Goal: Information Seeking & Learning: Learn about a topic

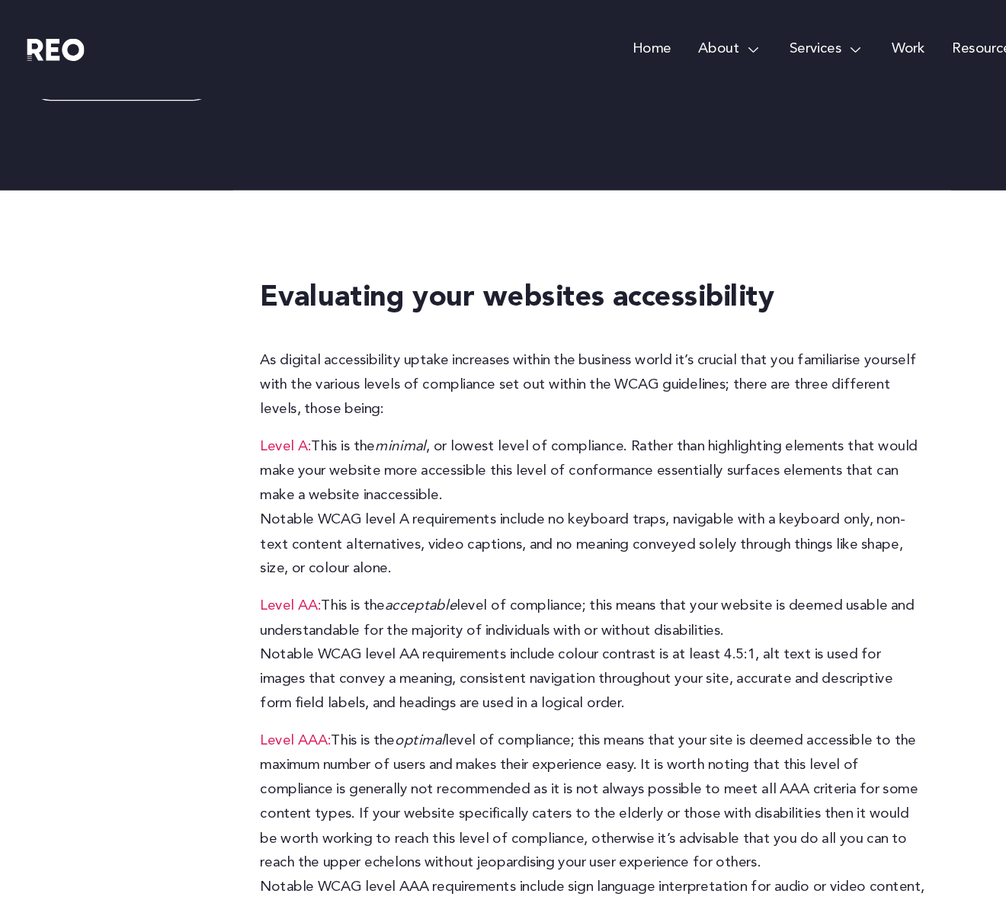
scroll to position [152, 0]
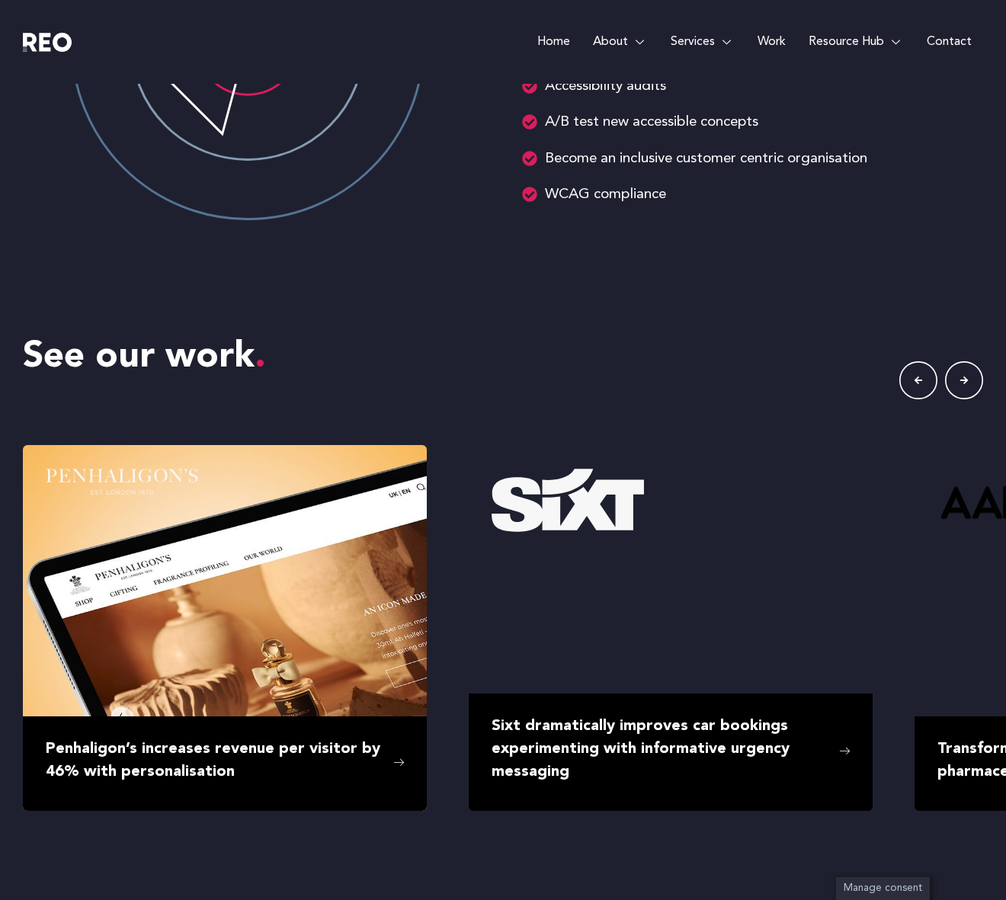
scroll to position [2561, 0]
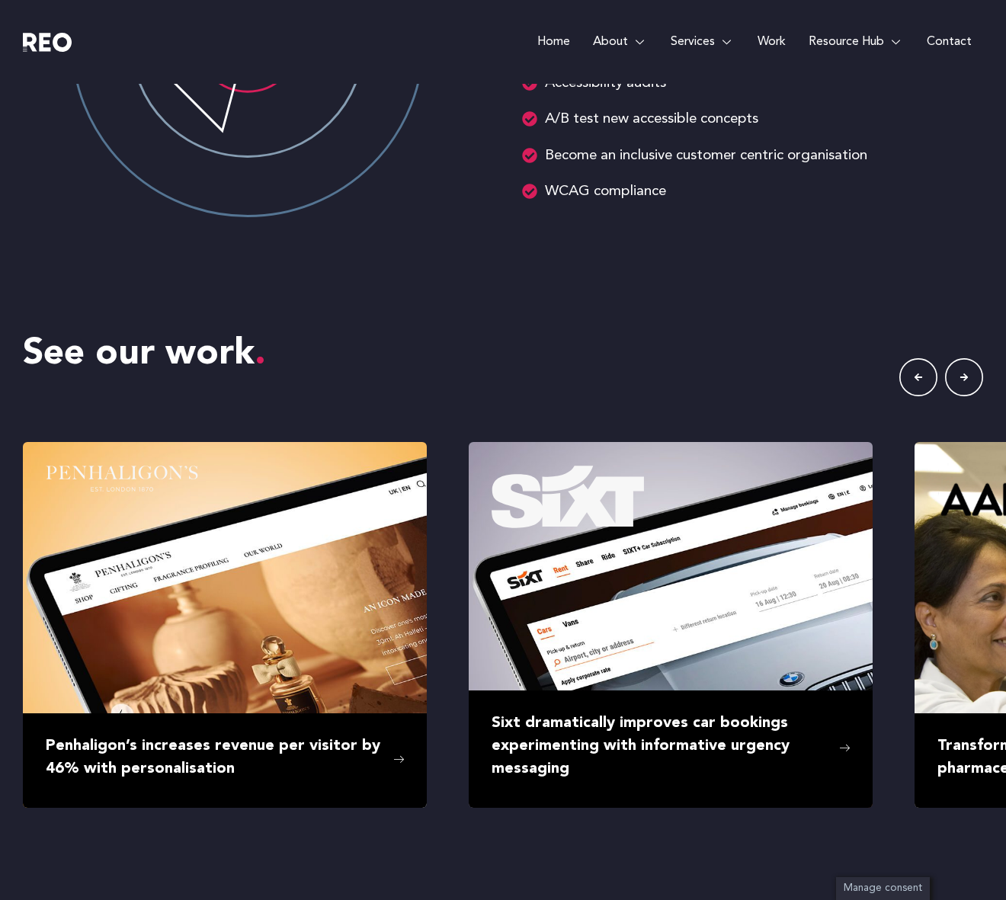
click at [958, 379] on icon "button" at bounding box center [964, 377] width 38 height 38
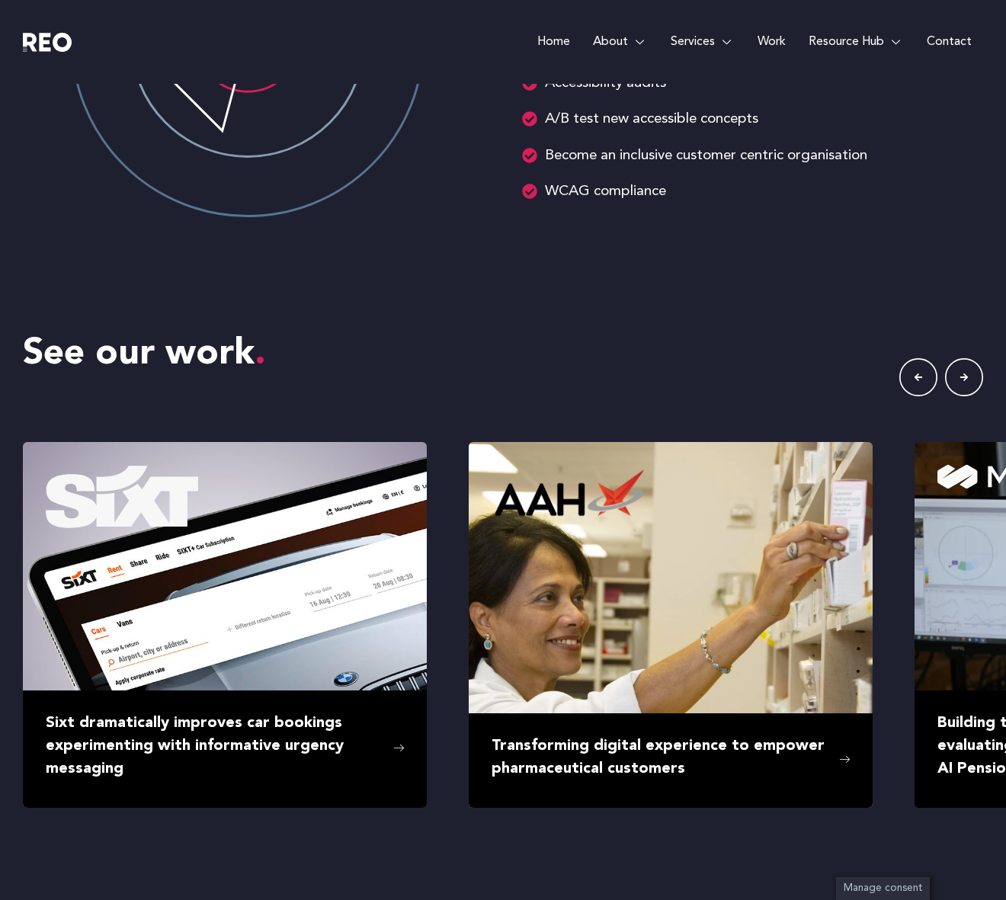
click at [958, 379] on icon "button" at bounding box center [964, 377] width 38 height 38
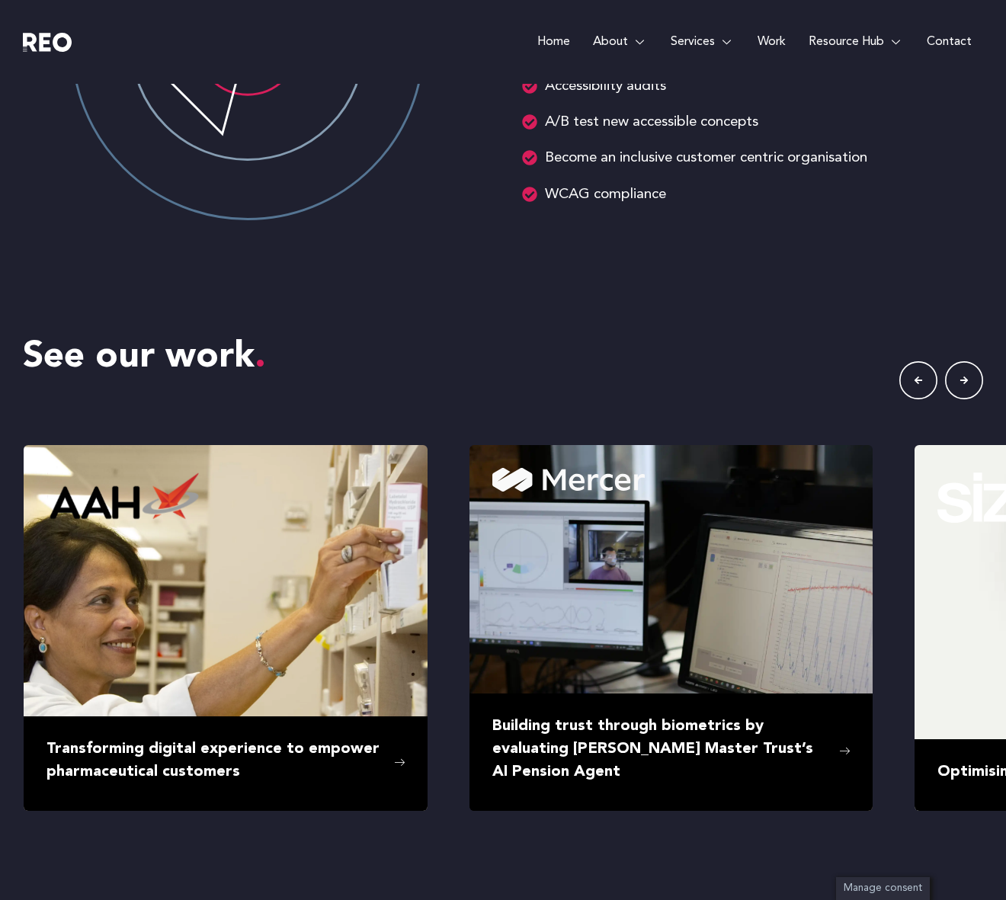
scroll to position [2586, 0]
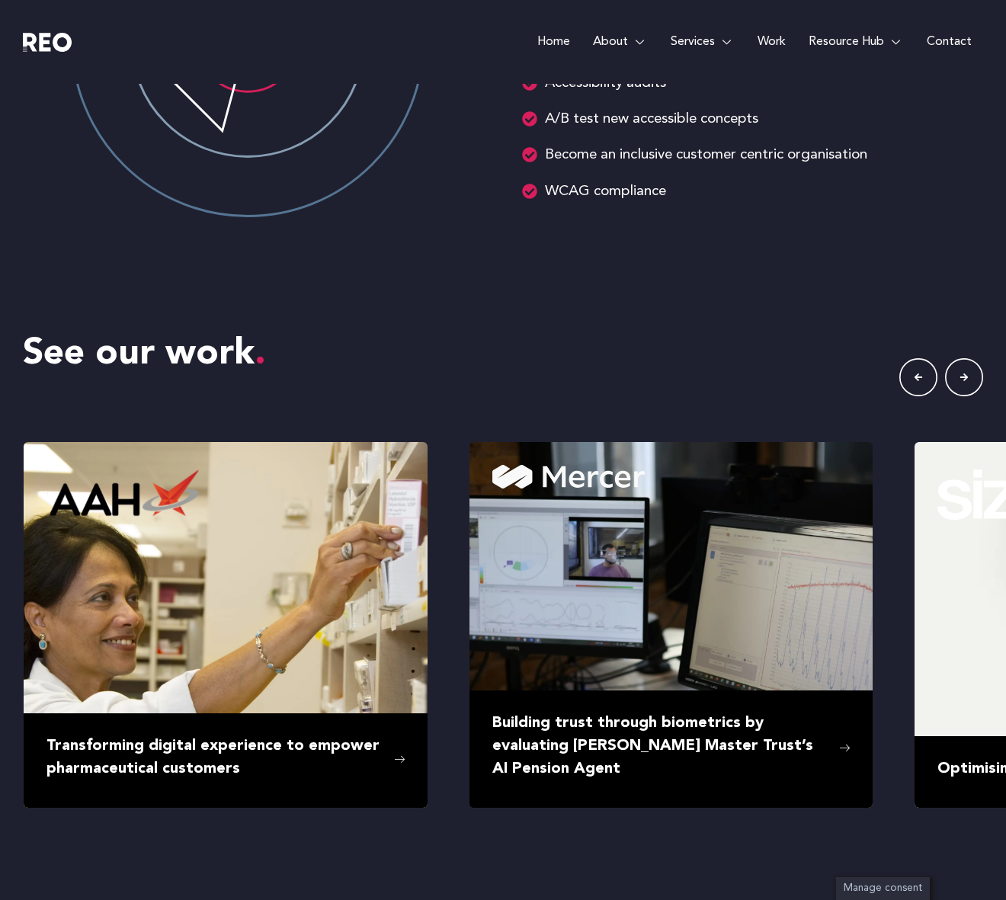
click at [958, 379] on icon "button" at bounding box center [964, 377] width 38 height 38
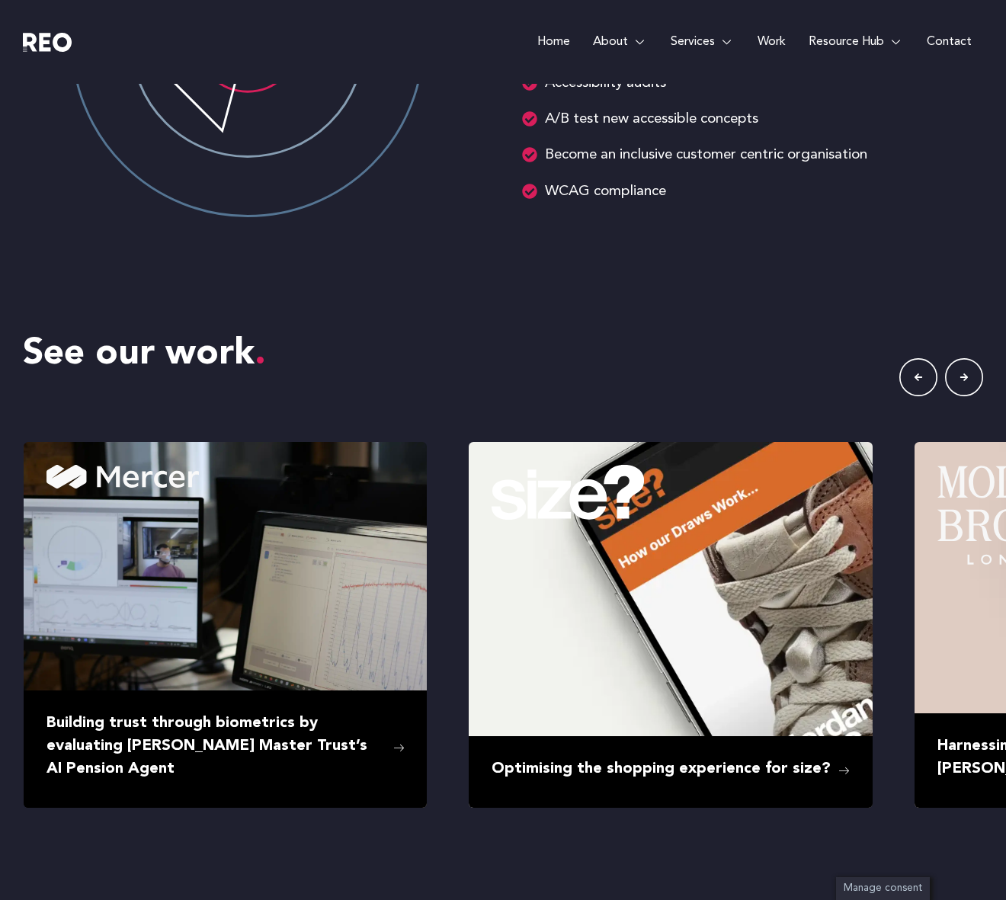
click at [958, 379] on icon "button" at bounding box center [964, 377] width 38 height 38
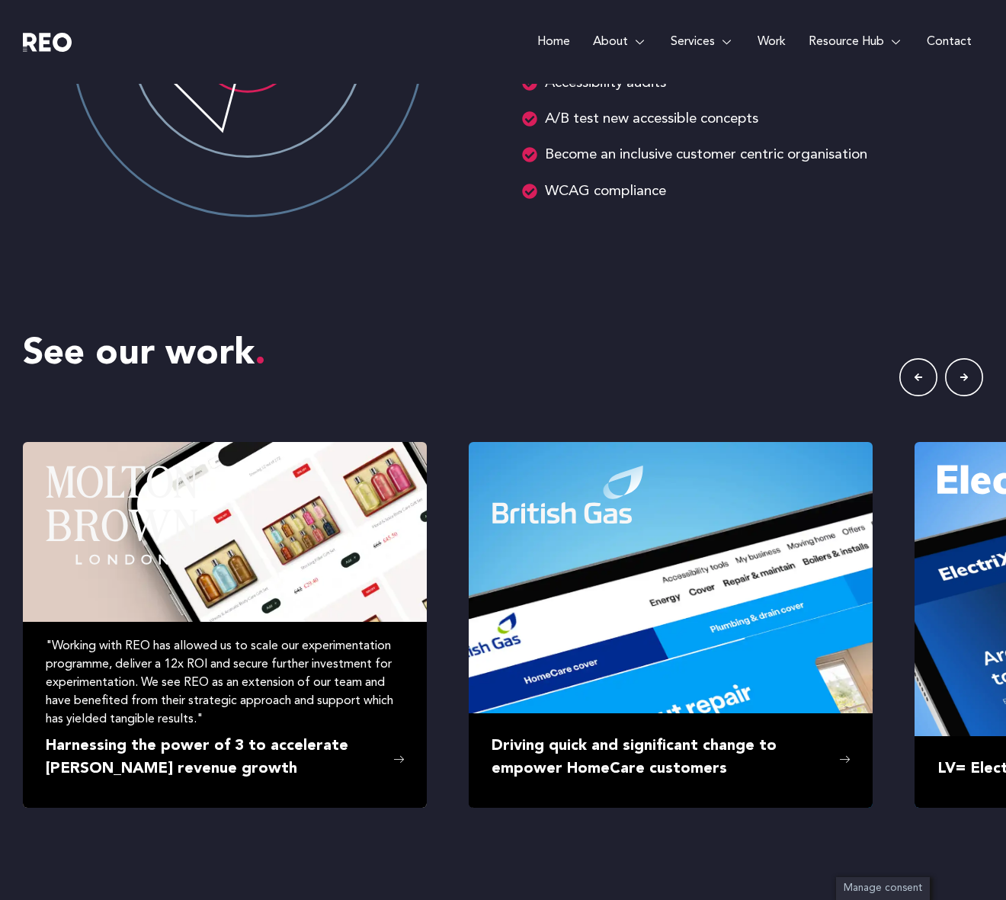
click at [267, 652] on div ""Working with REO has allowed us to scale our experimentation programme, delive…" at bounding box center [225, 682] width 358 height 91
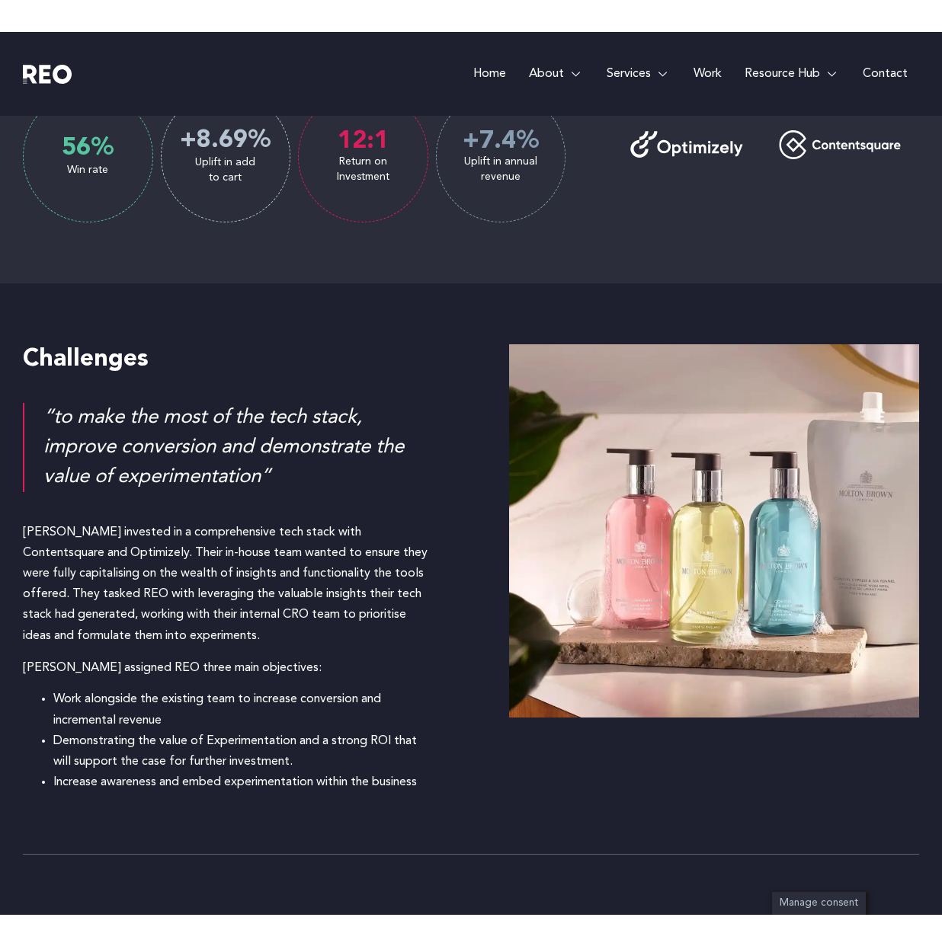
scroll to position [1185, 0]
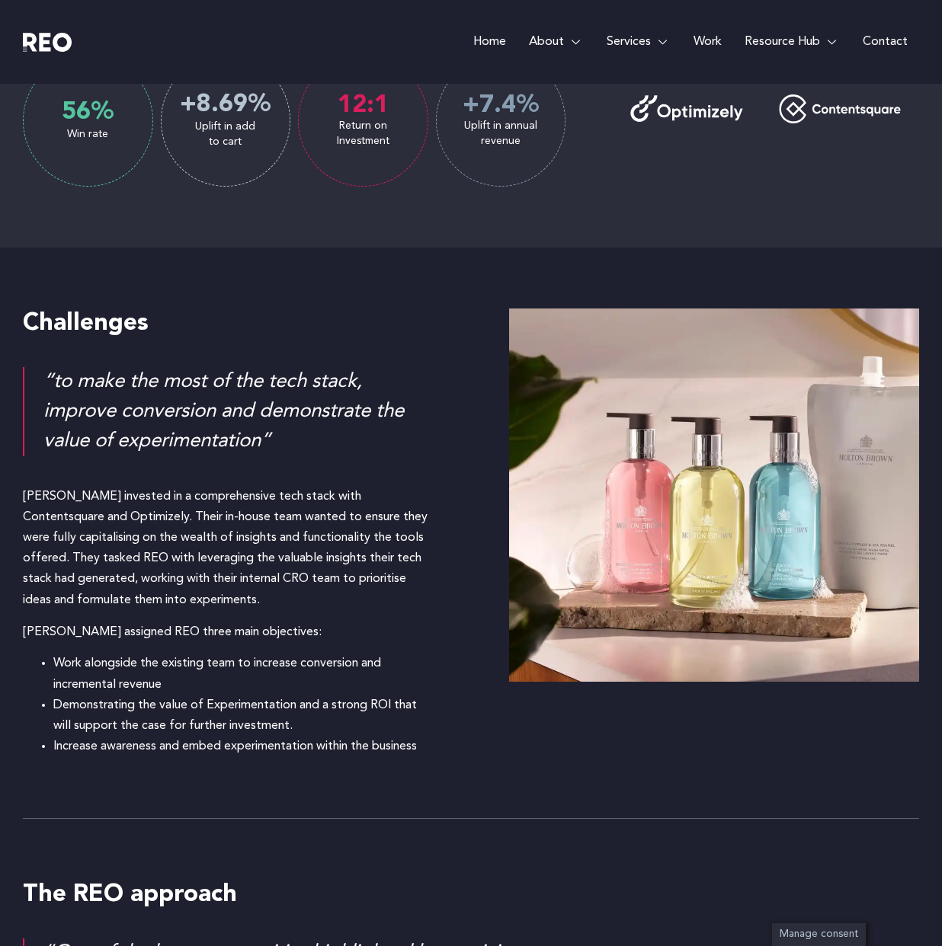
click at [568, 697] on div at bounding box center [714, 533] width 410 height 449
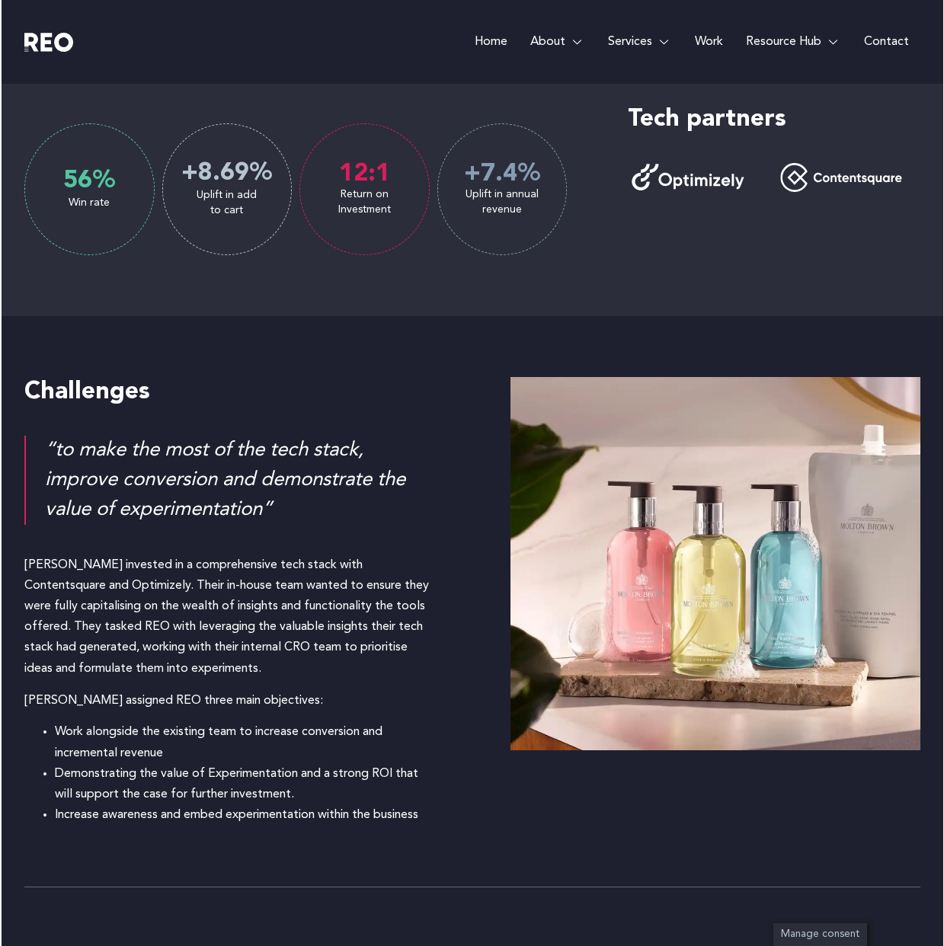
scroll to position [1113, 0]
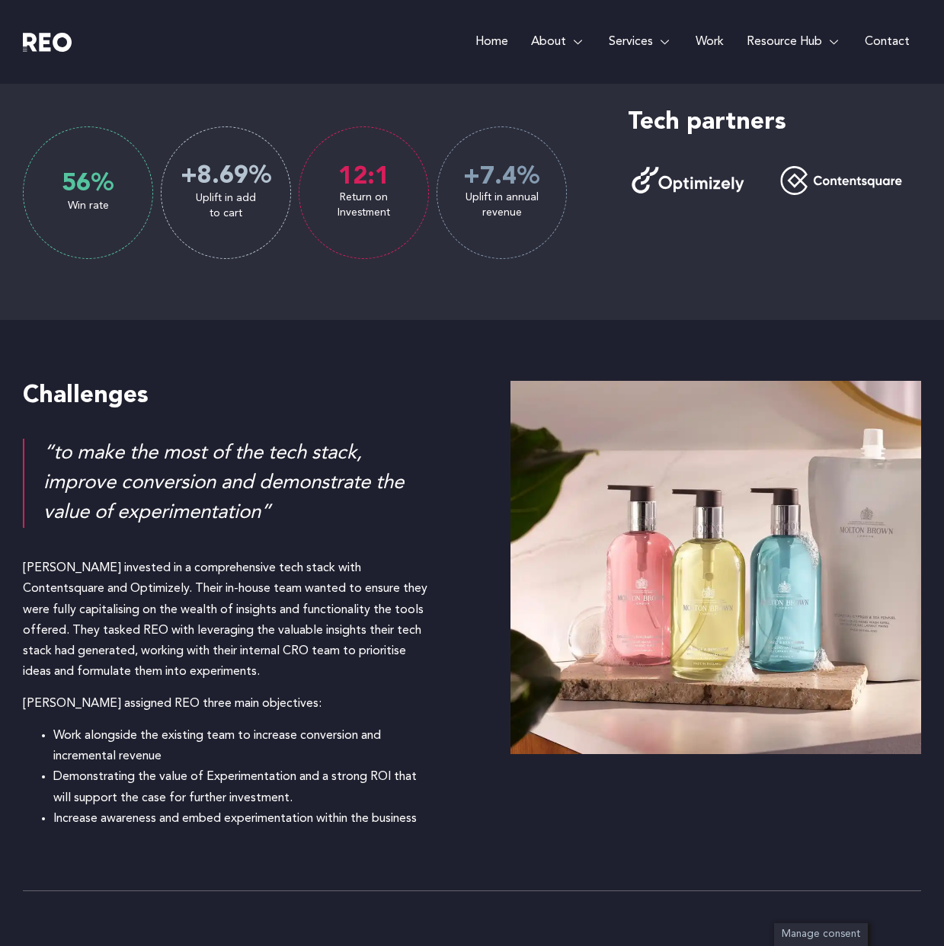
click at [330, 309] on div "Working with REO has allowed us to scale our experimentation programme, deliver…" at bounding box center [472, 13] width 898 height 613
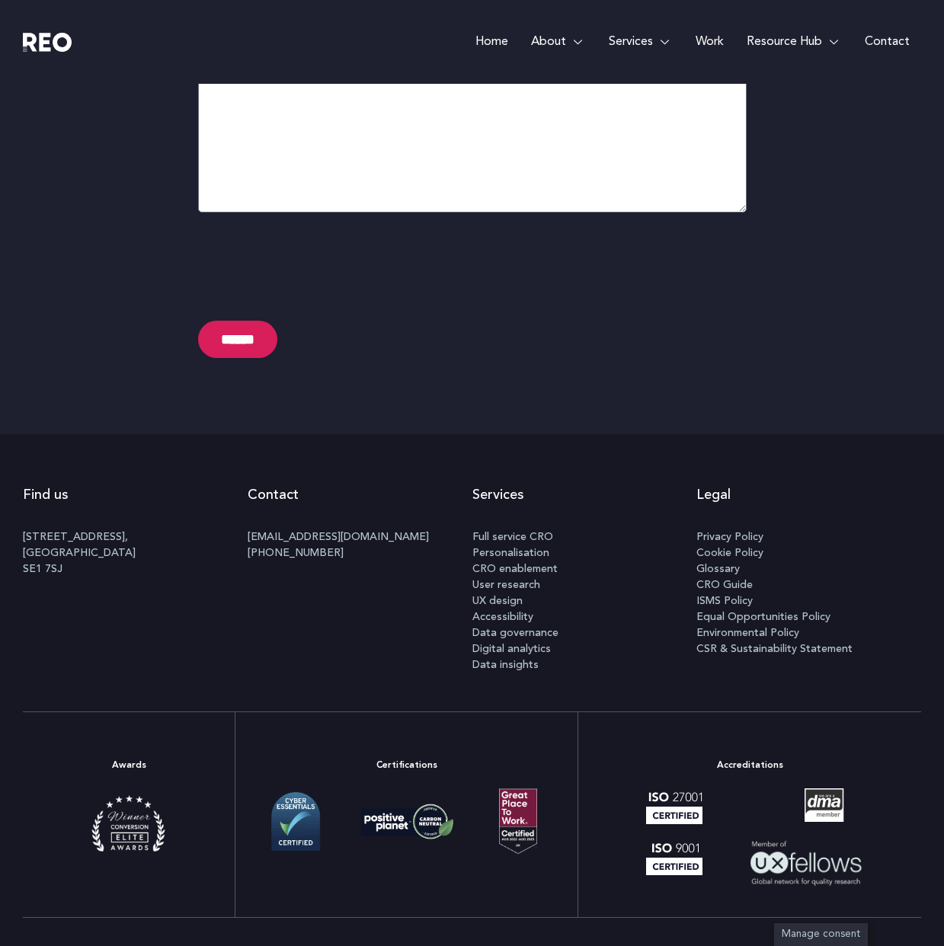
scroll to position [6494, 0]
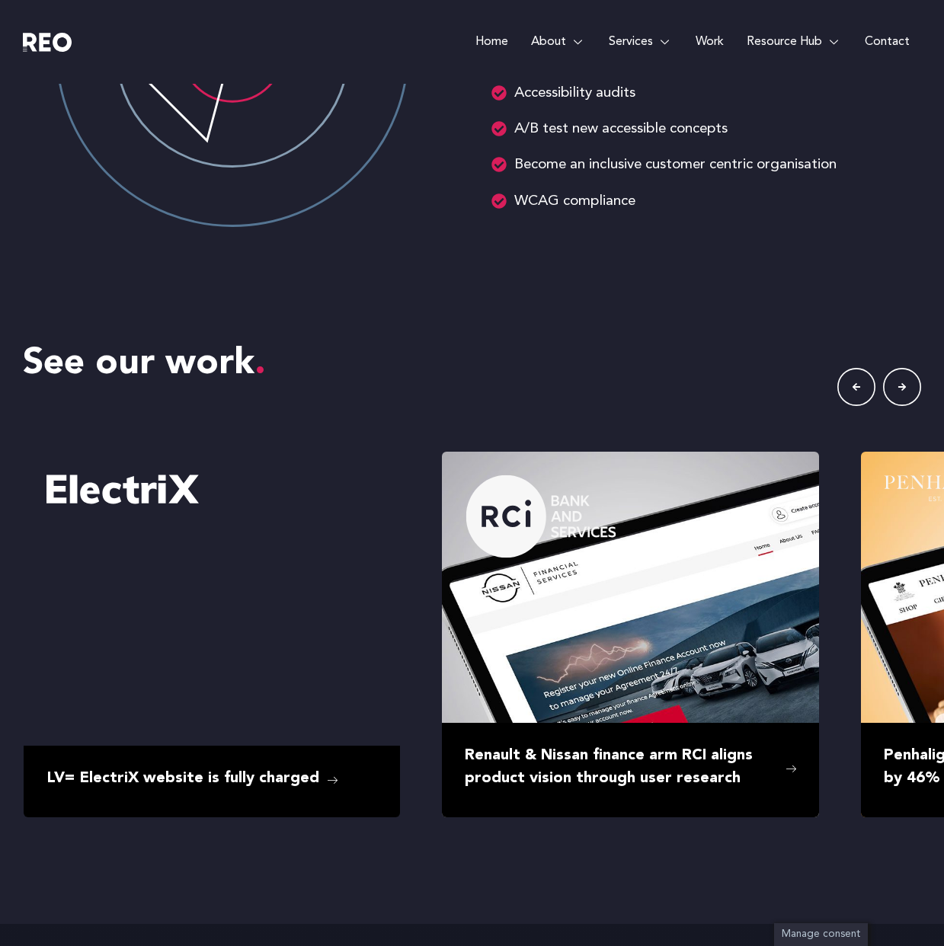
scroll to position [2509, 0]
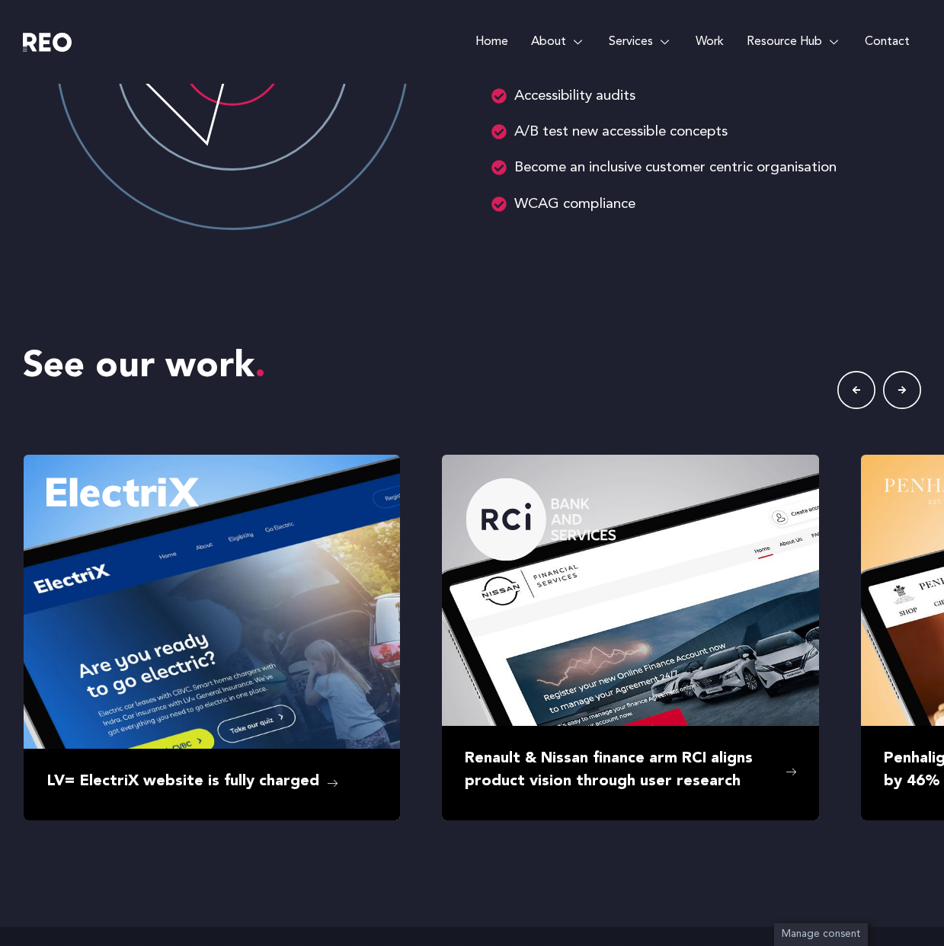
click at [895, 405] on icon "button" at bounding box center [902, 390] width 38 height 38
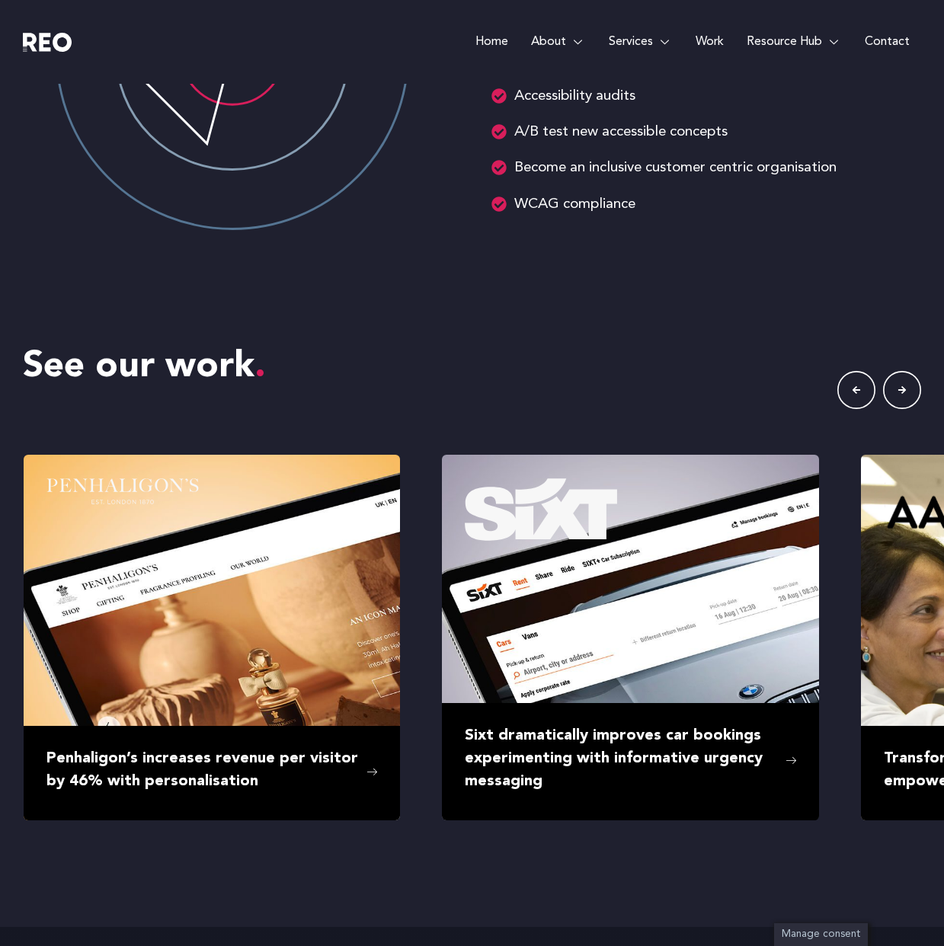
click at [895, 405] on icon "button" at bounding box center [902, 390] width 38 height 38
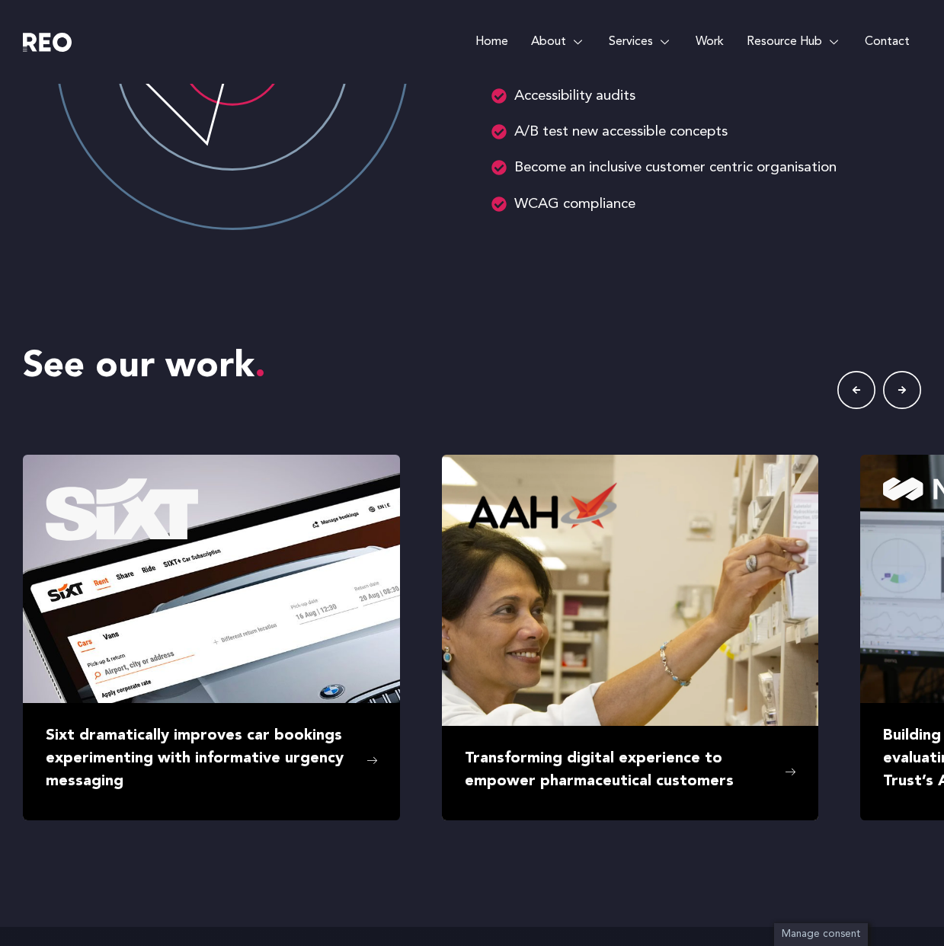
click at [895, 405] on icon "button" at bounding box center [902, 390] width 38 height 38
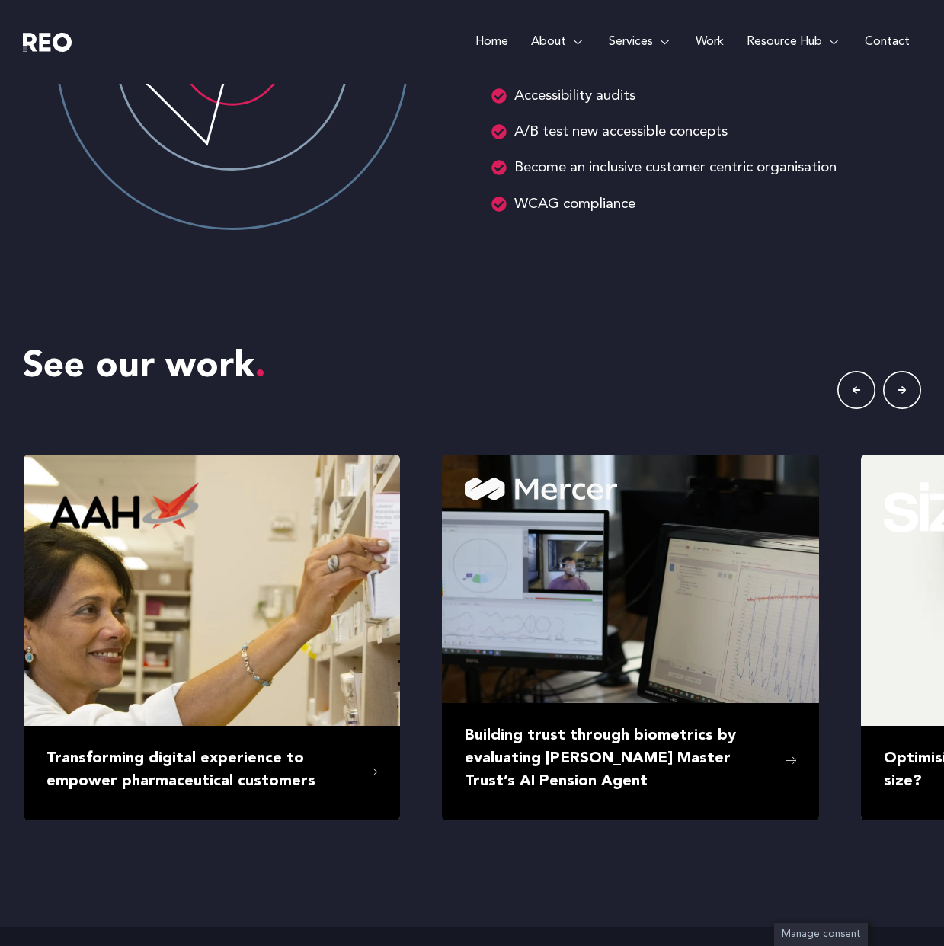
click at [895, 405] on icon "button" at bounding box center [902, 390] width 38 height 38
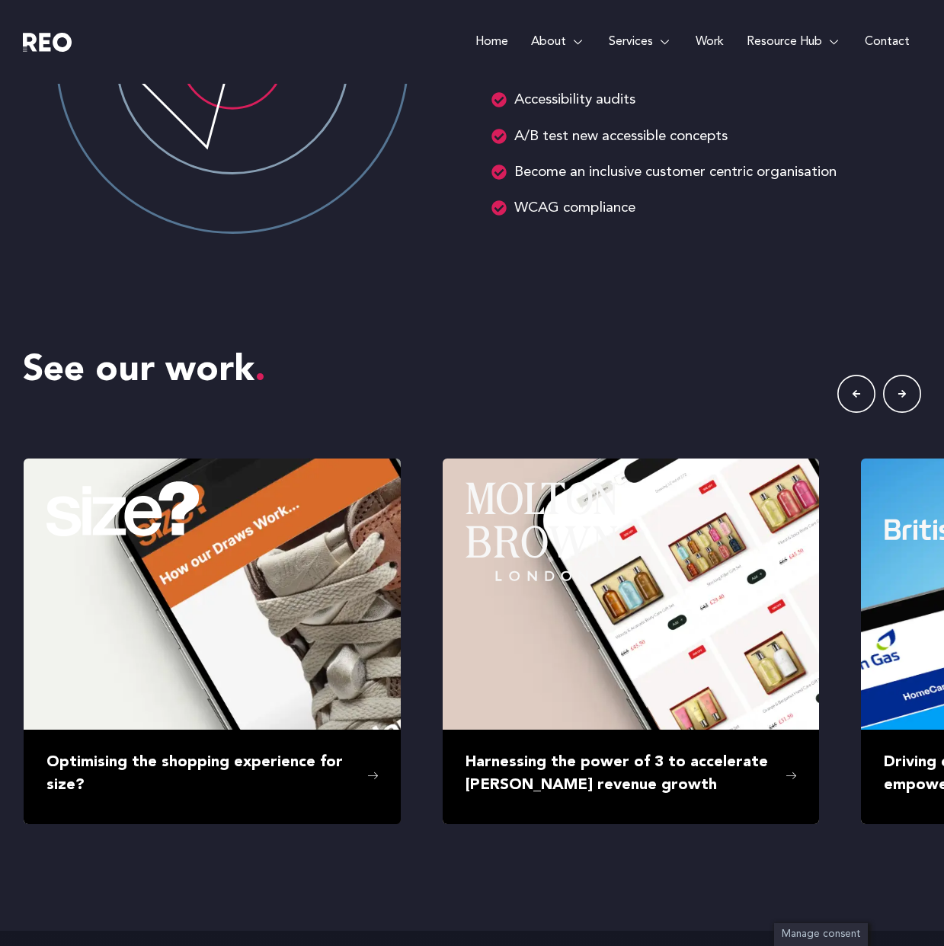
scroll to position [2561, 0]
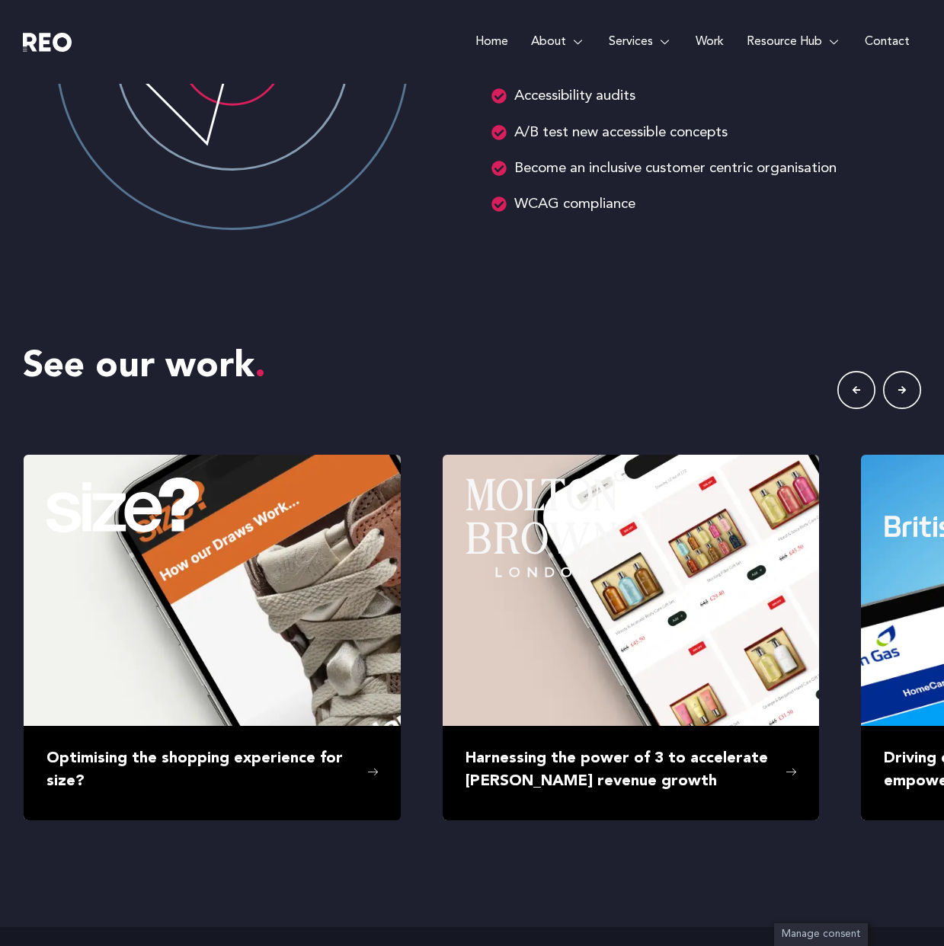
click at [895, 405] on icon "button" at bounding box center [902, 390] width 38 height 38
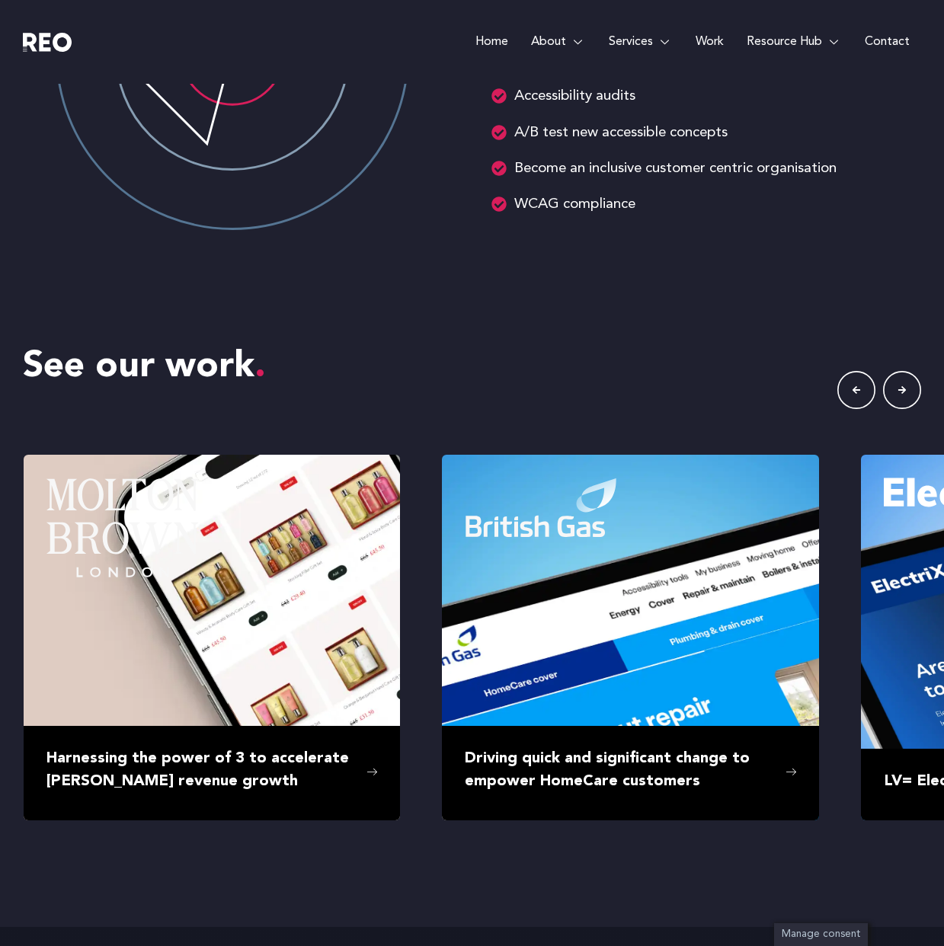
click at [699, 42] on link "Work" at bounding box center [709, 42] width 51 height 84
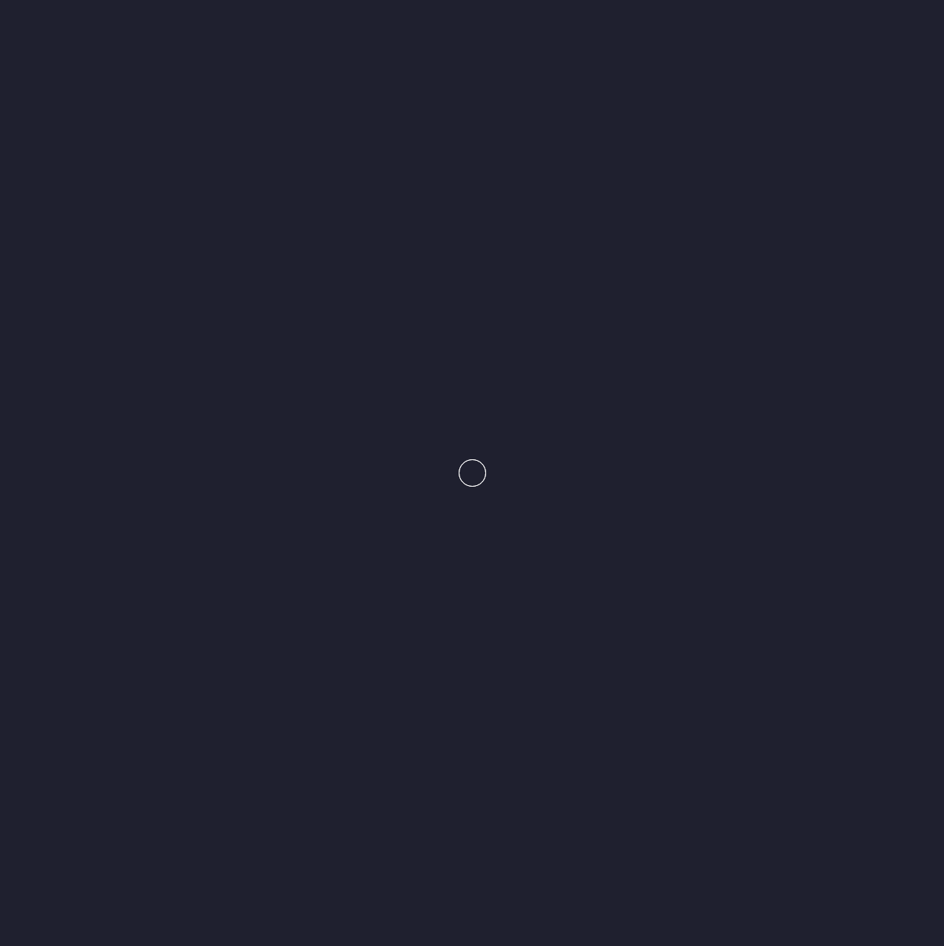
scroll to position [2586, 0]
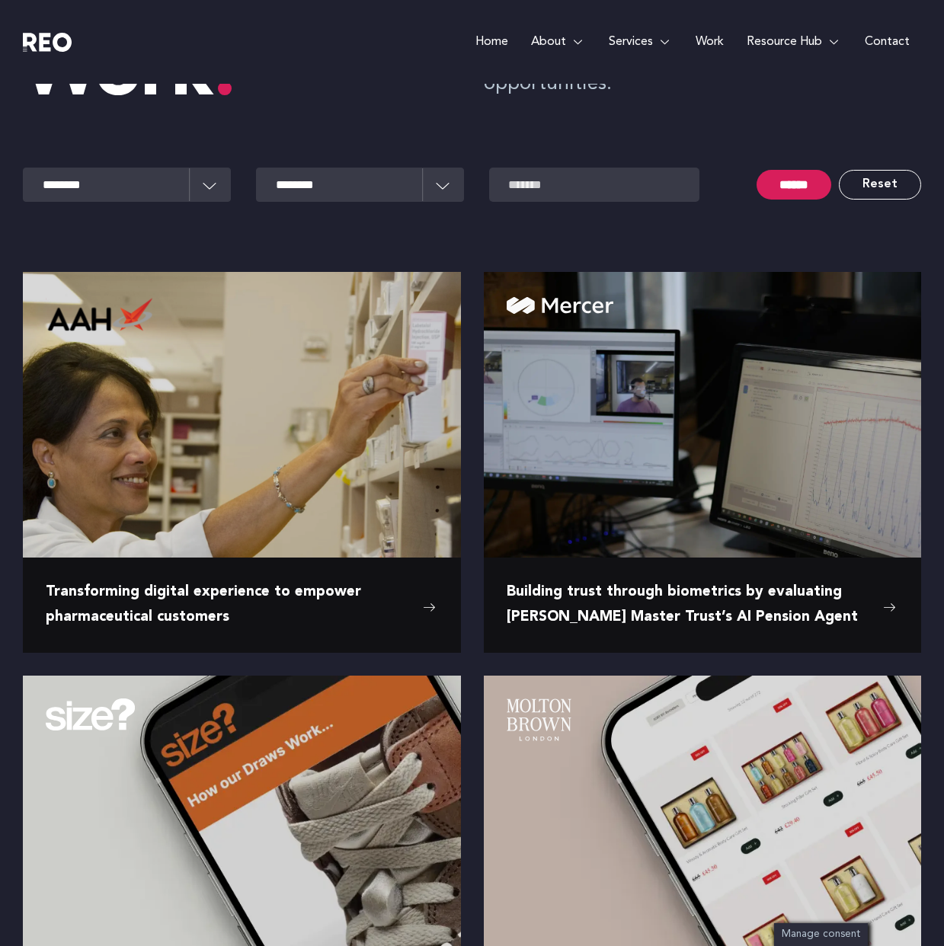
scroll to position [69, 0]
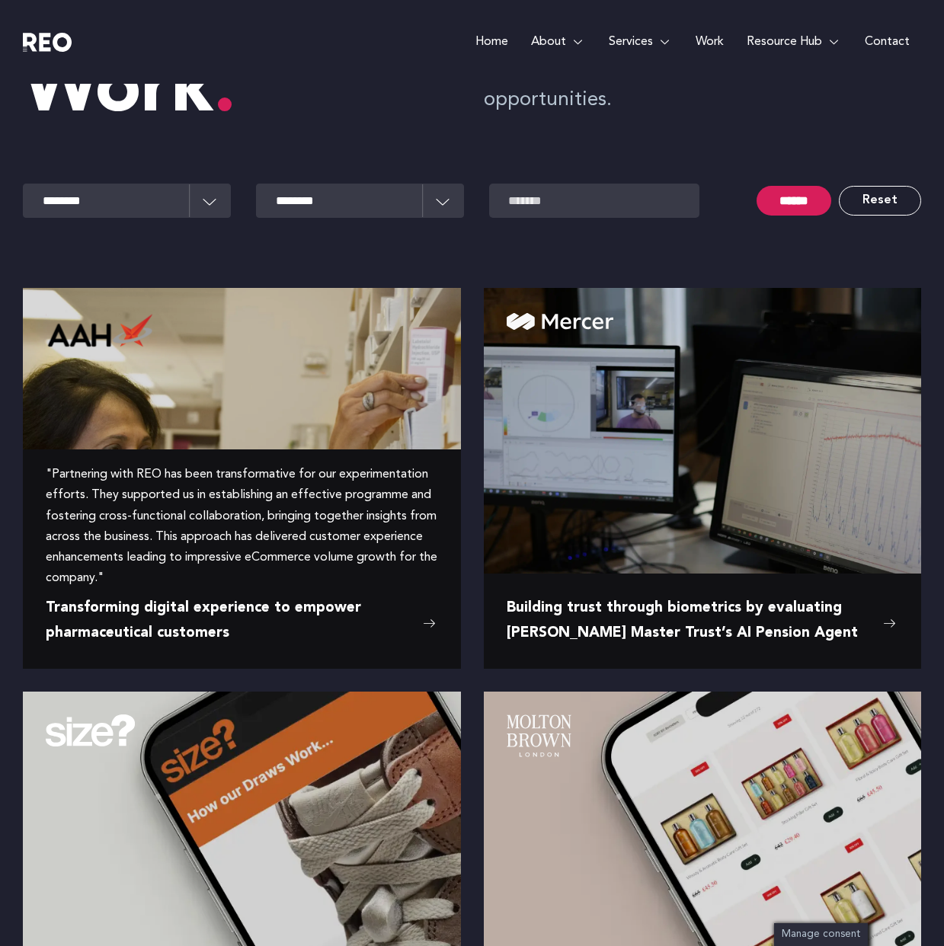
click at [337, 430] on img at bounding box center [242, 402] width 438 height 229
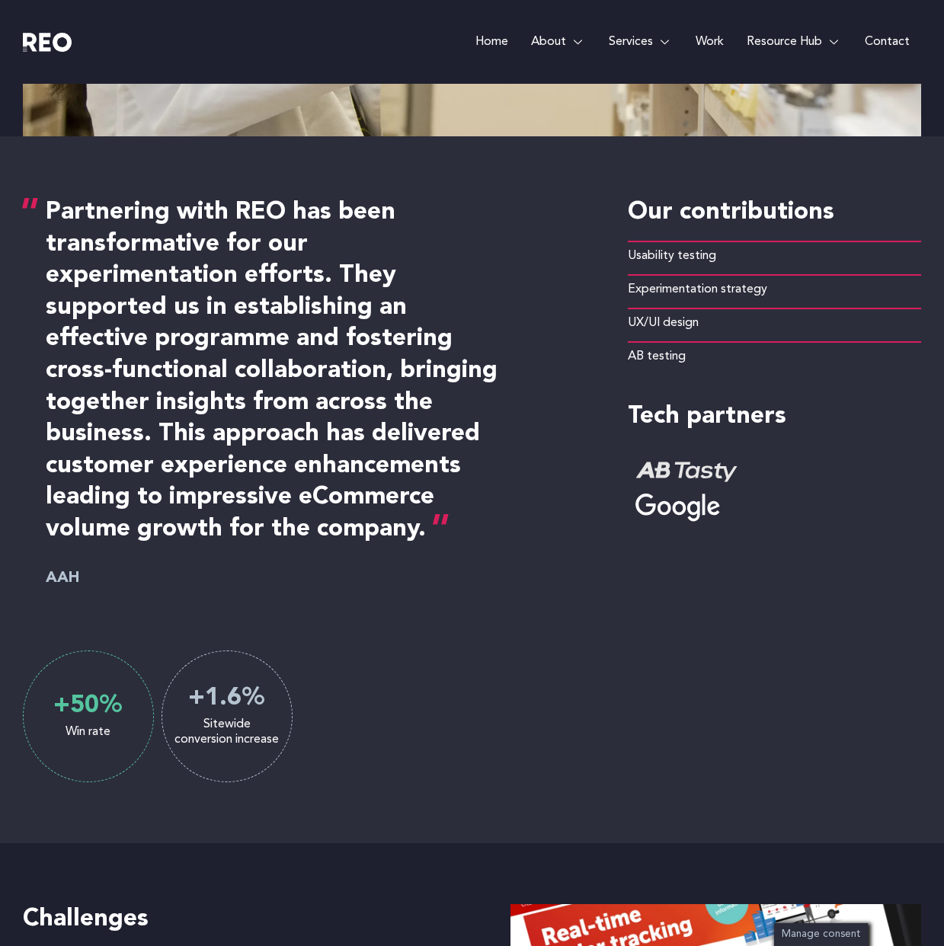
scroll to position [949, 0]
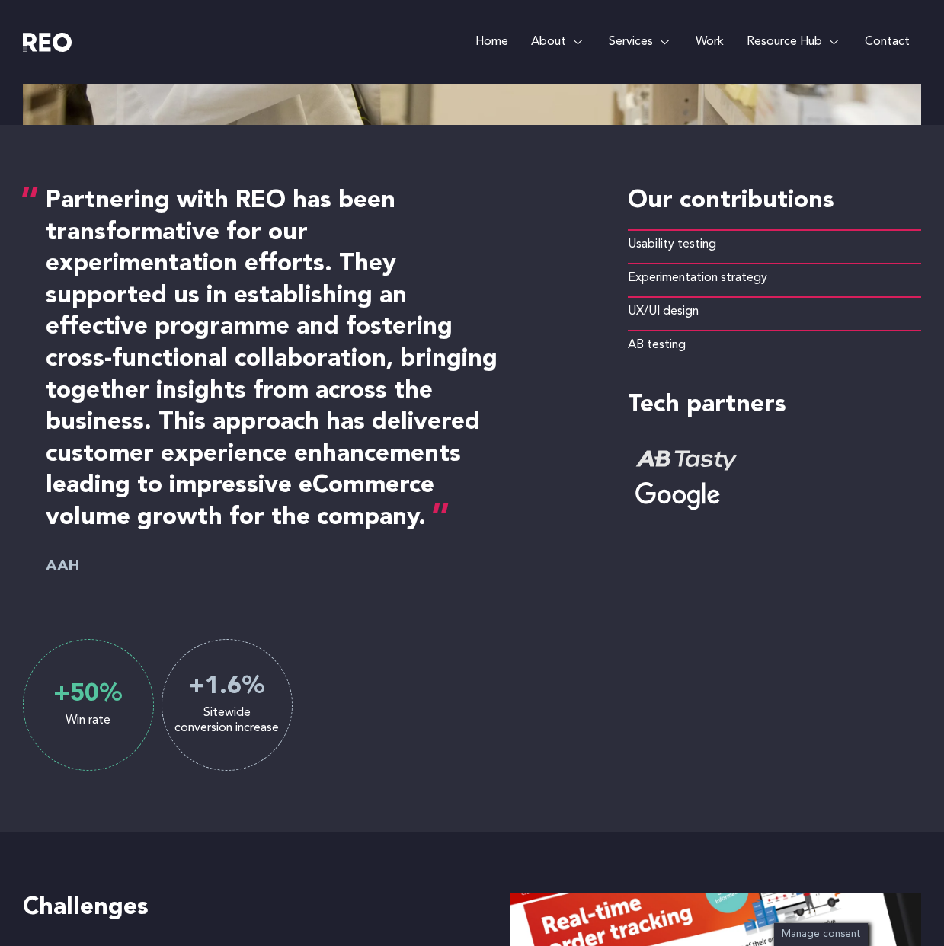
click at [216, 722] on div "Sitewide conversion increase" at bounding box center [227, 721] width 130 height 30
click at [214, 713] on div "Sitewide conversion increase" at bounding box center [227, 721] width 130 height 30
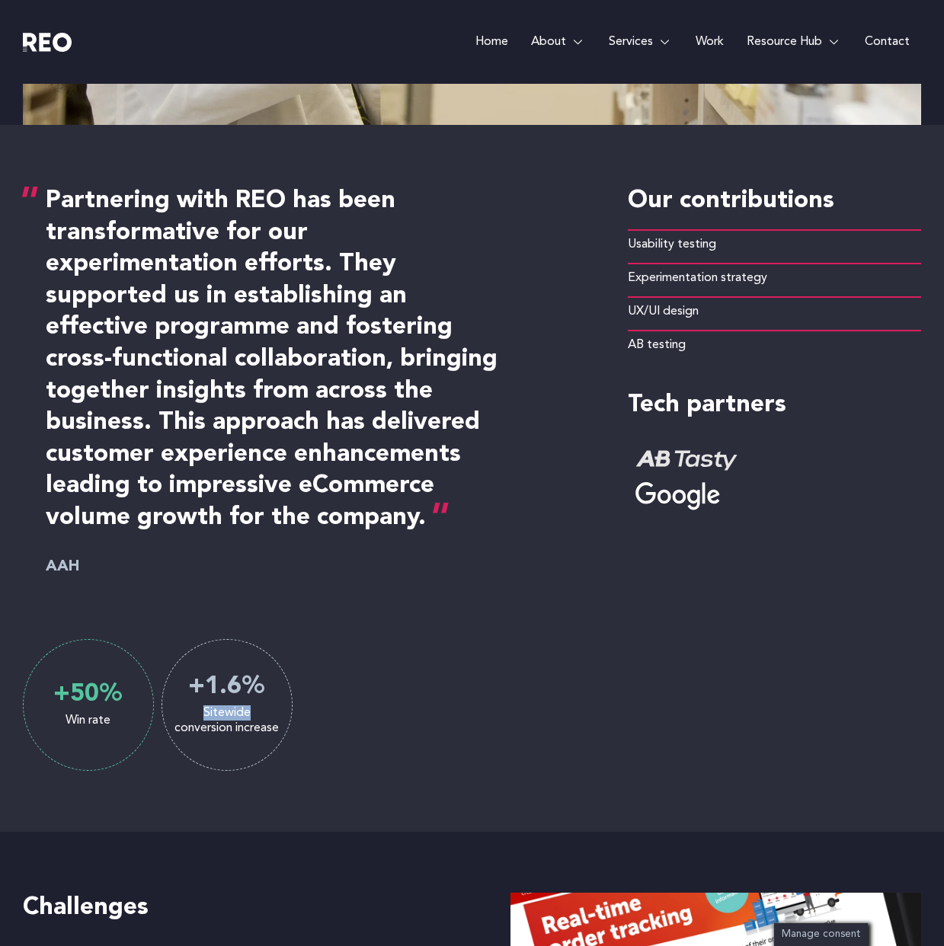
click at [214, 713] on div "Sitewide conversion increase" at bounding box center [227, 721] width 130 height 30
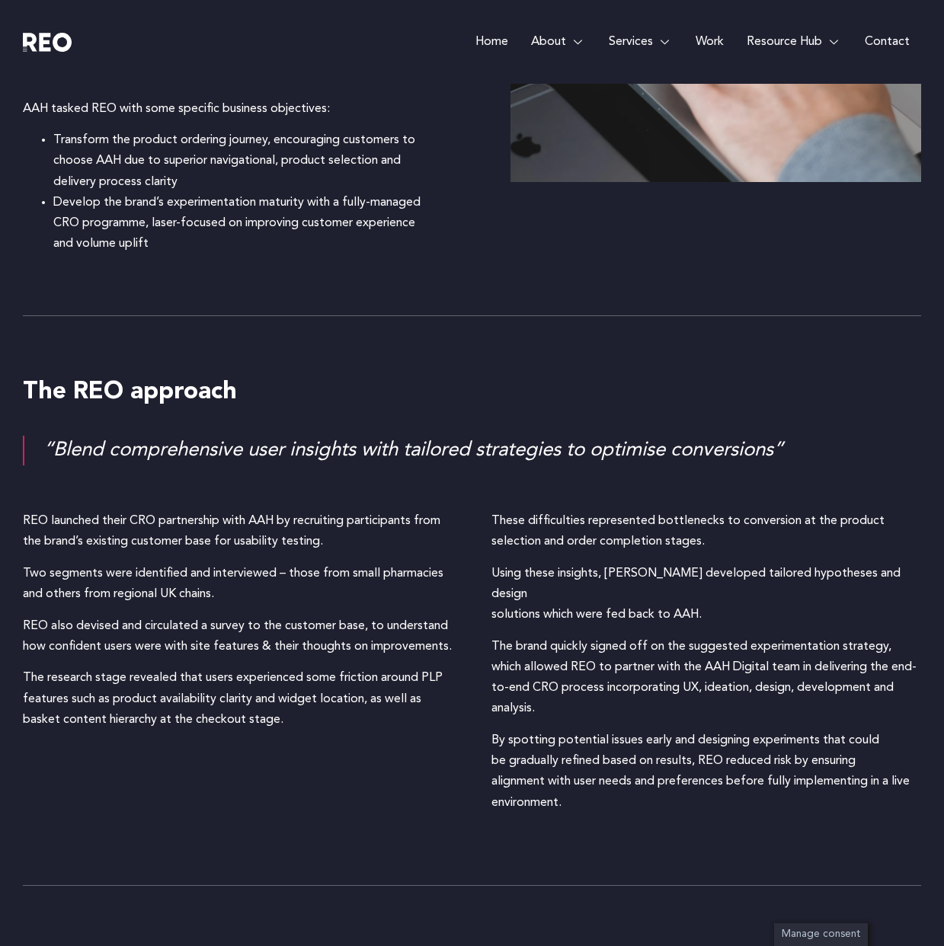
scroll to position [2121, 0]
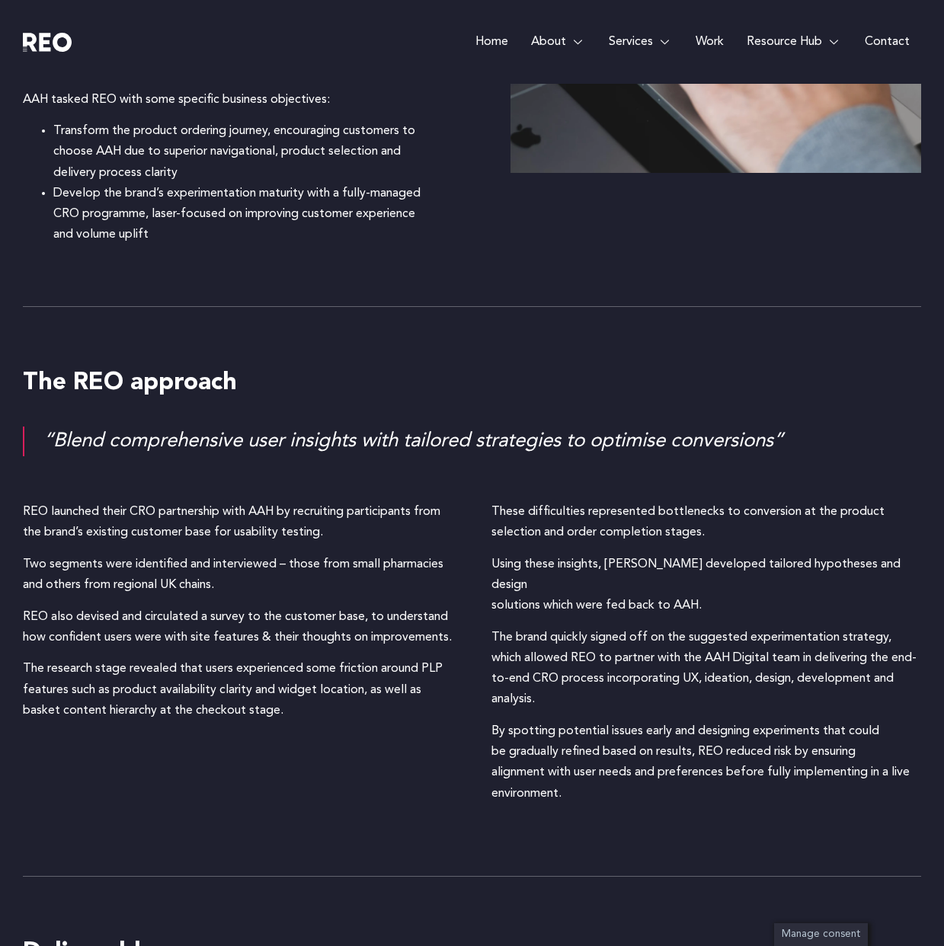
click at [118, 538] on p "REO launched their CRO partnership with AAH by recruiting participants from the…" at bounding box center [238, 522] width 431 height 41
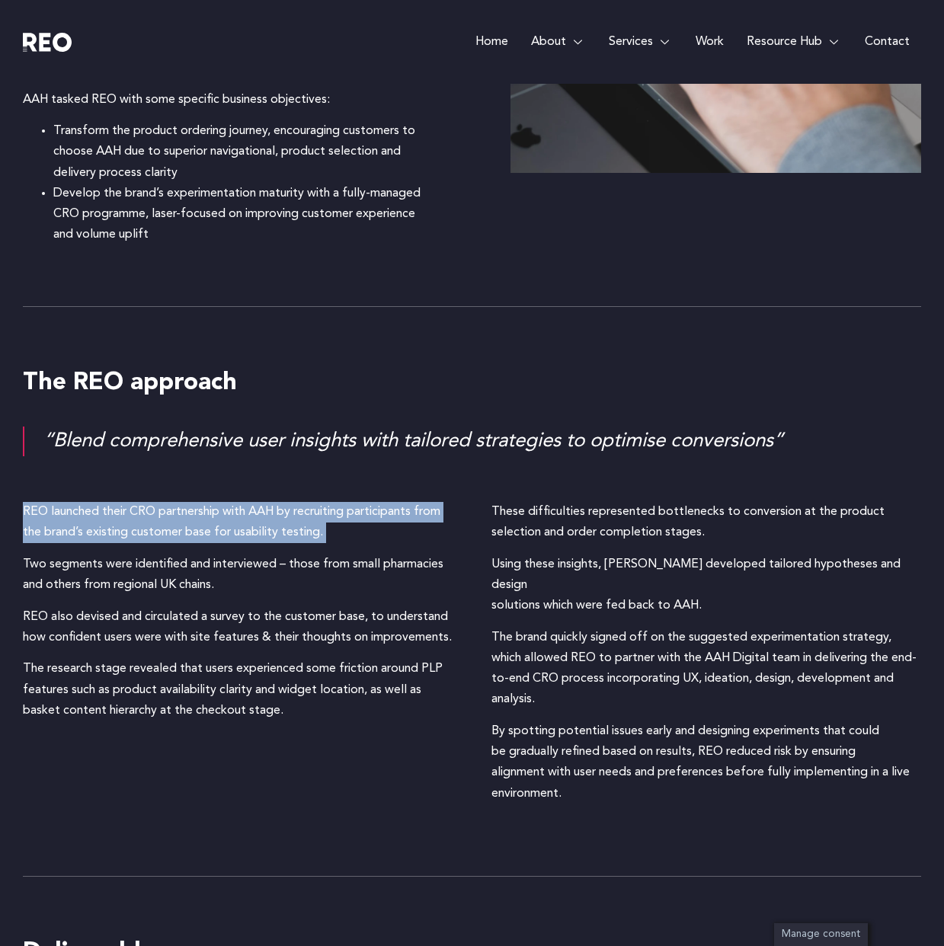
click at [122, 572] on p "Two segments were identified and interviewed – those from small pharmacies and …" at bounding box center [238, 575] width 431 height 41
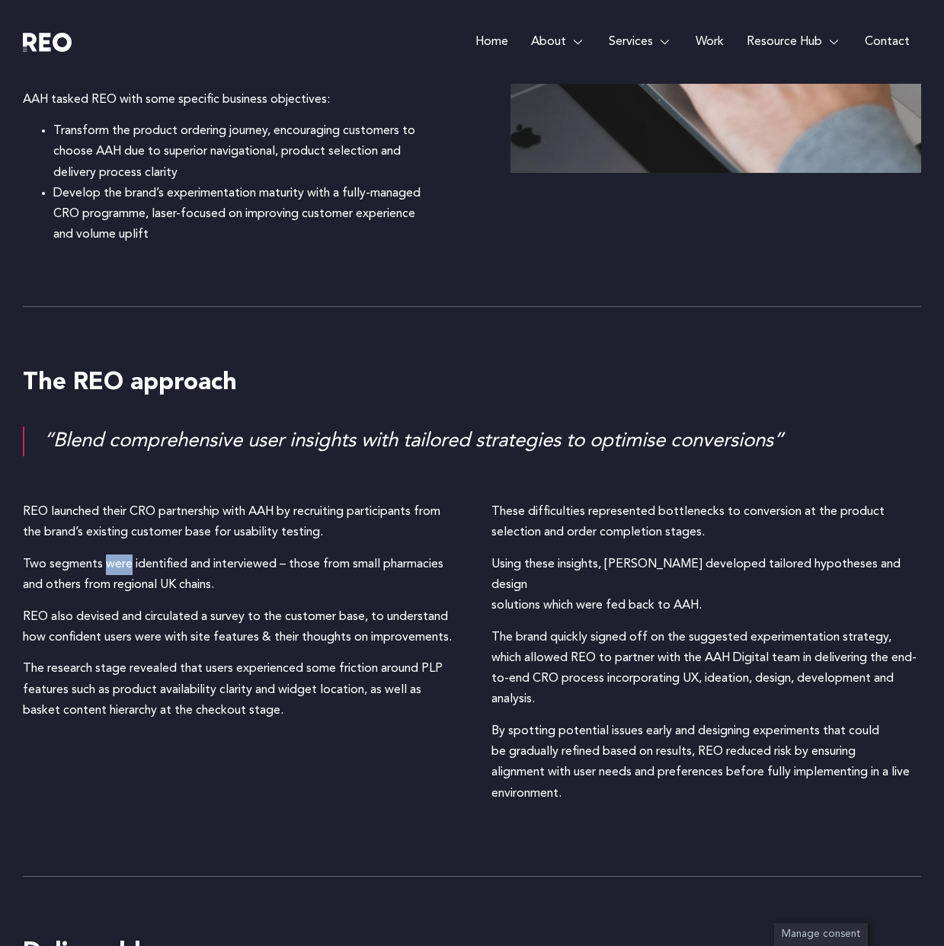
click at [122, 572] on p "Two segments were identified and interviewed – those from small pharmacies and …" at bounding box center [238, 575] width 431 height 41
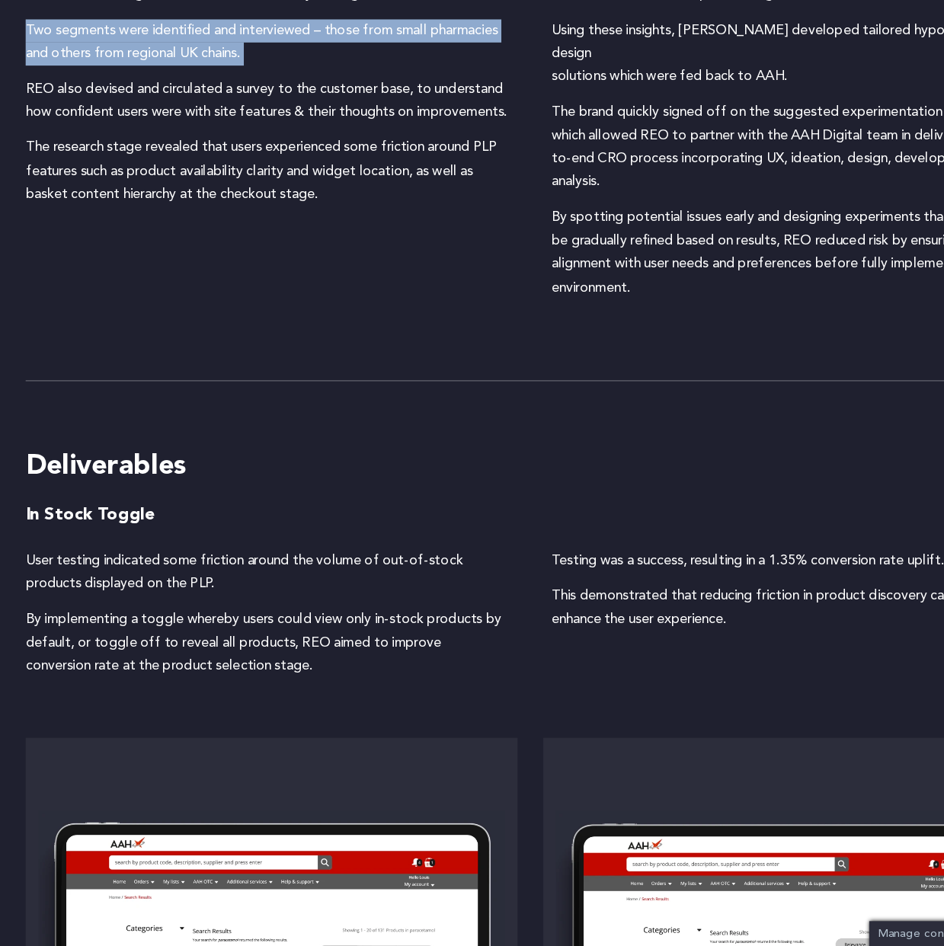
scroll to position [2559, 0]
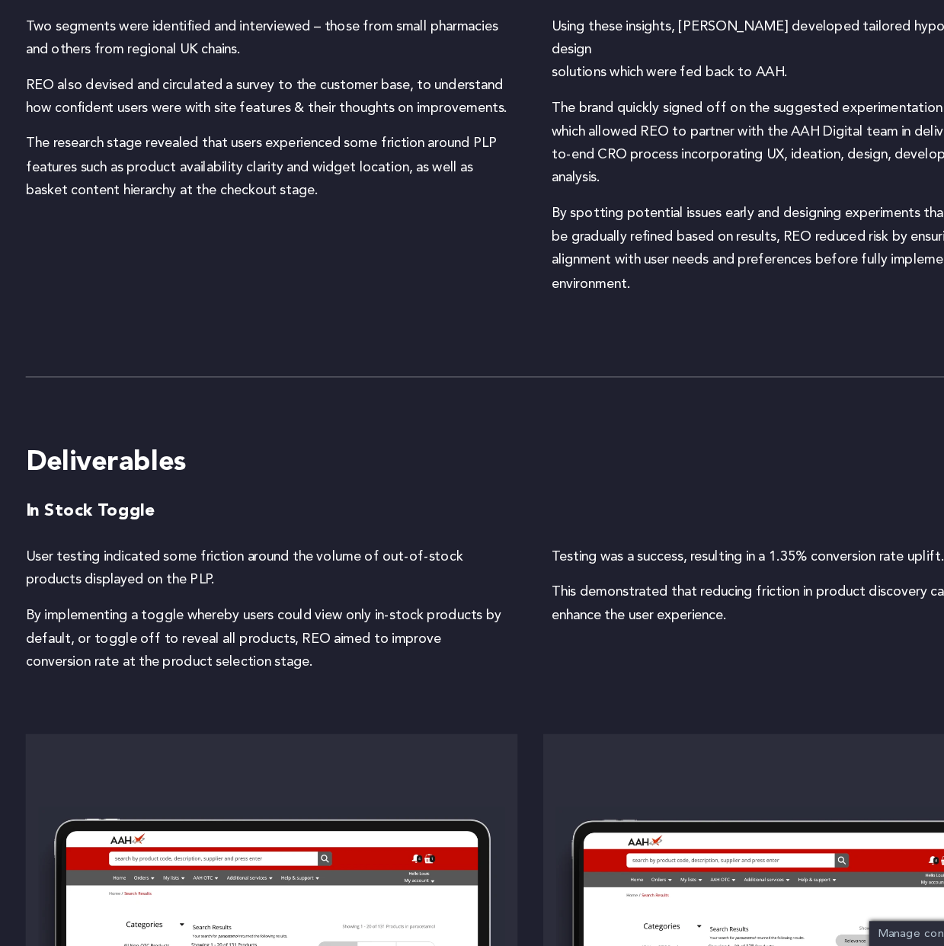
click at [505, 726] on div "In Stock Toggle User testing indicated some friction around the volume of out-o…" at bounding box center [472, 898] width 898 height 702
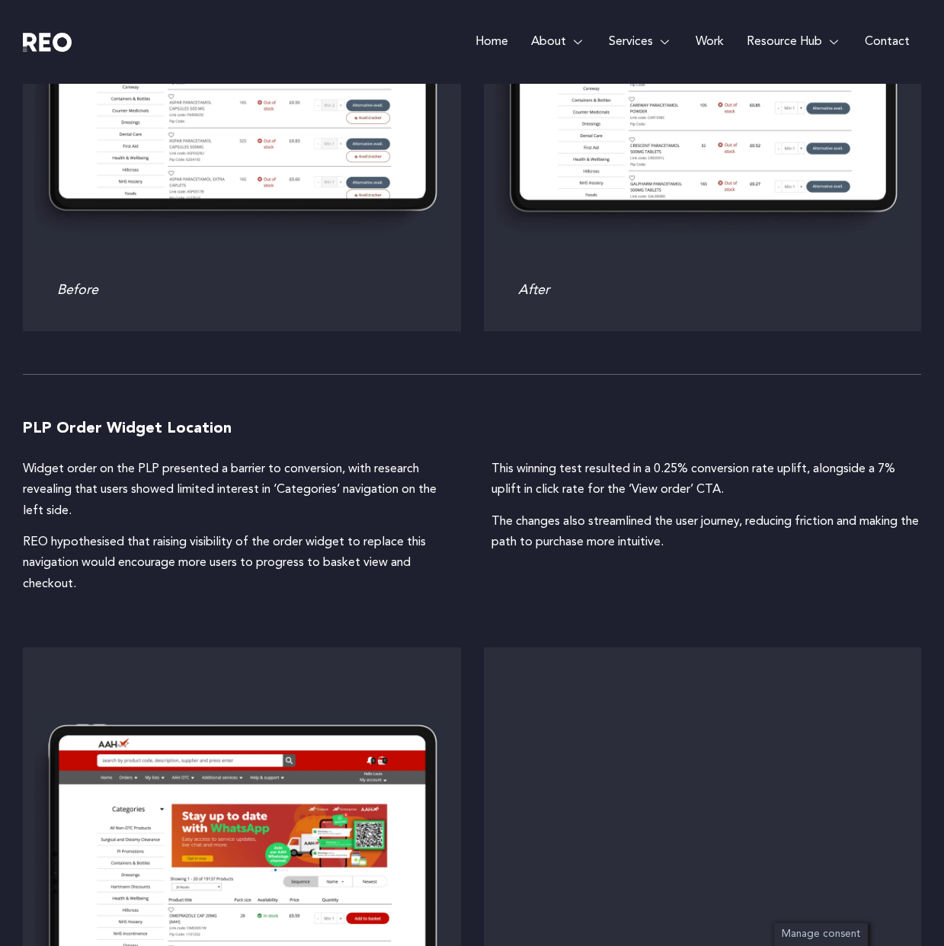
scroll to position [3489, 0]
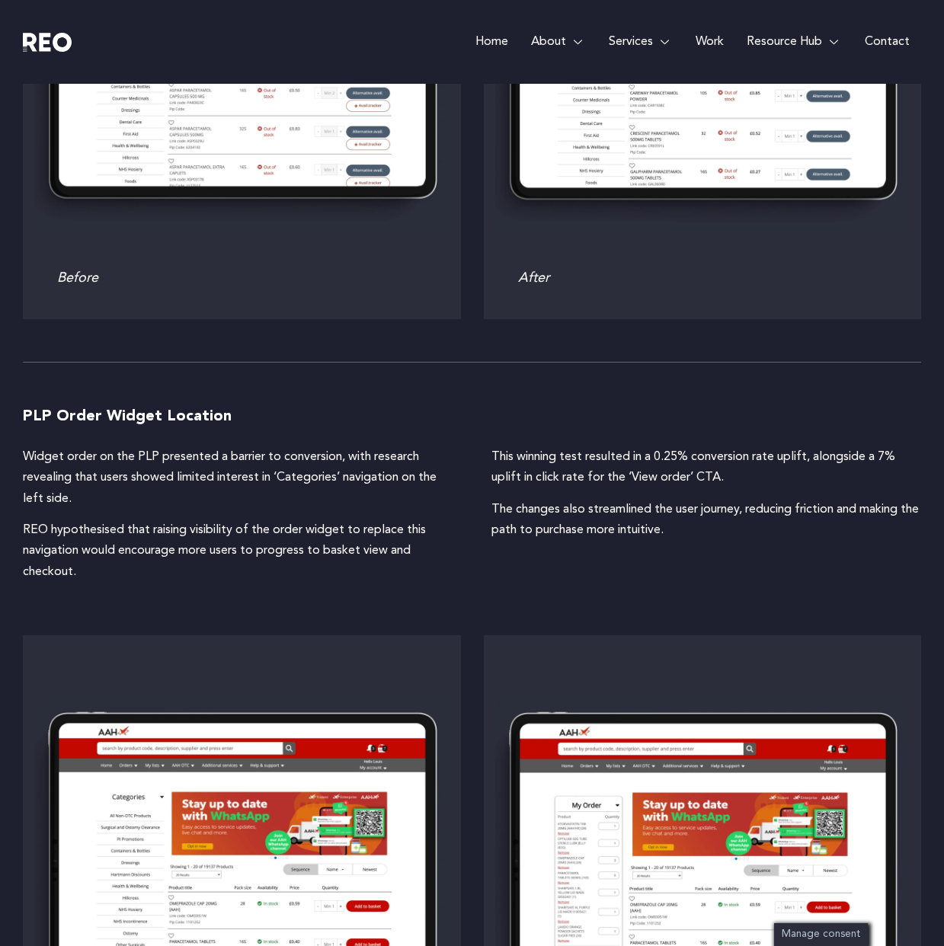
click at [84, 405] on h6 "PLP Order Widget Location" at bounding box center [472, 416] width 898 height 23
click at [203, 540] on p "REO hypothesised that raising visibility of the order widget to replace this na…" at bounding box center [238, 551] width 431 height 62
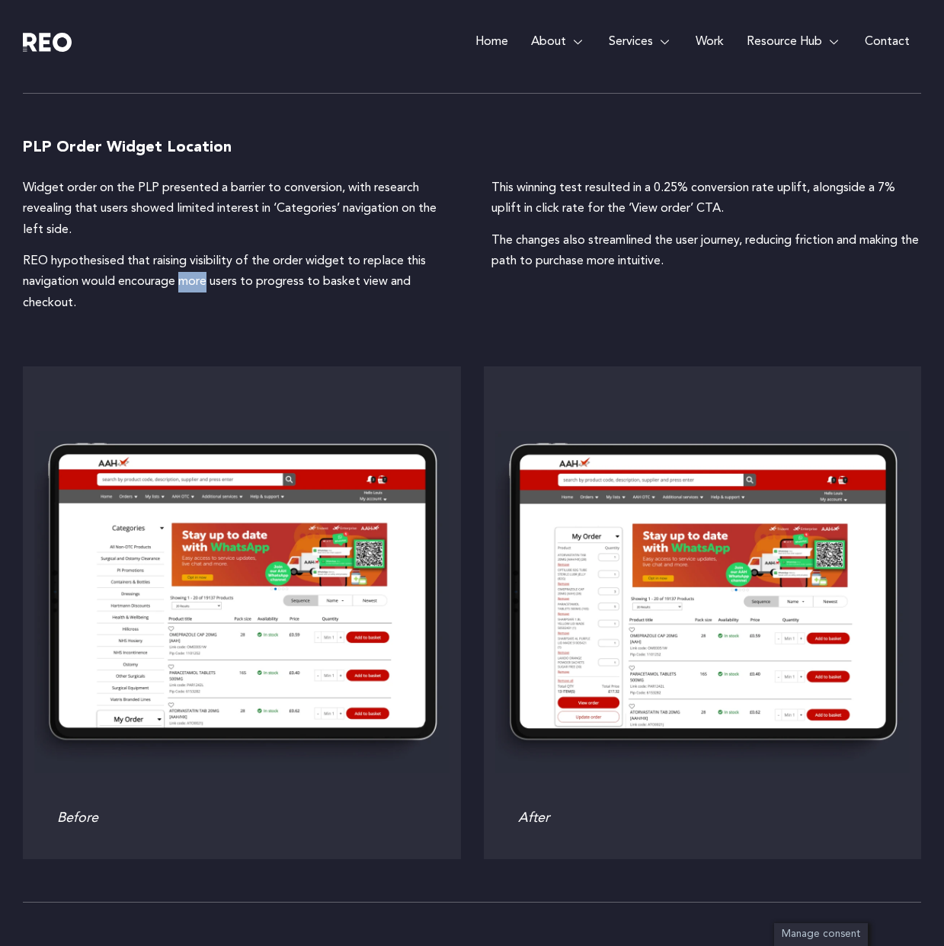
scroll to position [3763, 0]
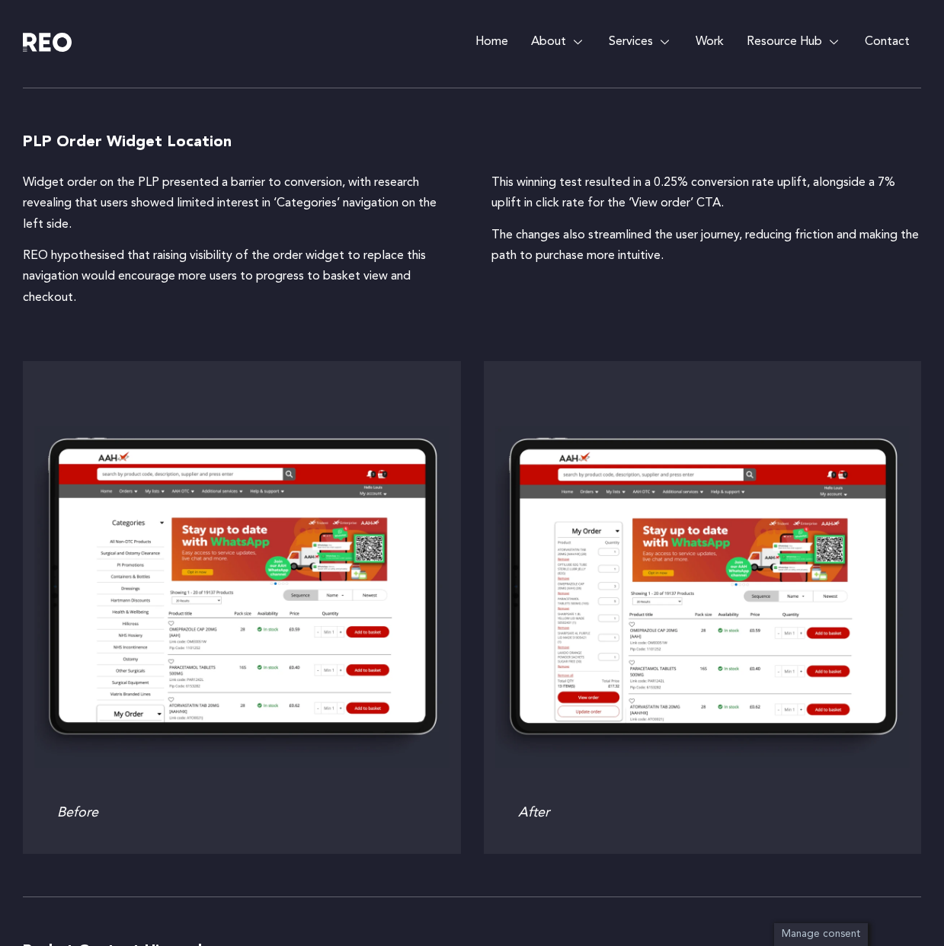
click at [412, 208] on p "Widget order on the PLP presented a barrier to conversion, with research reveal…" at bounding box center [238, 204] width 431 height 62
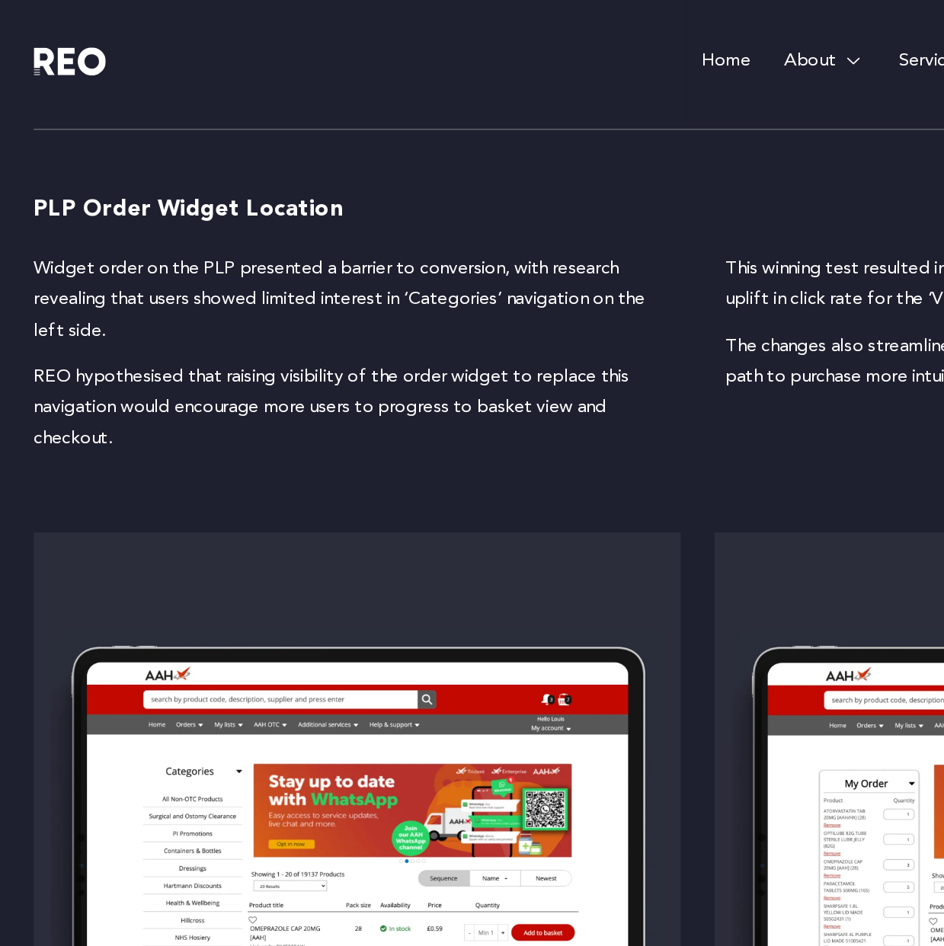
scroll to position [3762, 0]
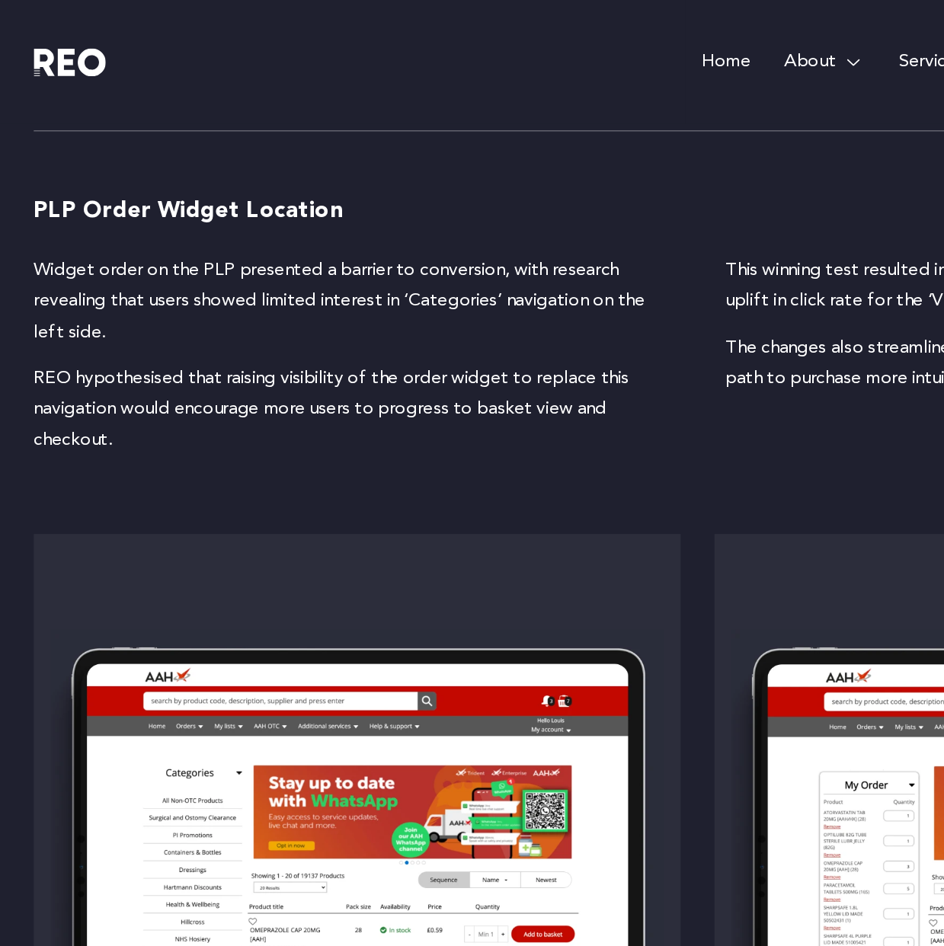
click at [164, 205] on p "Widget order on the PLP presented a barrier to conversion, with research reveal…" at bounding box center [238, 205] width 431 height 62
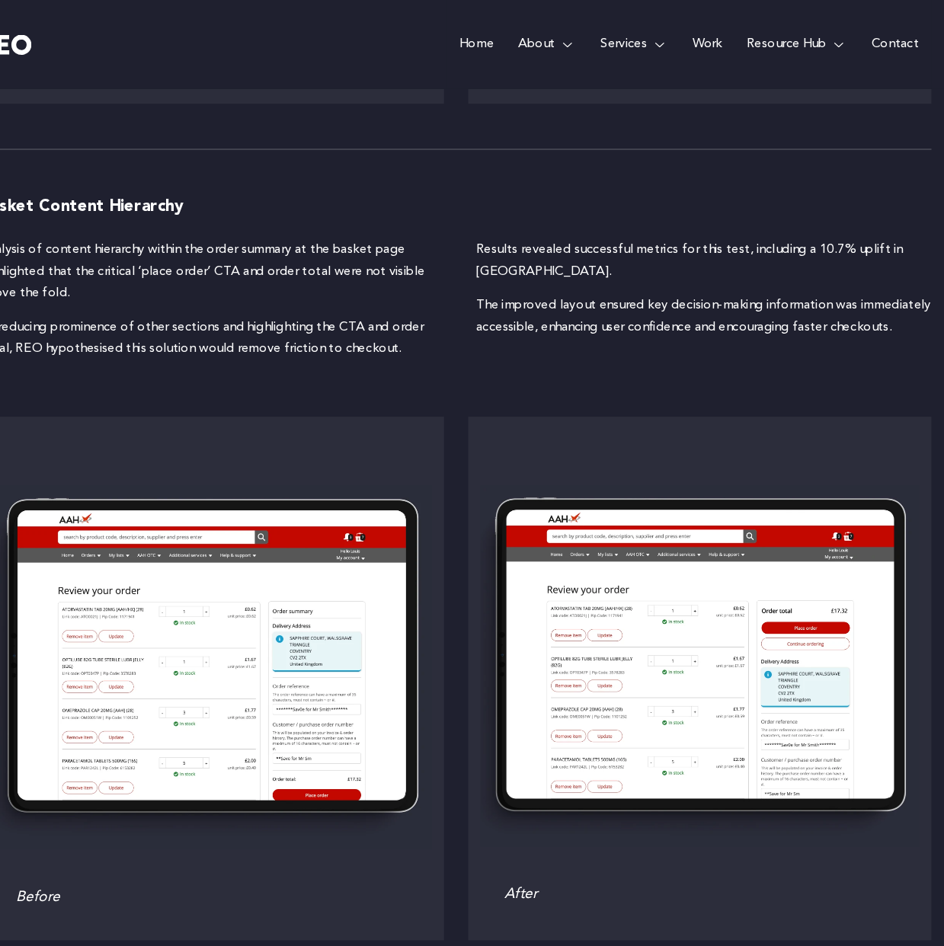
scroll to position [4519, 0]
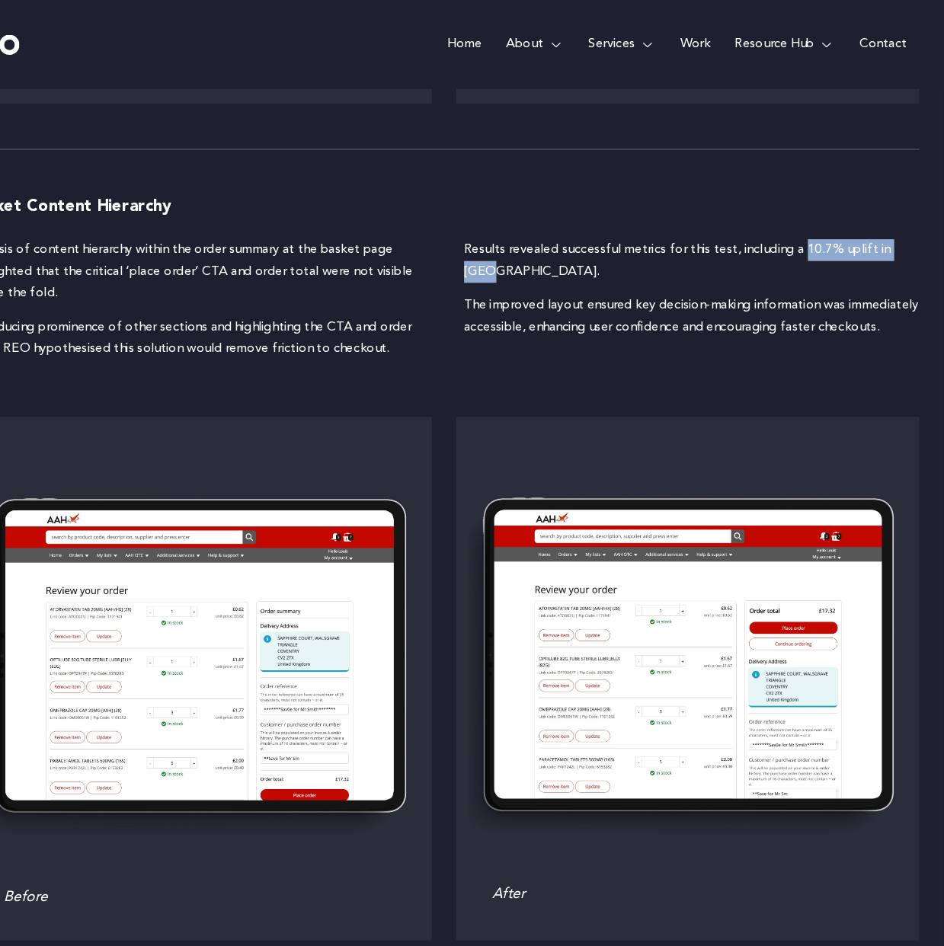
drag, startPoint x: 816, startPoint y: 212, endPoint x: 859, endPoint y: 228, distance: 45.6
click at [859, 228] on p "Results revealed successful metrics for this test, including a 10.7% uplift in …" at bounding box center [707, 246] width 431 height 41
copy p "10.7% uplift in AOV."
click at [517, 354] on div "Basket Content Hierarchy Analysis of content hierarchy within the order summary…" at bounding box center [472, 536] width 898 height 704
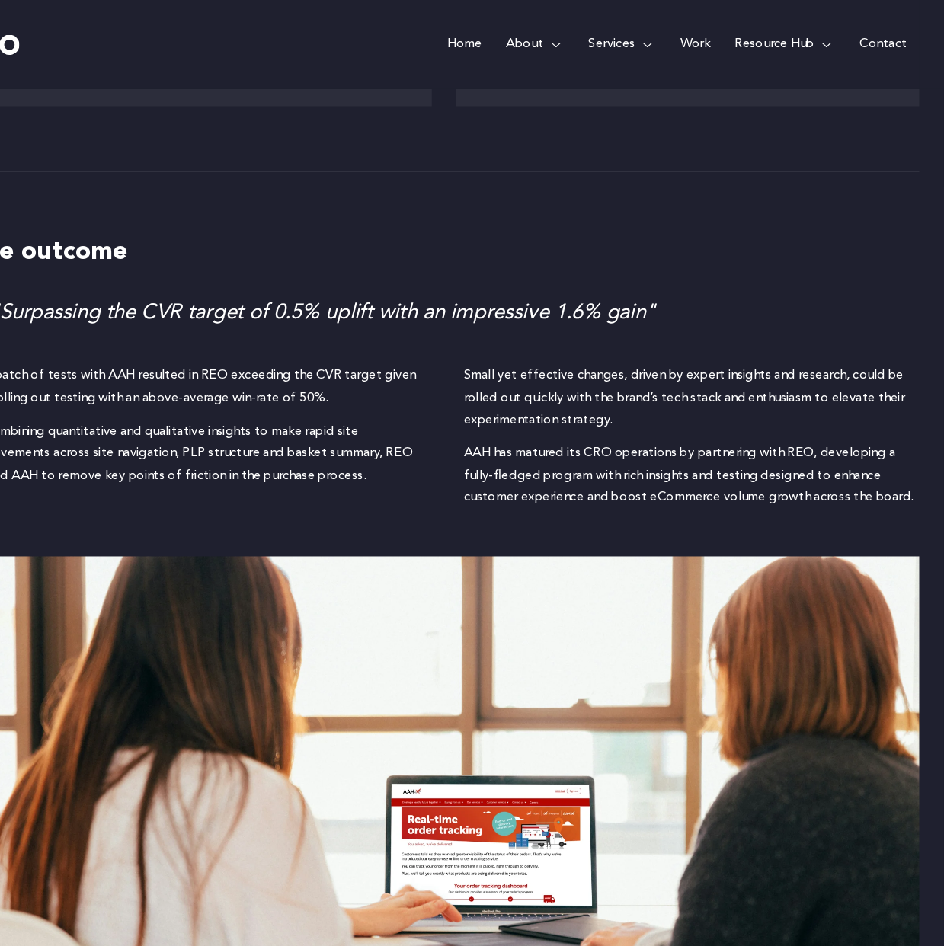
scroll to position [5301, 0]
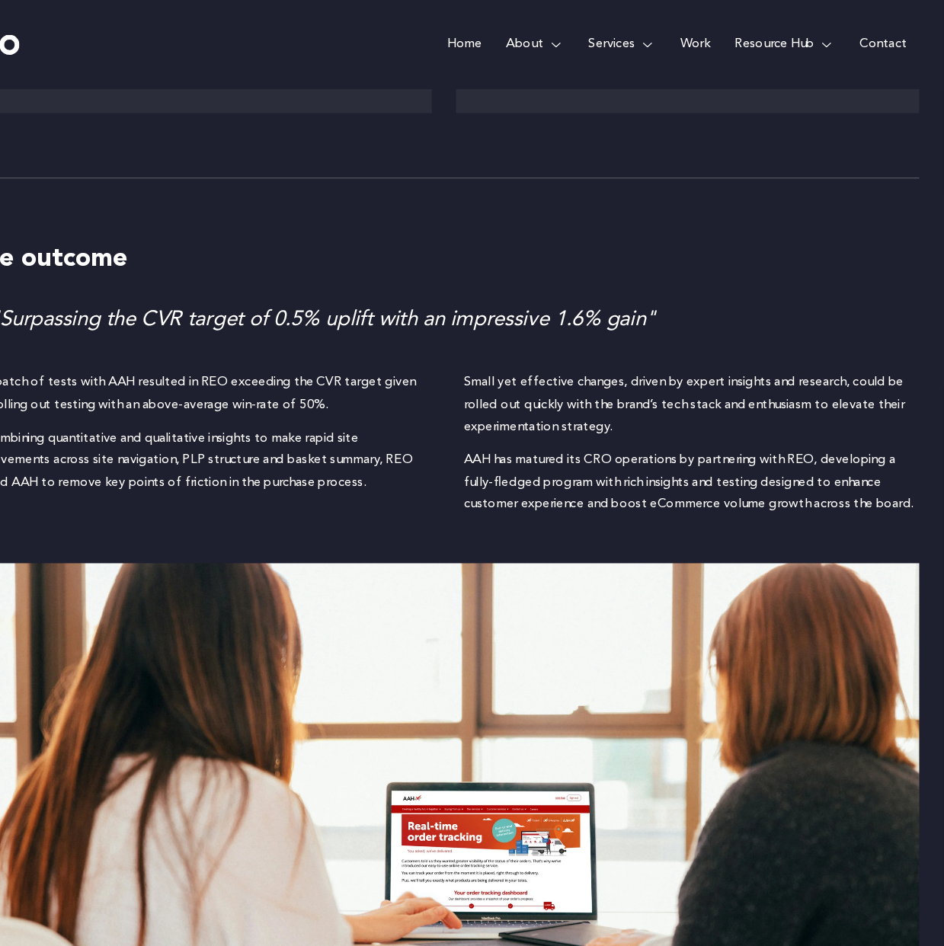
click at [408, 287] on div ""Surpassing the CVR target of 0.5% uplift with an impressive 1.6% gain"" at bounding box center [482, 302] width 878 height 30
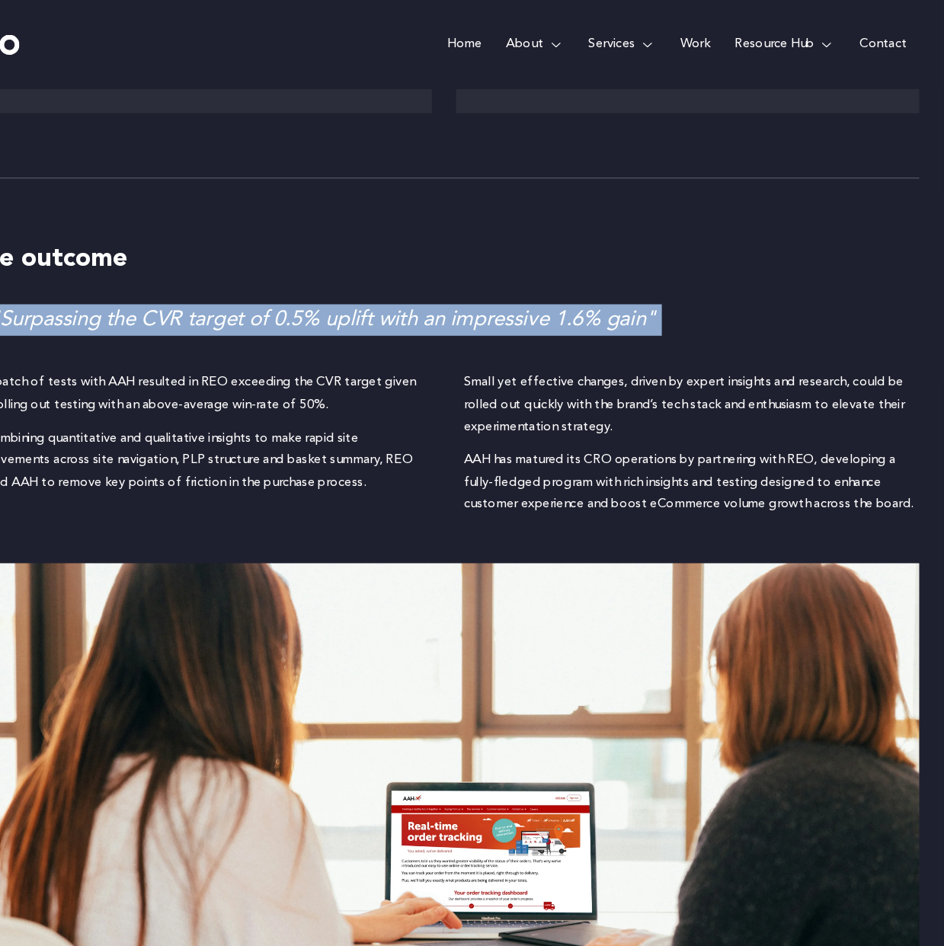
copy div ""Surpassing the CVR target of 0.5% uplift with an impressive 1.6% gain""
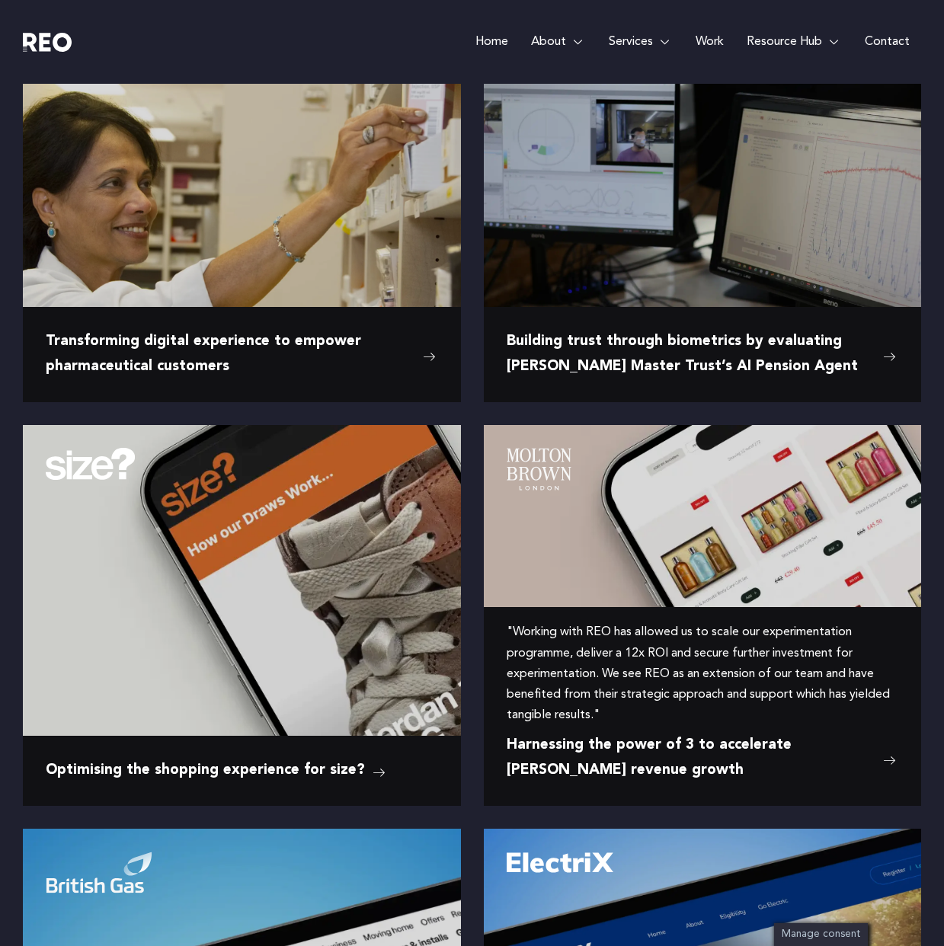
scroll to position [338, 0]
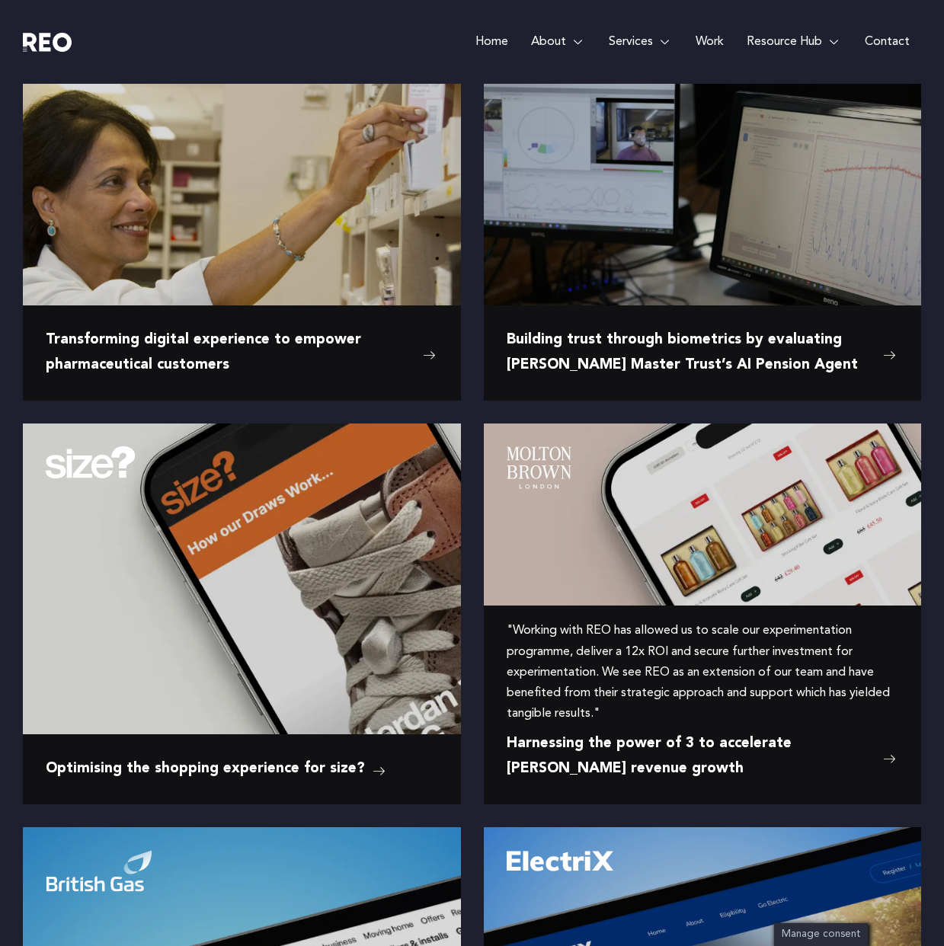
click at [610, 576] on img at bounding box center [703, 515] width 438 height 183
click at [0, 0] on e-page-transition at bounding box center [0, 0] width 0 height 0
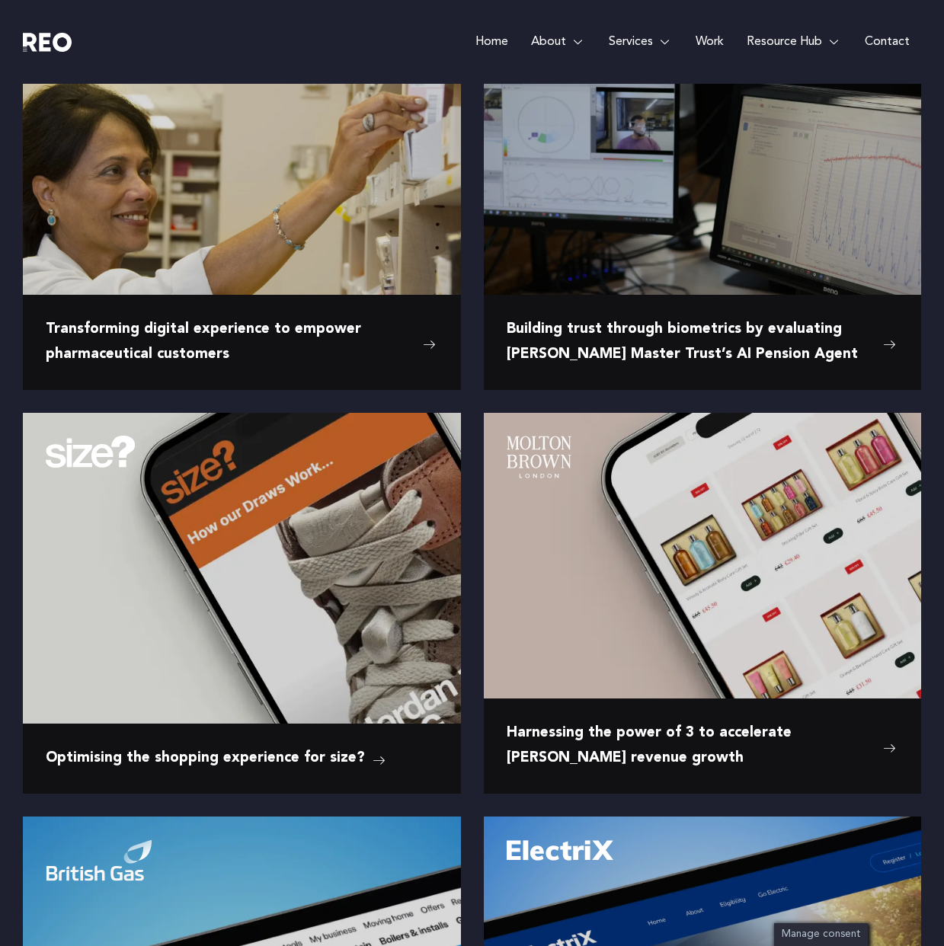
scroll to position [351, 0]
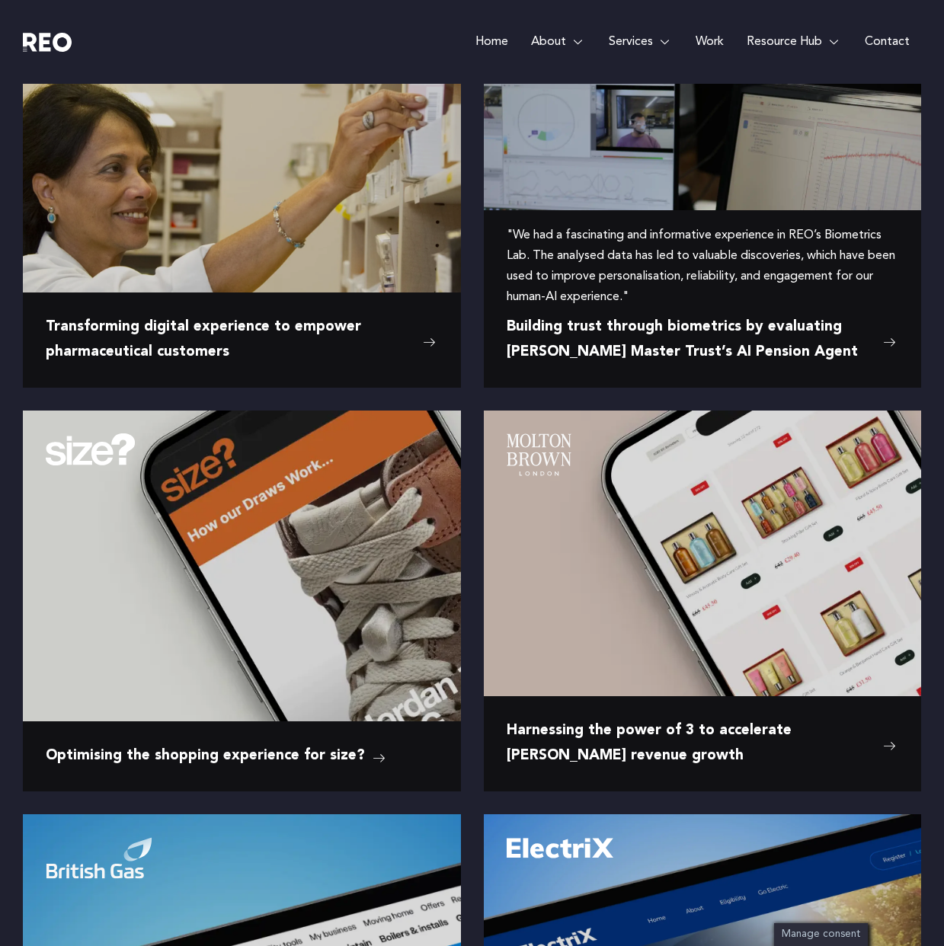
click at [585, 189] on img at bounding box center [703, 144] width 438 height 275
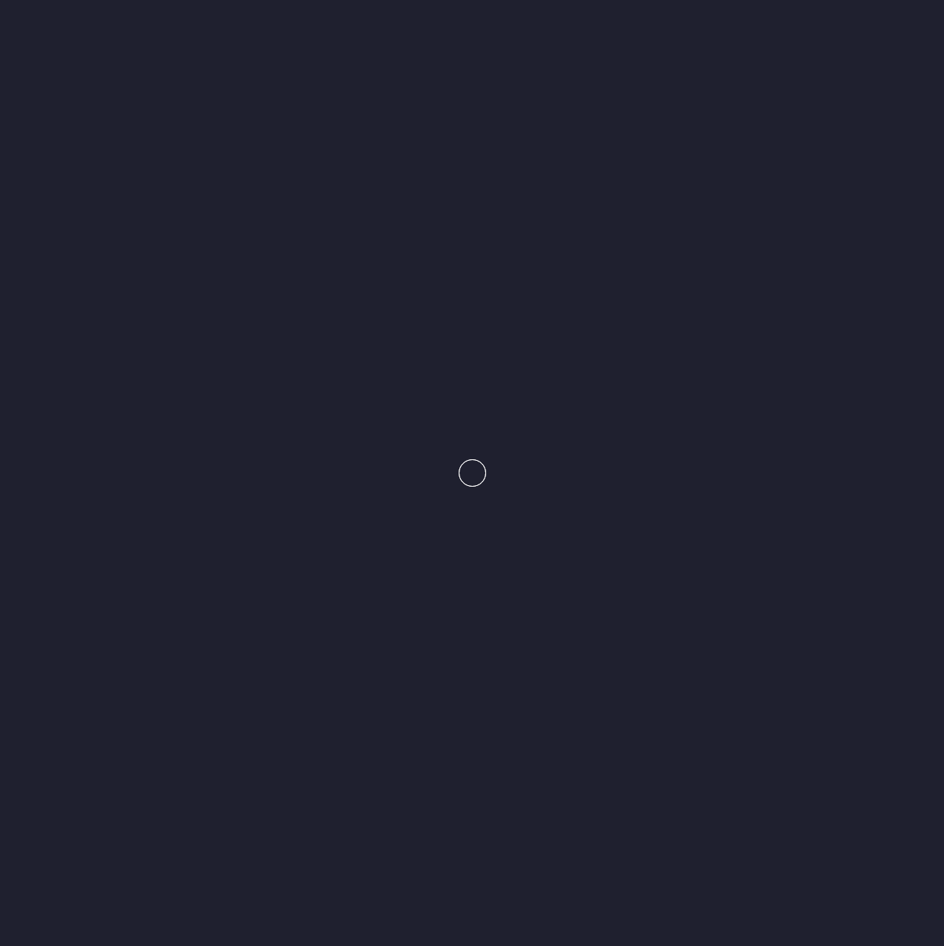
click at [585, 189] on e-page-transition at bounding box center [472, 473] width 944 height 946
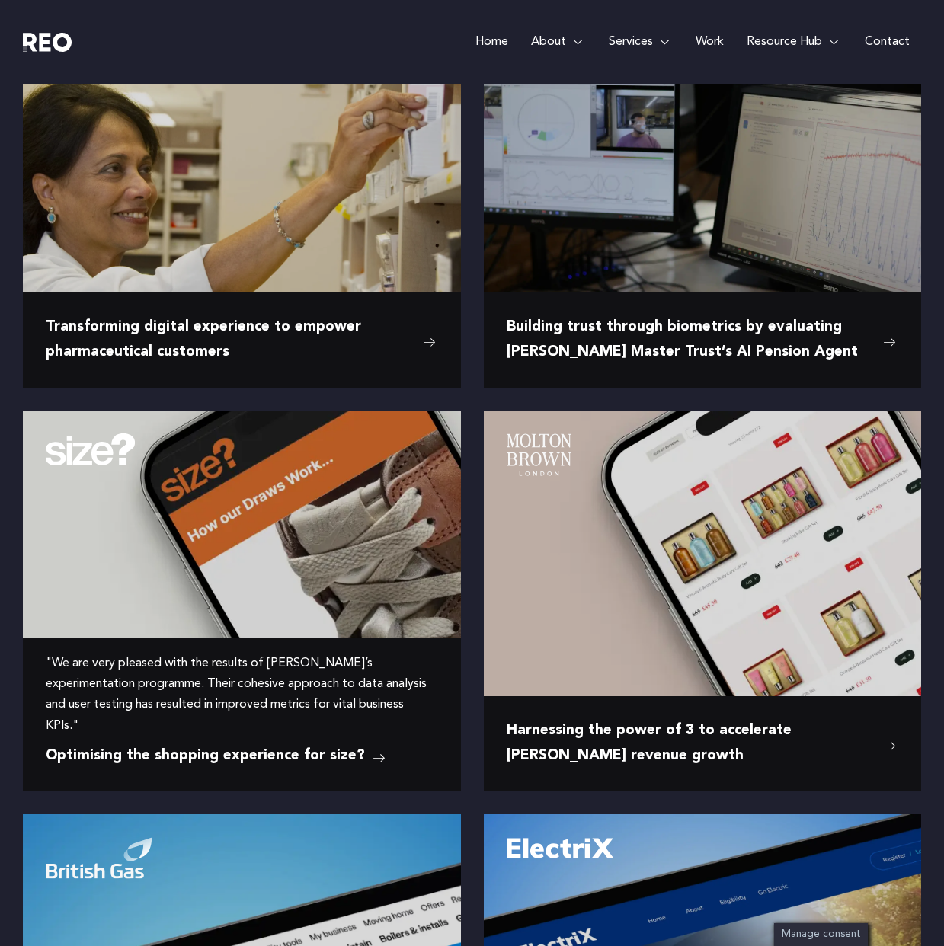
click at [308, 520] on img at bounding box center [242, 502] width 438 height 183
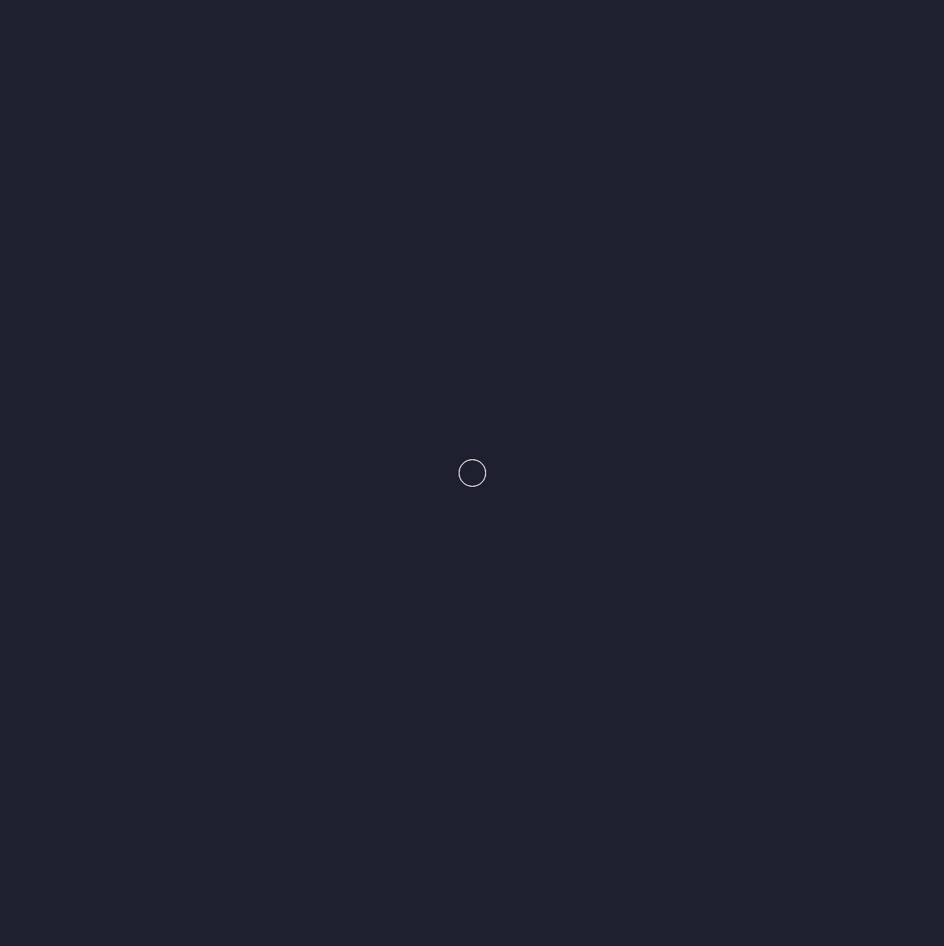
click at [308, 520] on e-page-transition at bounding box center [472, 473] width 944 height 946
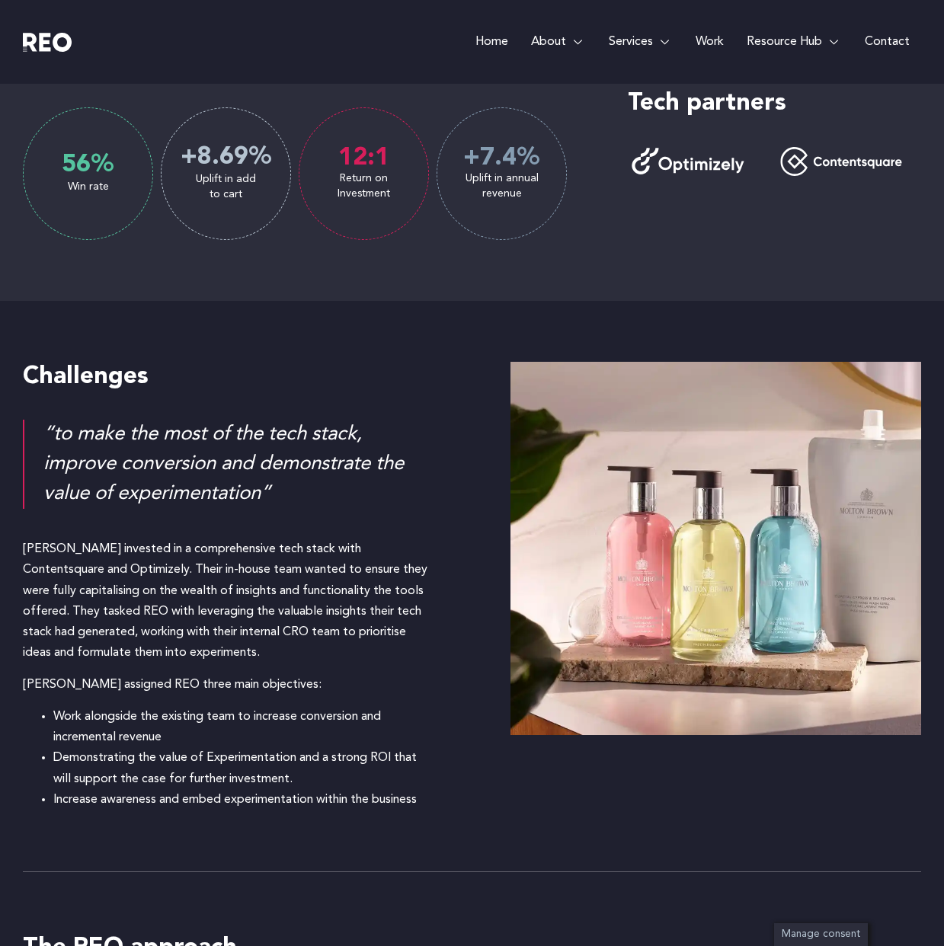
scroll to position [1137, 0]
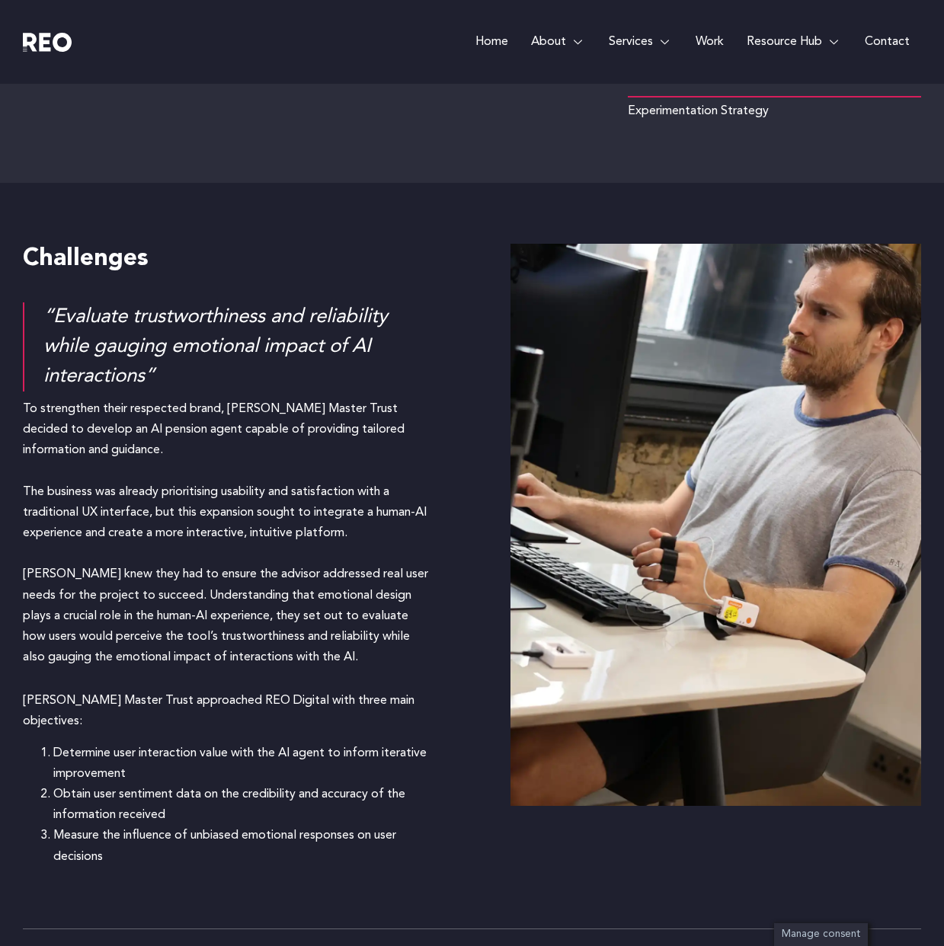
scroll to position [1189, 0]
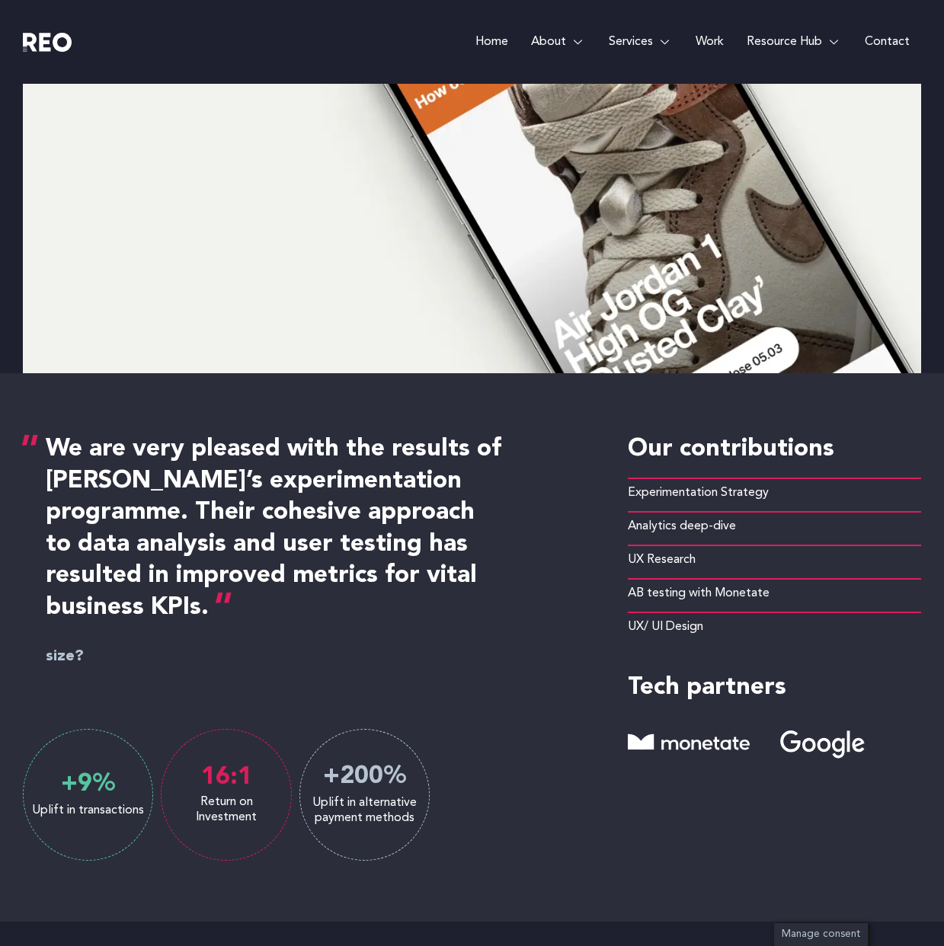
scroll to position [415, 0]
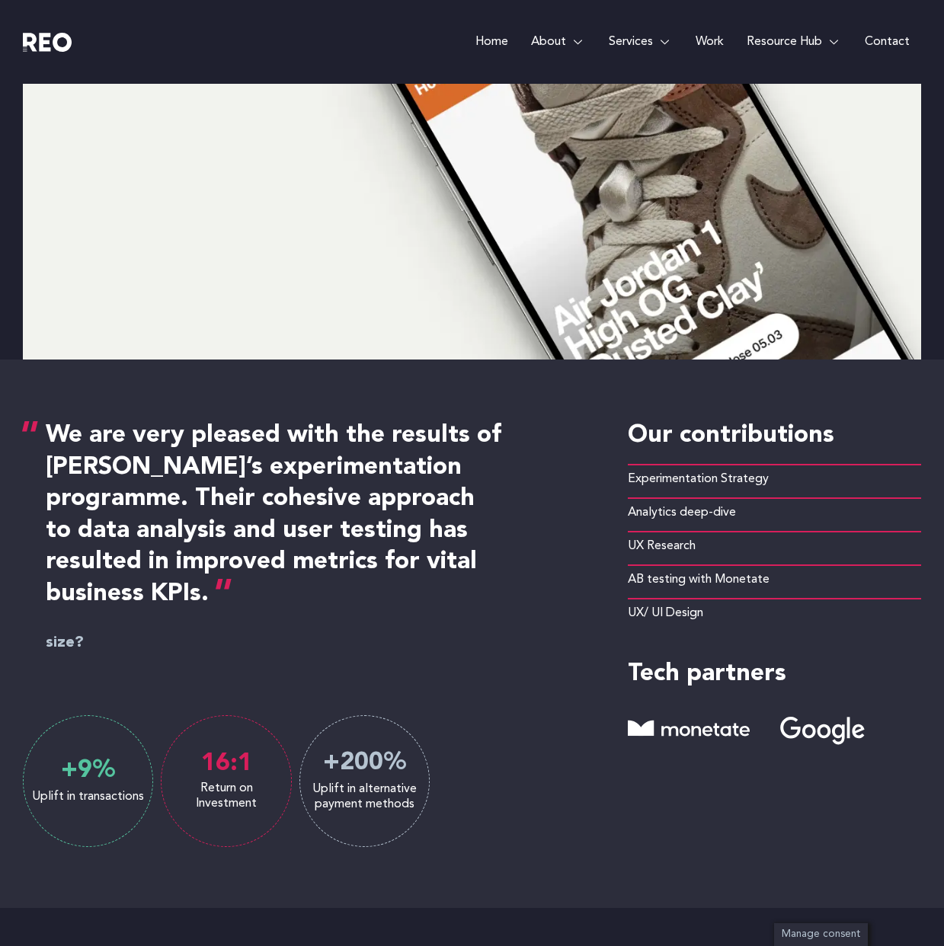
click at [575, 587] on div "We are very pleased with the results of REO’s experimentation programme. Their …" at bounding box center [472, 634] width 898 height 549
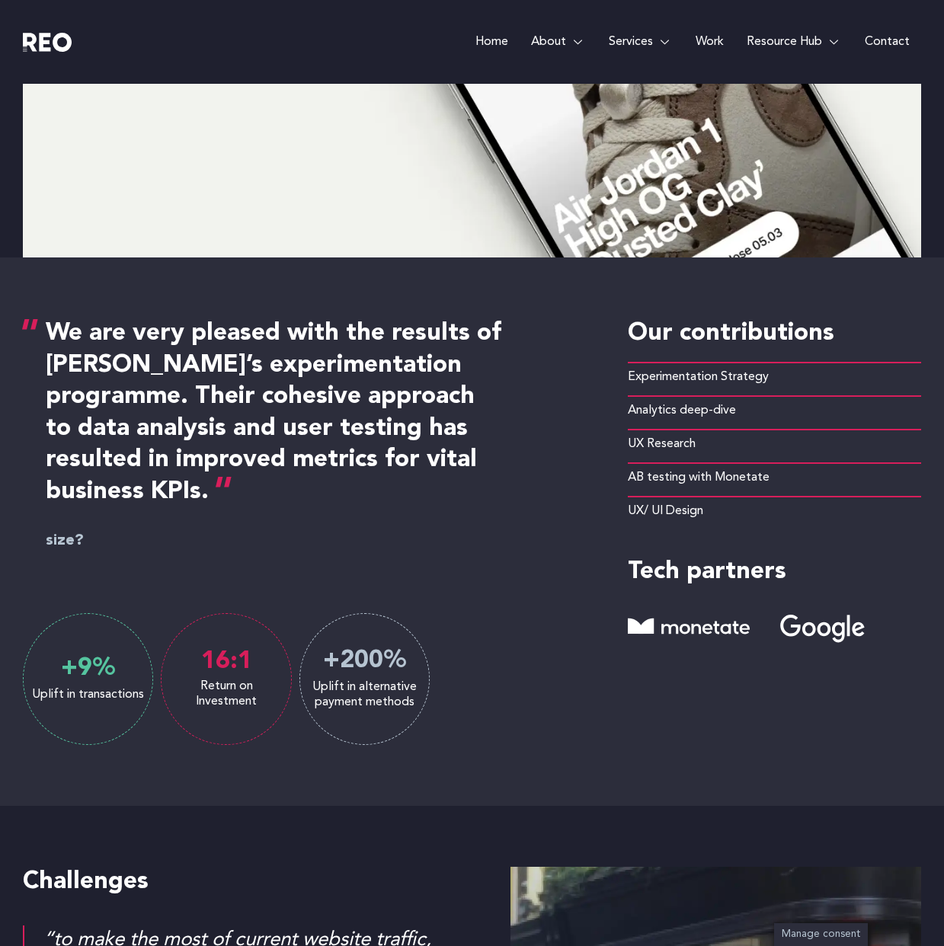
scroll to position [520, 0]
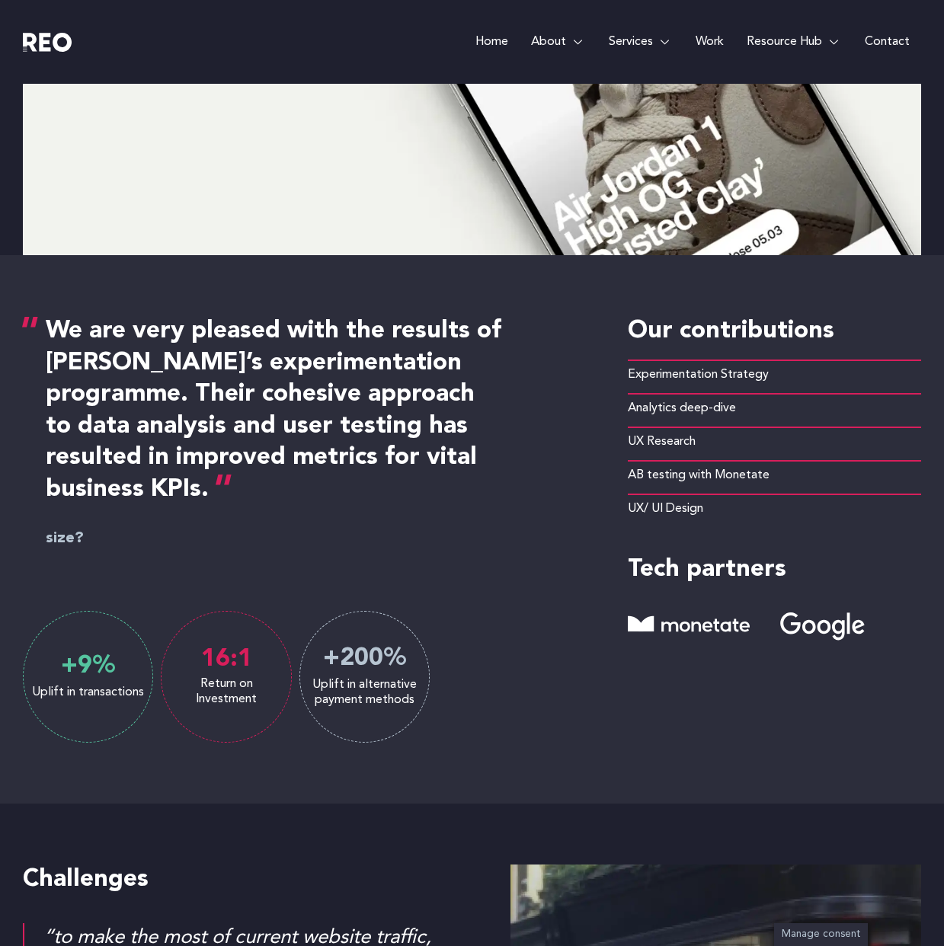
click at [222, 768] on div "We are very pleased with the results of REO’s experimentation programme. Their …" at bounding box center [472, 529] width 898 height 549
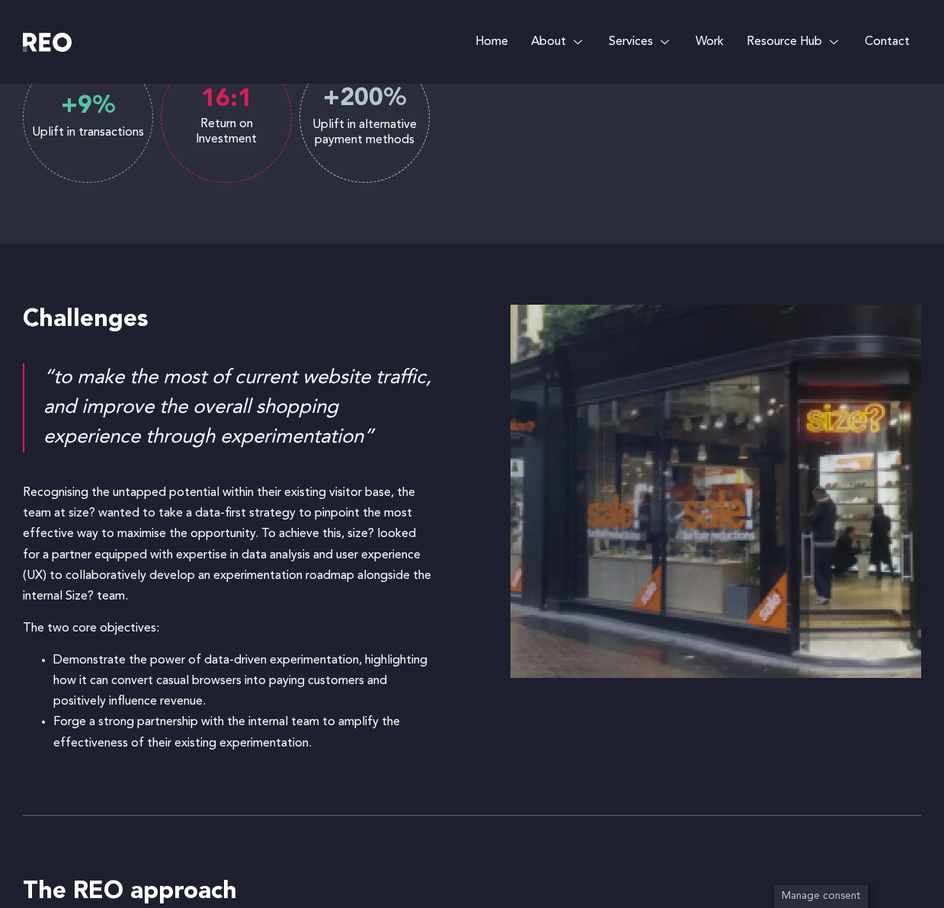
scroll to position [1084, 0]
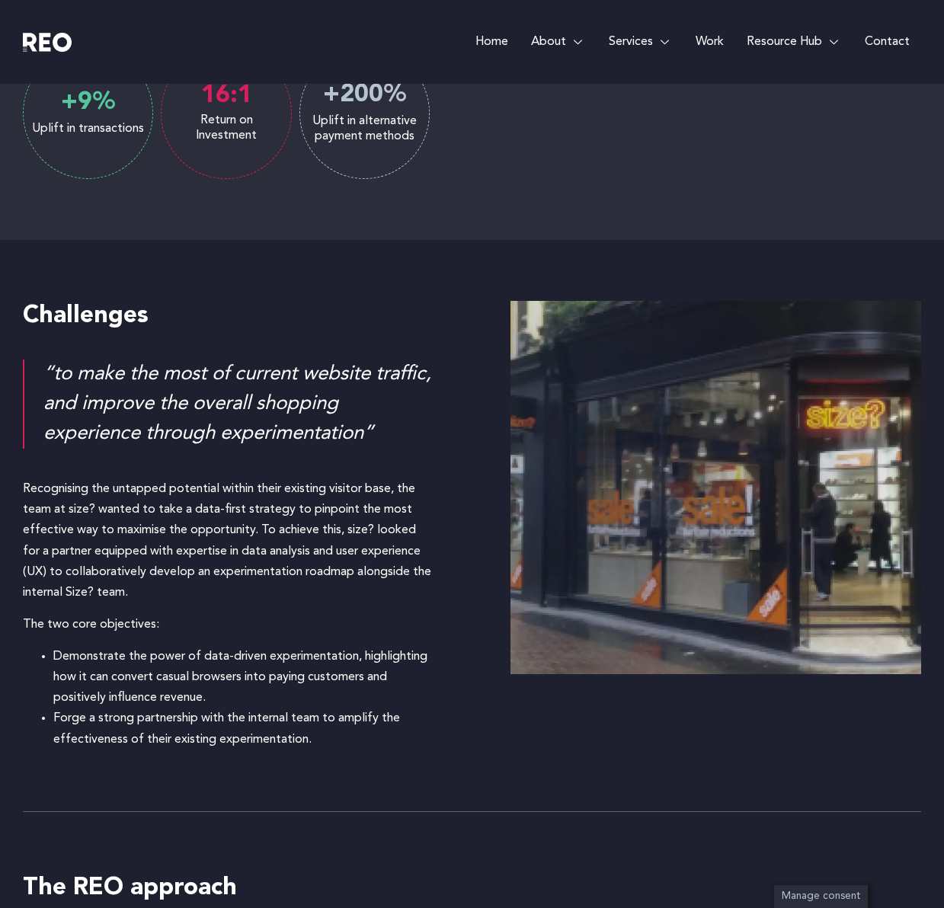
click at [165, 513] on div "Recognising the untapped potential within their existing visitor base, the team…" at bounding box center [229, 541] width 412 height 124
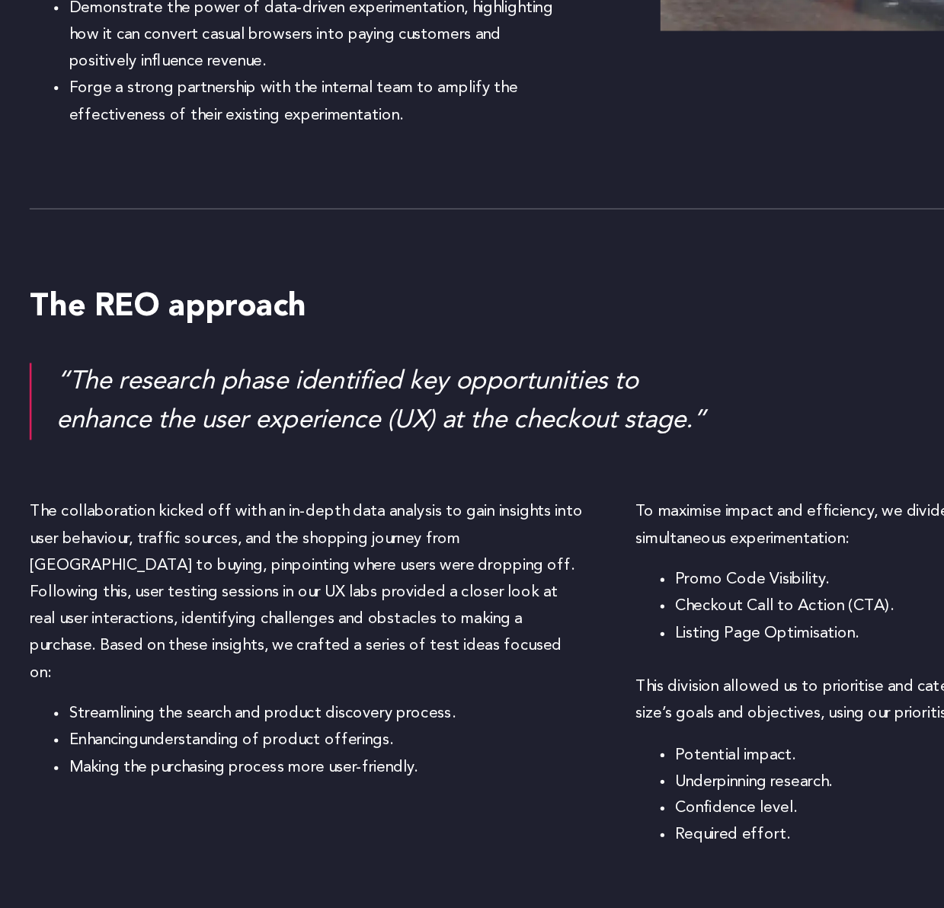
scroll to position [1537, 0]
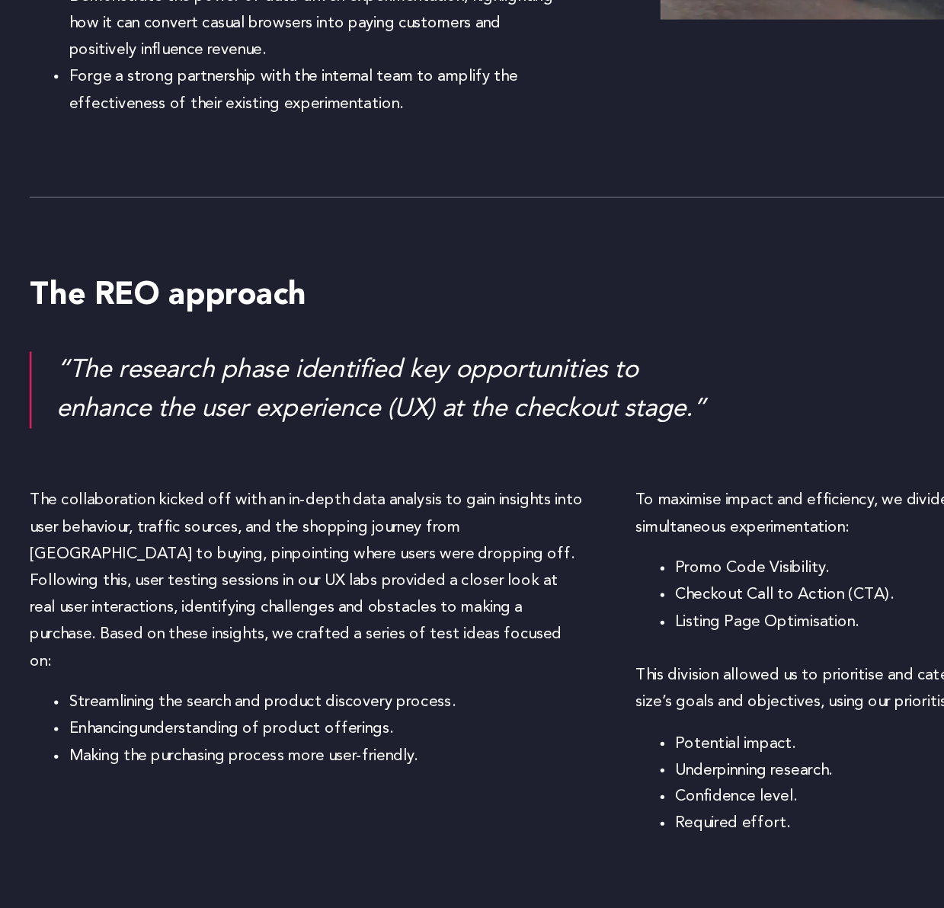
click at [146, 613] on p "The collaboration kicked off with an in-depth data analysis to gain insights in…" at bounding box center [238, 655] width 431 height 145
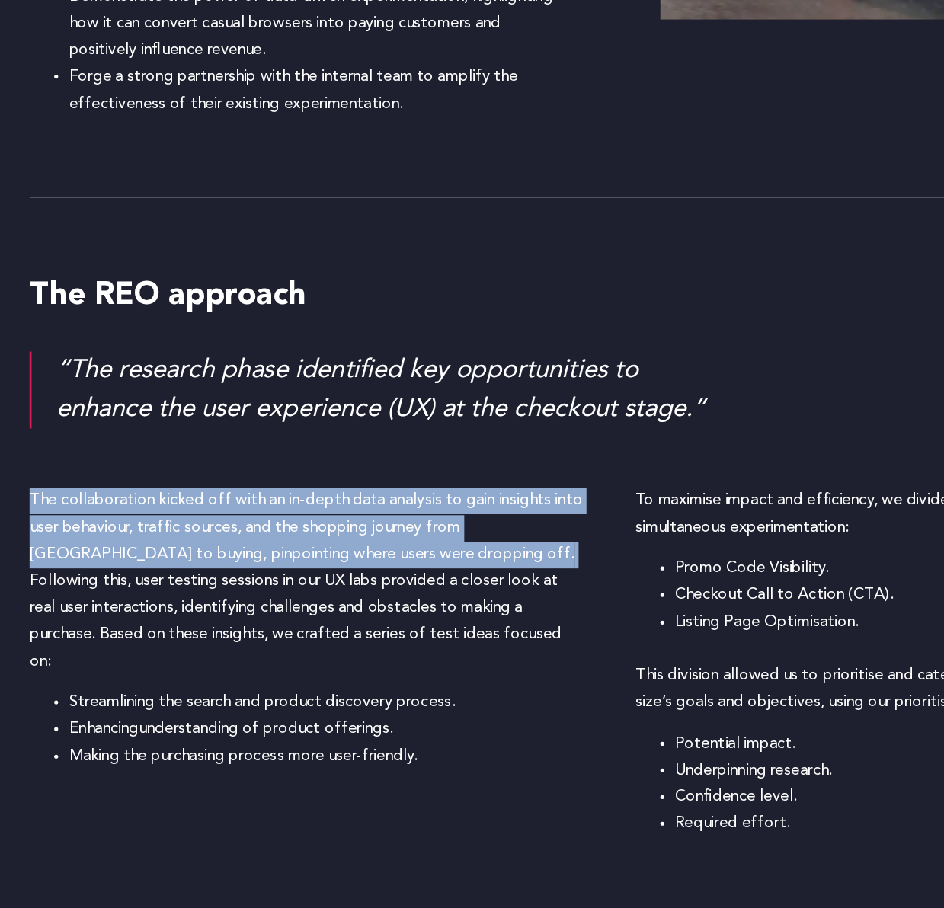
click at [329, 659] on p "The collaboration kicked off with an in-depth data analysis to gain insights in…" at bounding box center [238, 655] width 431 height 145
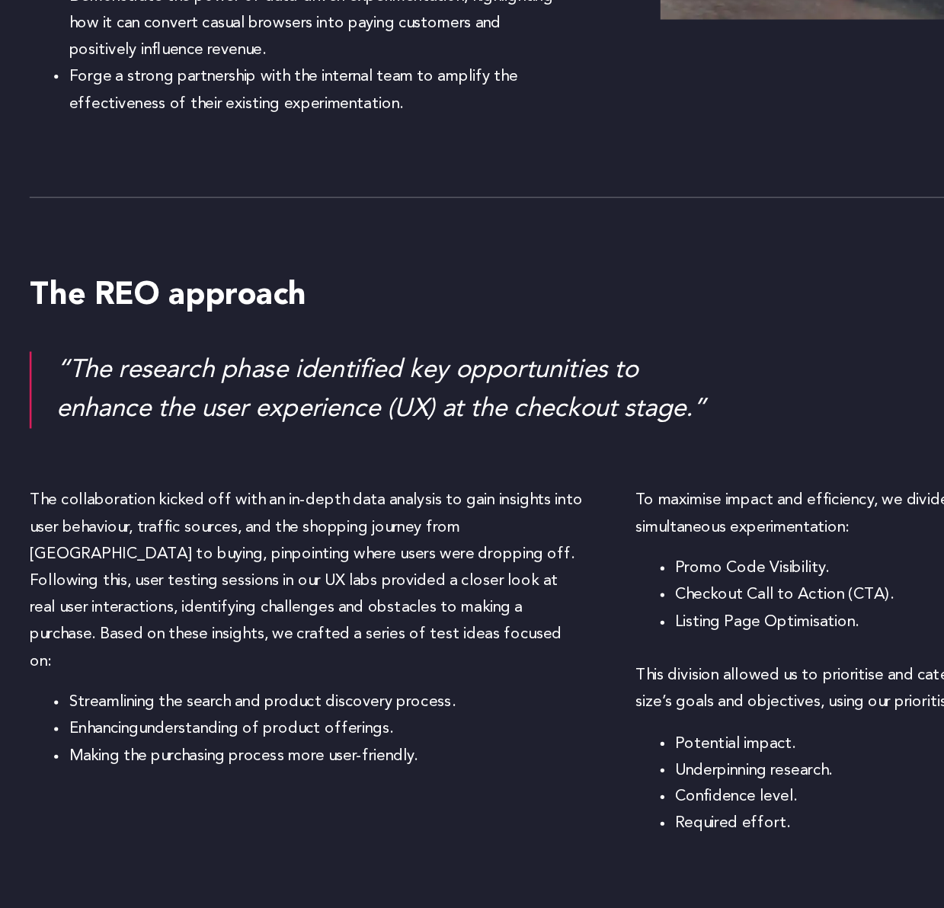
click at [208, 608] on p "The collaboration kicked off with an in-depth data analysis to gain insights in…" at bounding box center [238, 655] width 431 height 145
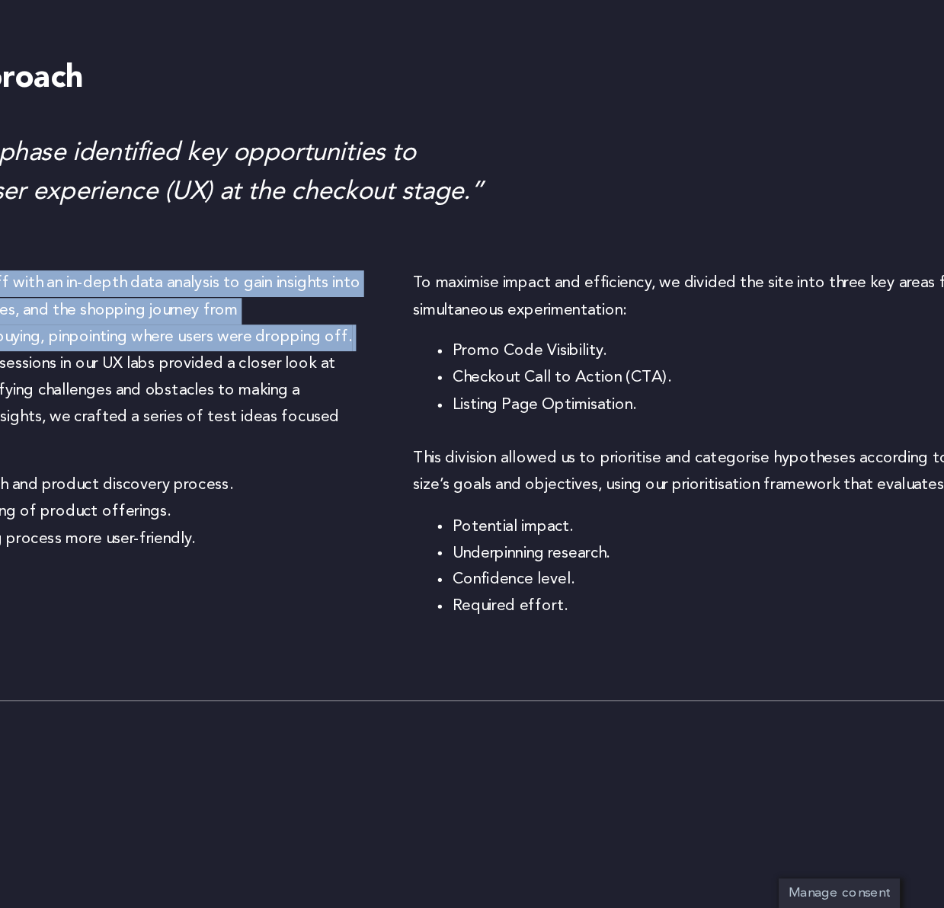
scroll to position [1708, 0]
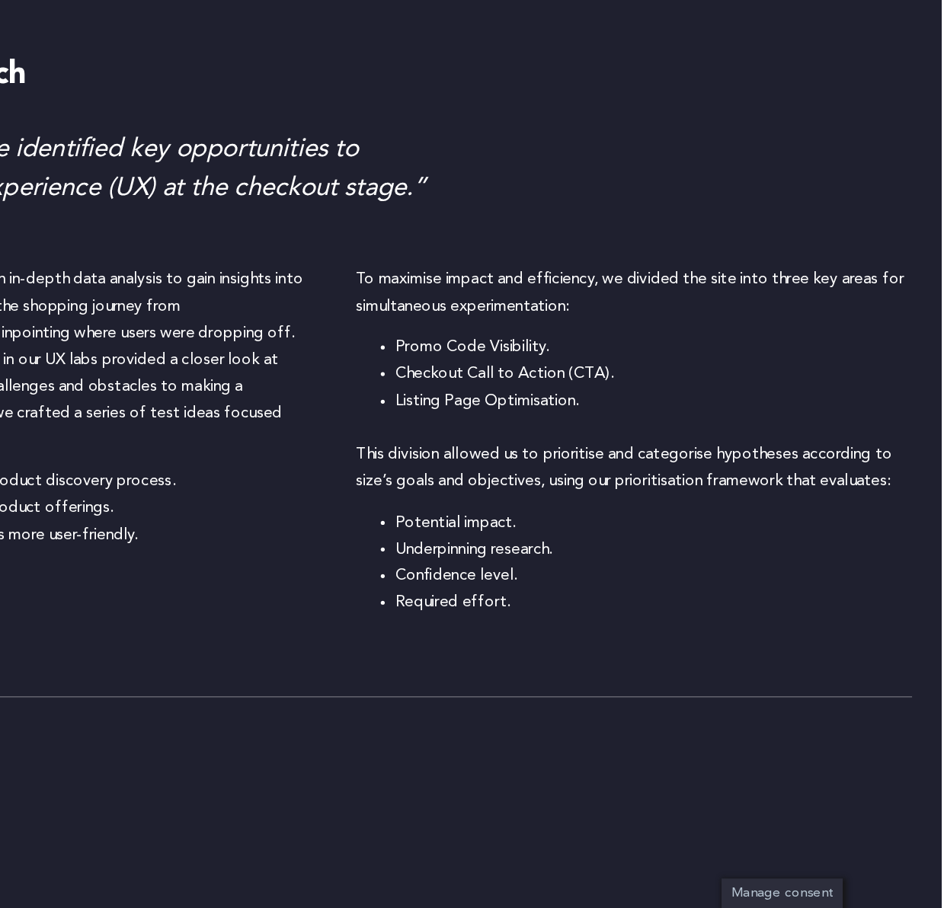
click at [601, 684] on div "The collaboration kicked off with an in-depth data analysis to gain insights in…" at bounding box center [472, 566] width 898 height 354
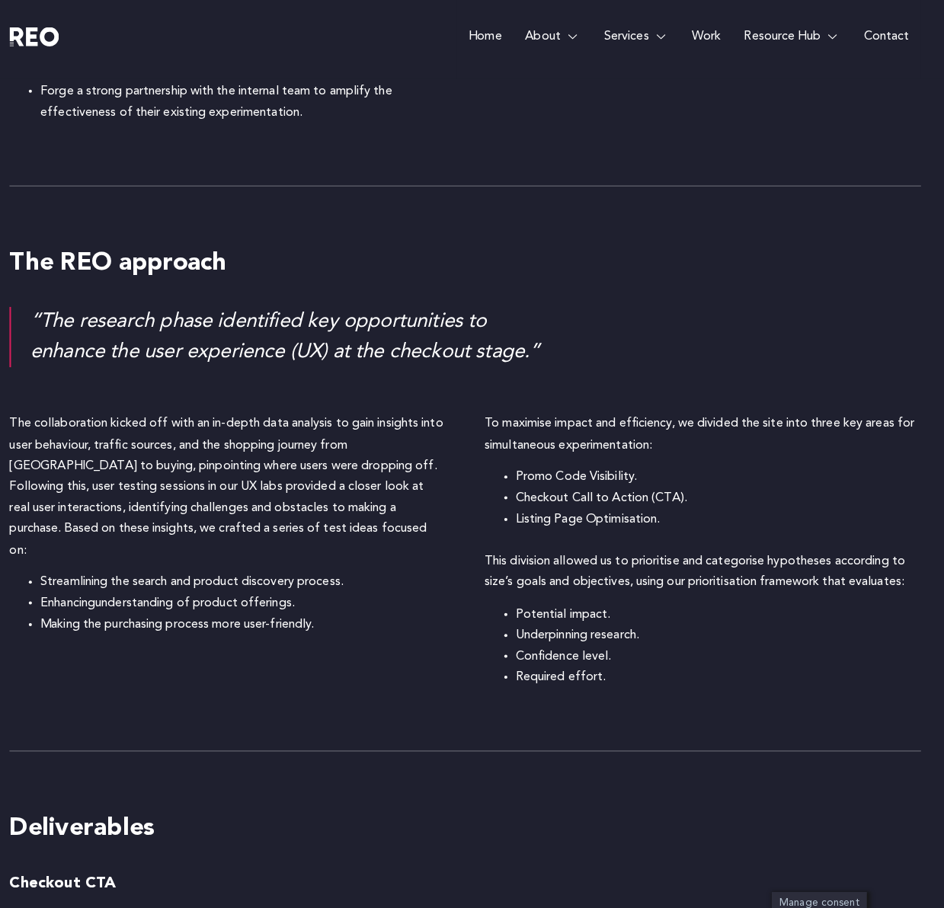
scroll to position [1702, 0]
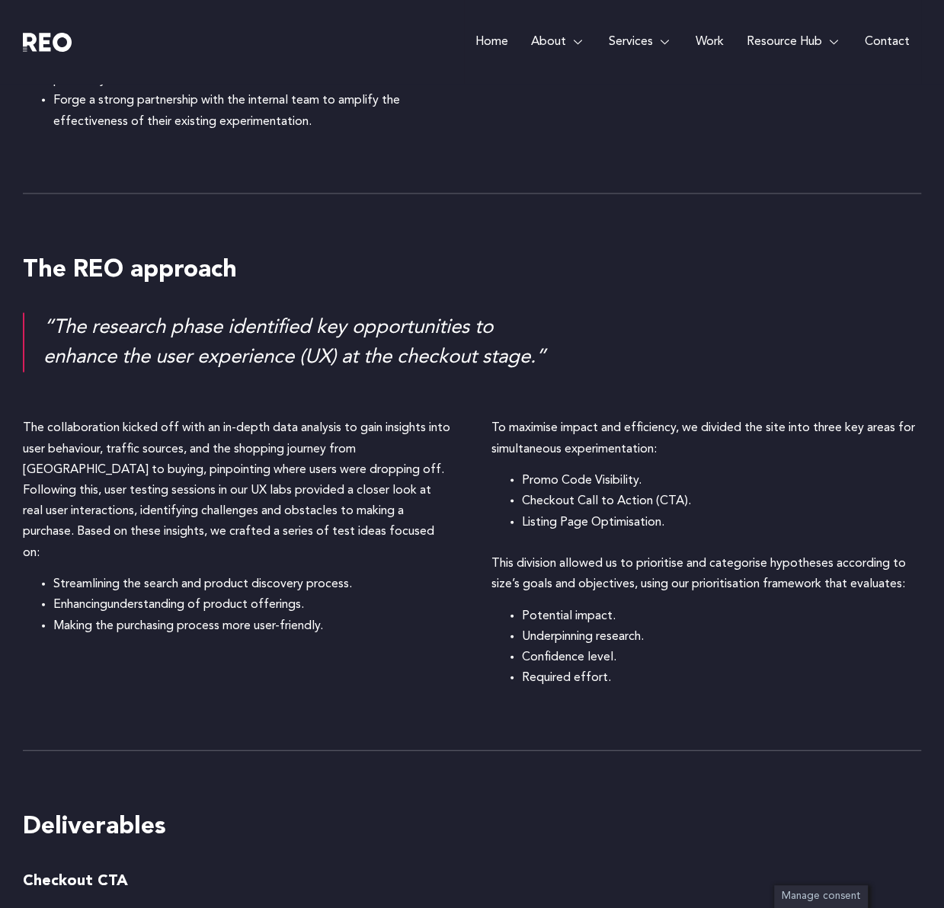
click at [492, 652] on ul "Potential impact. Underpinning research. Confidence level. Required effort." at bounding box center [707, 647] width 431 height 83
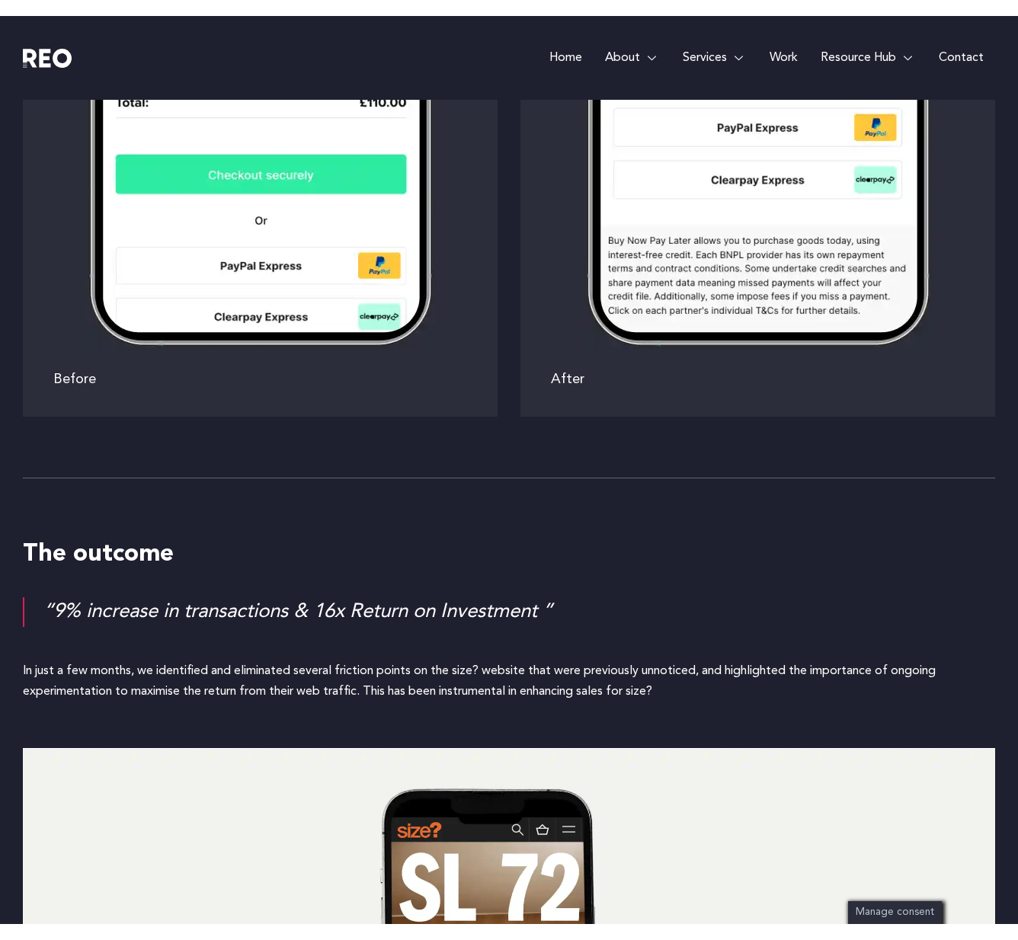
scroll to position [4291, 0]
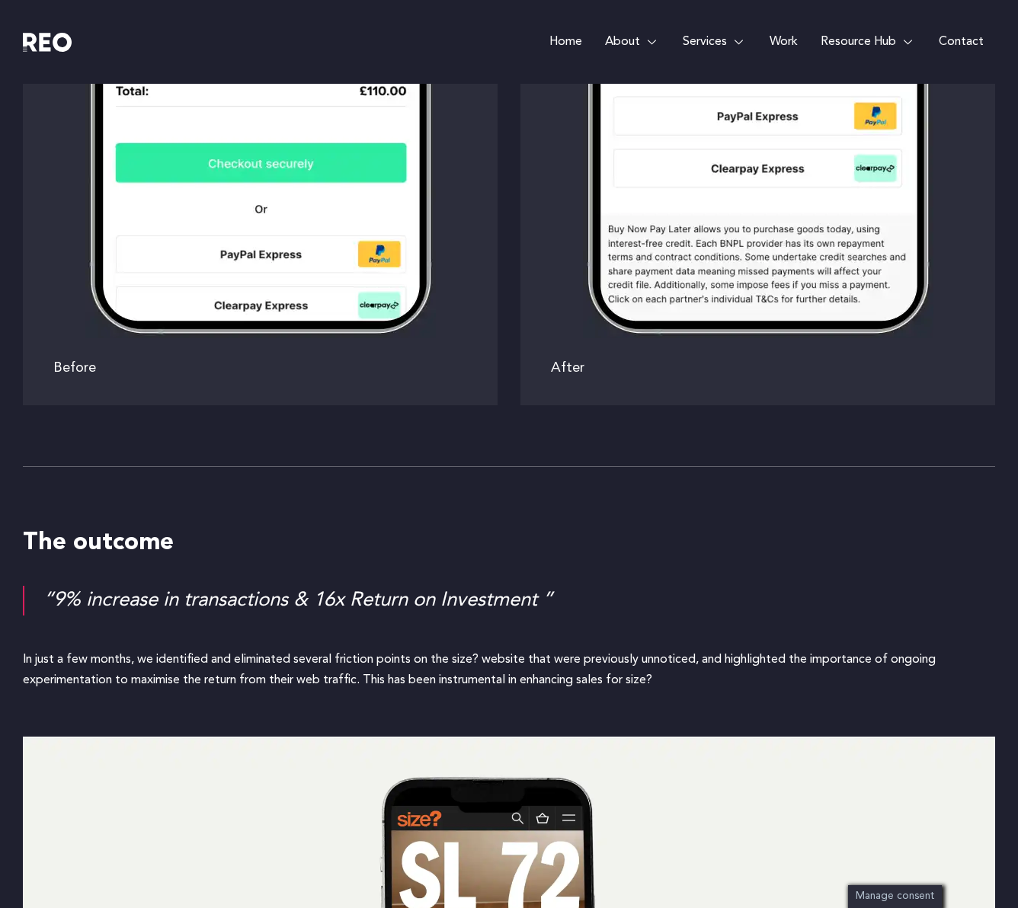
click at [224, 659] on p "In just a few months, we identified and eliminated several friction points on t…" at bounding box center [509, 670] width 972 height 41
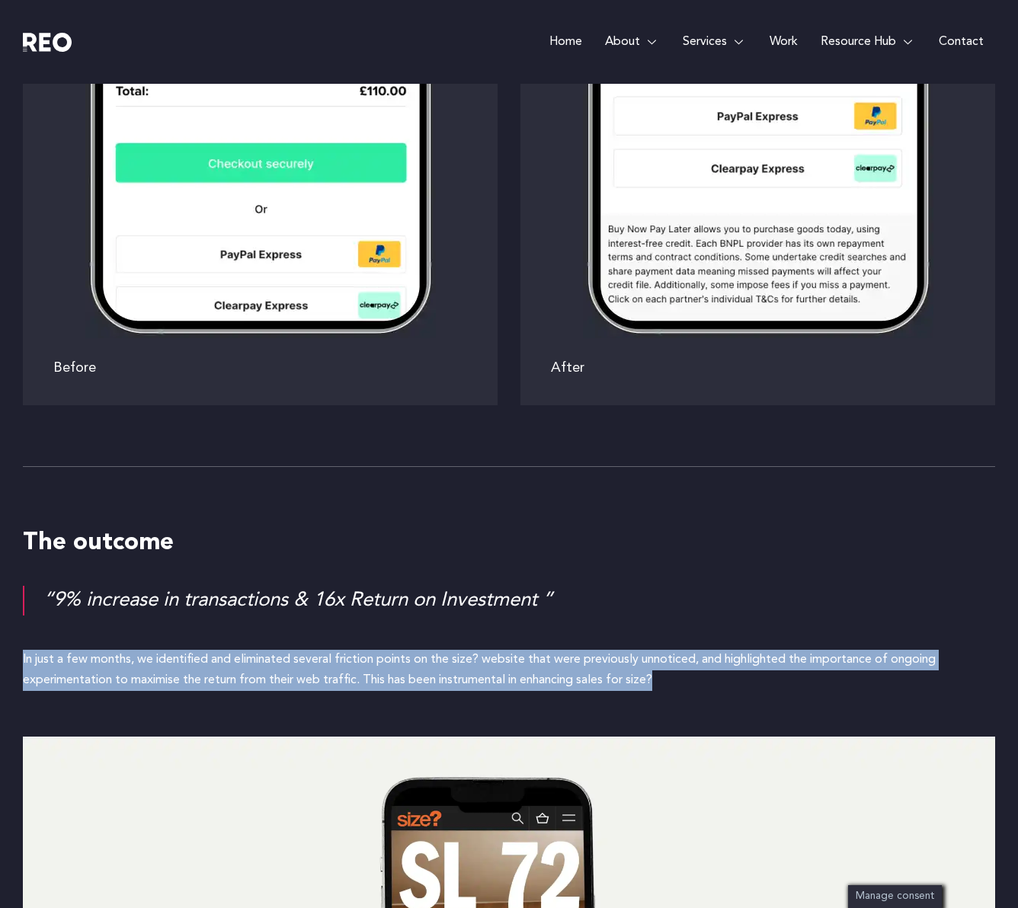
click at [299, 655] on p "In just a few months, we identified and eliminated several friction points on t…" at bounding box center [509, 670] width 972 height 41
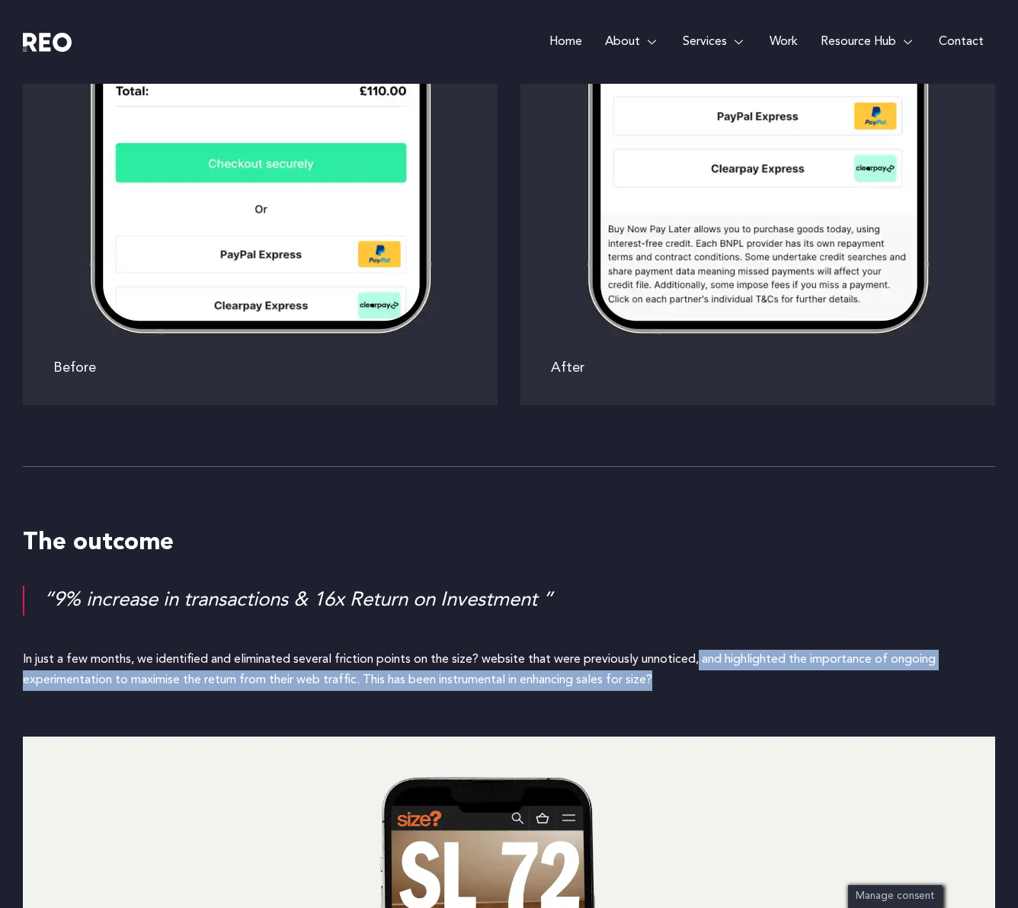
drag, startPoint x: 703, startPoint y: 661, endPoint x: 753, endPoint y: 697, distance: 60.7
click at [754, 697] on div "In just a few months, we identified and eliminated several friction points on t…" at bounding box center [509, 676] width 972 height 53
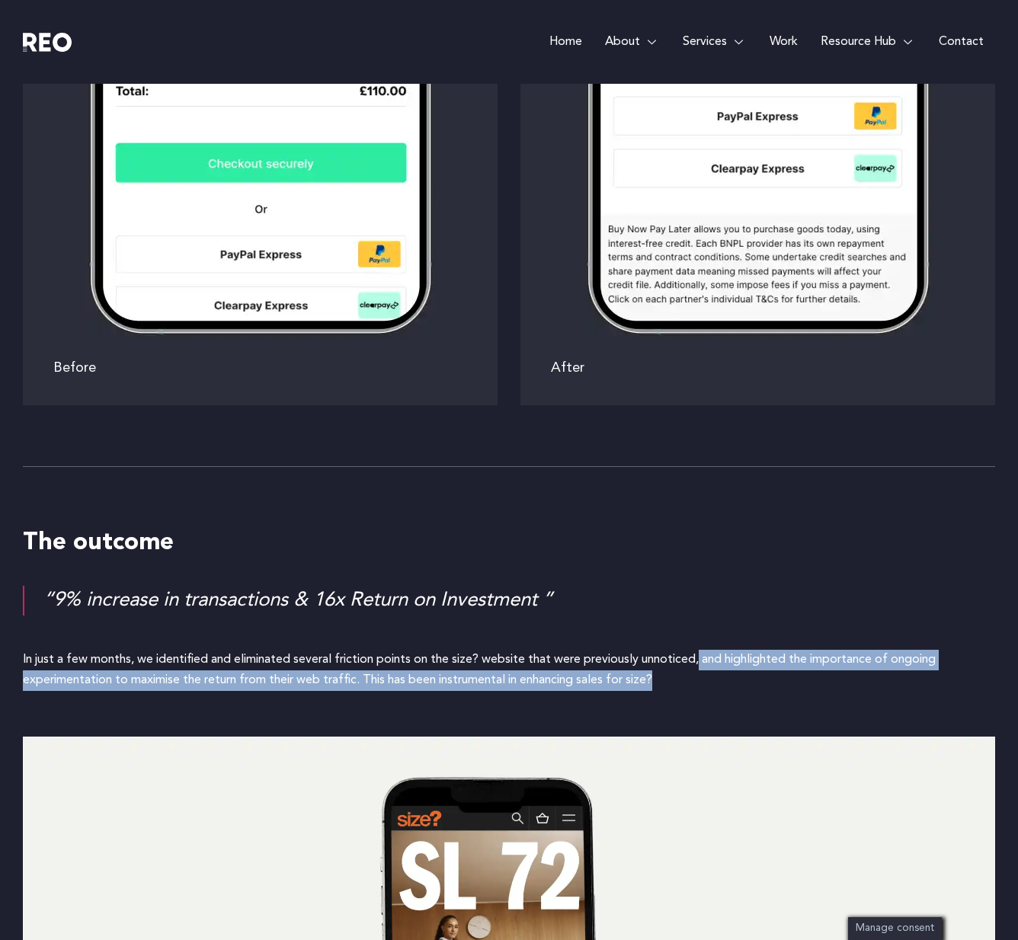
click at [833, 548] on h4 "The outcome" at bounding box center [509, 544] width 972 height 32
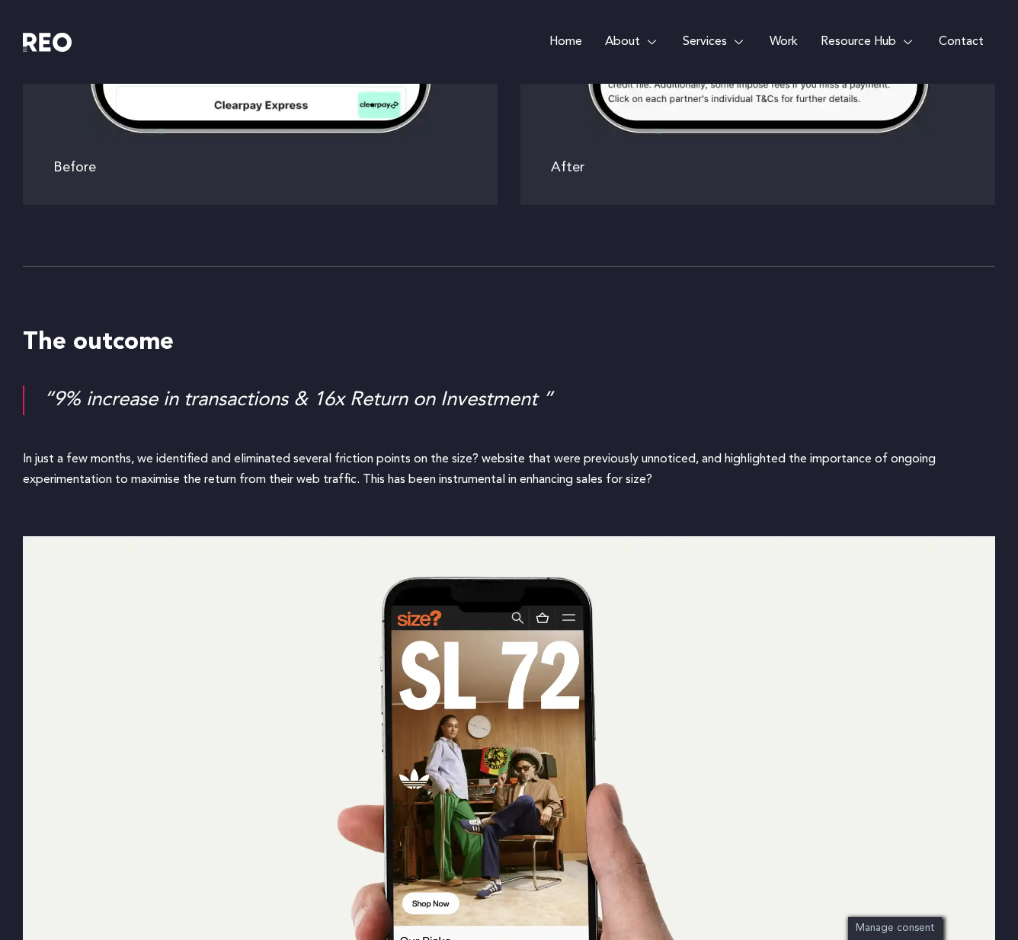
scroll to position [4495, 0]
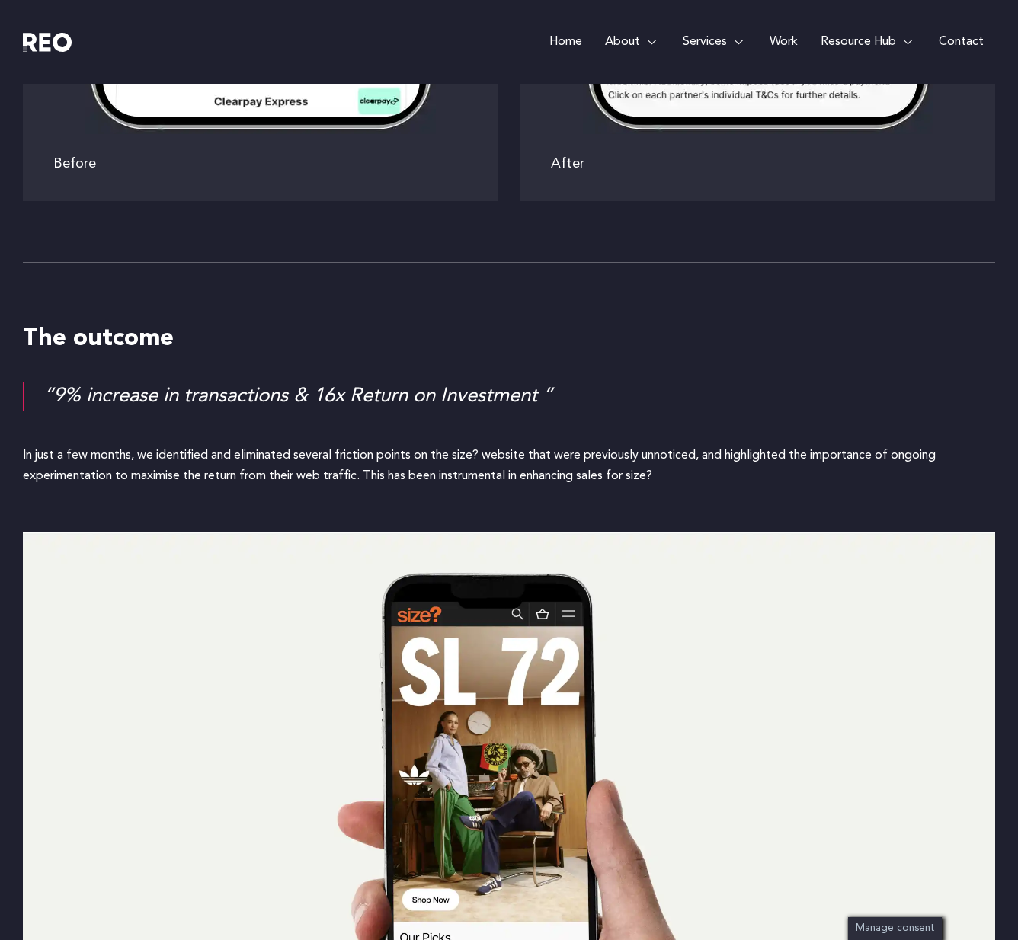
click at [261, 453] on p "In just a few months, we identified and eliminated several friction points on t…" at bounding box center [509, 466] width 972 height 41
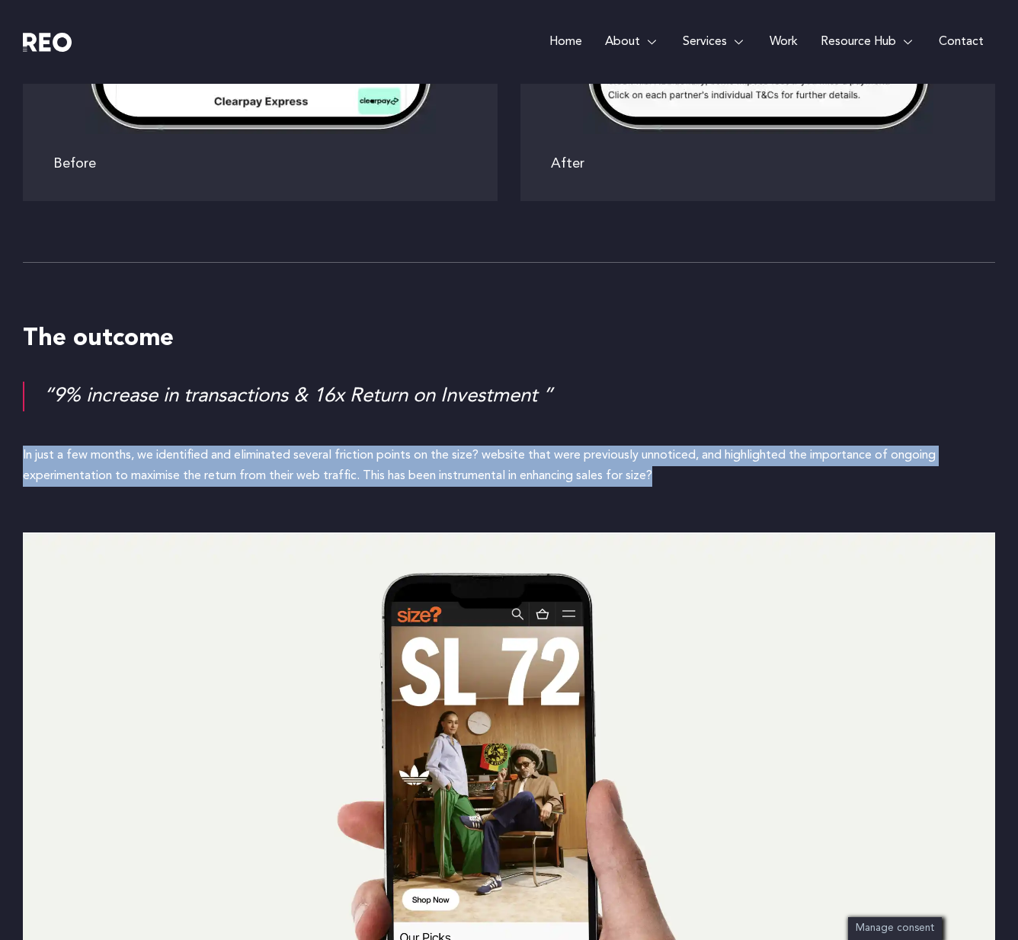
click at [261, 453] on p "In just a few months, we identified and eliminated several friction points on t…" at bounding box center [509, 466] width 972 height 41
click at [98, 458] on p "In just a few months, we identified and eliminated several friction points on t…" at bounding box center [509, 466] width 972 height 41
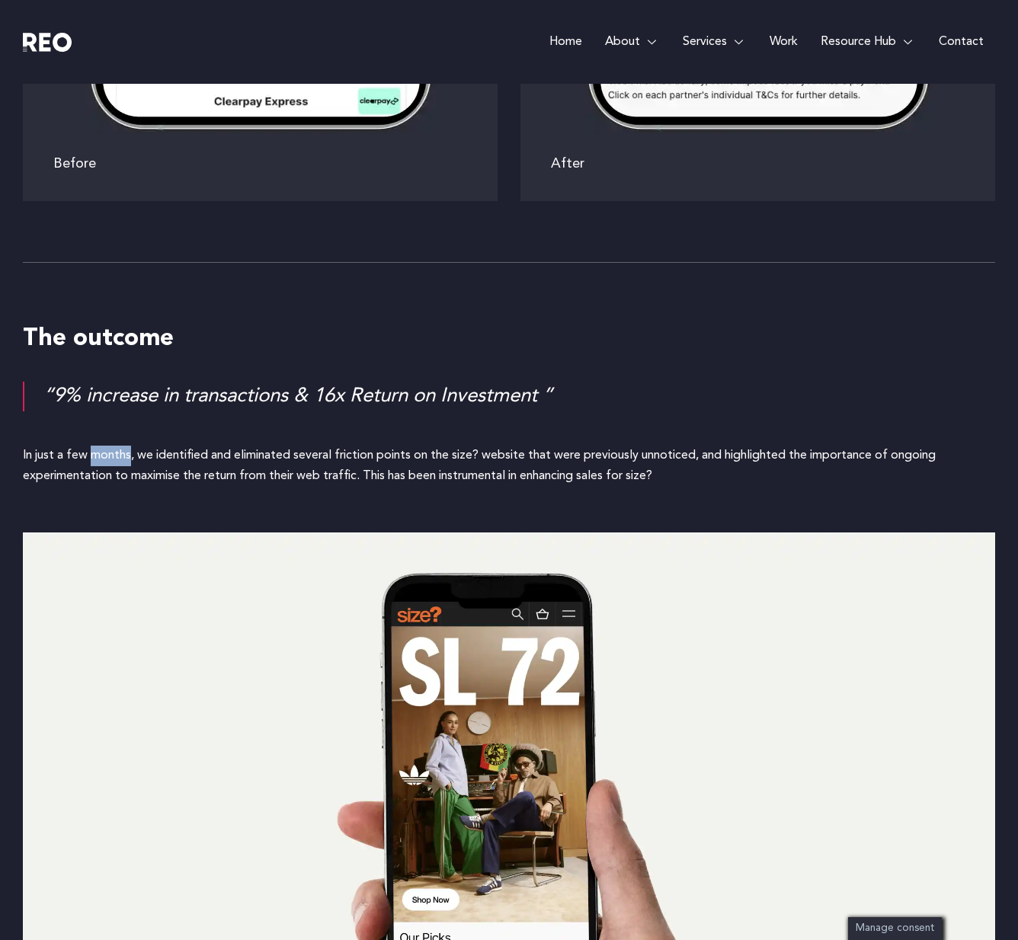
click at [98, 458] on p "In just a few months, we identified and eliminated several friction points on t…" at bounding box center [509, 466] width 972 height 41
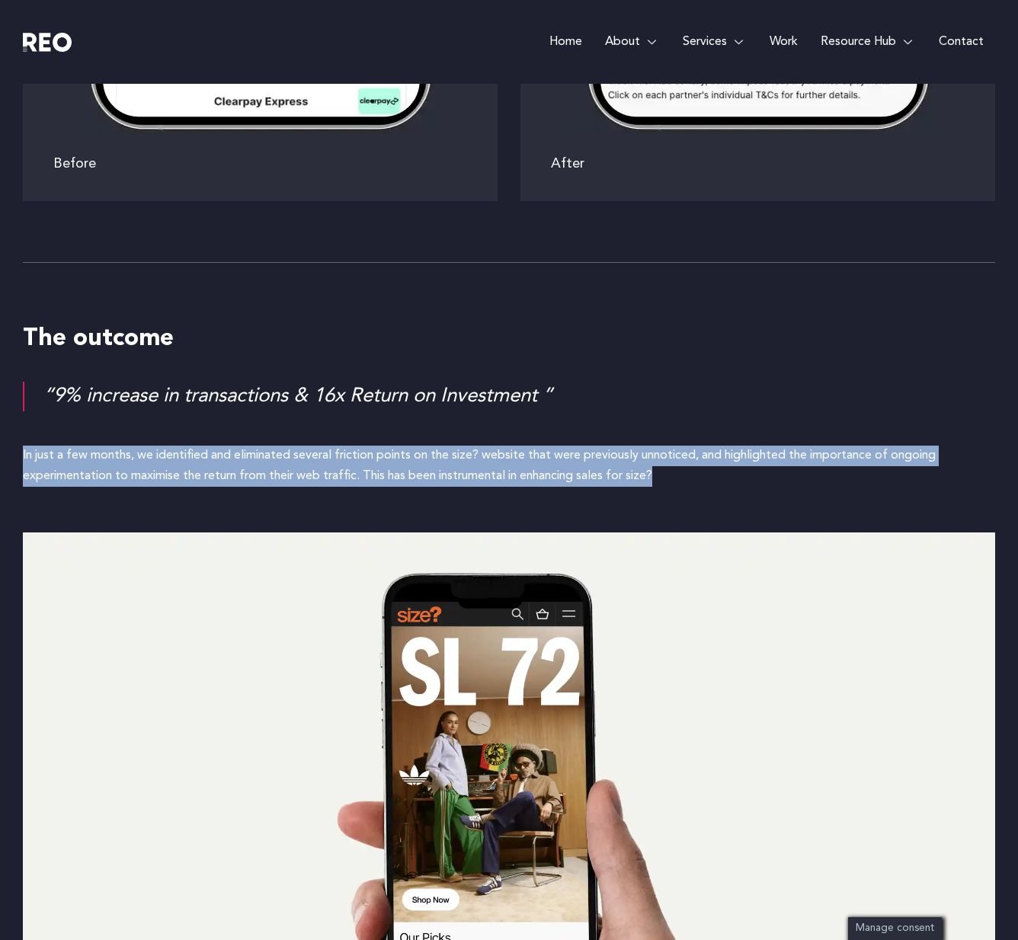
click at [98, 458] on p "In just a few months, we identified and eliminated several friction points on t…" at bounding box center [509, 466] width 972 height 41
click at [386, 451] on p "In just a few months, we identified and eliminated several friction points on t…" at bounding box center [509, 466] width 972 height 41
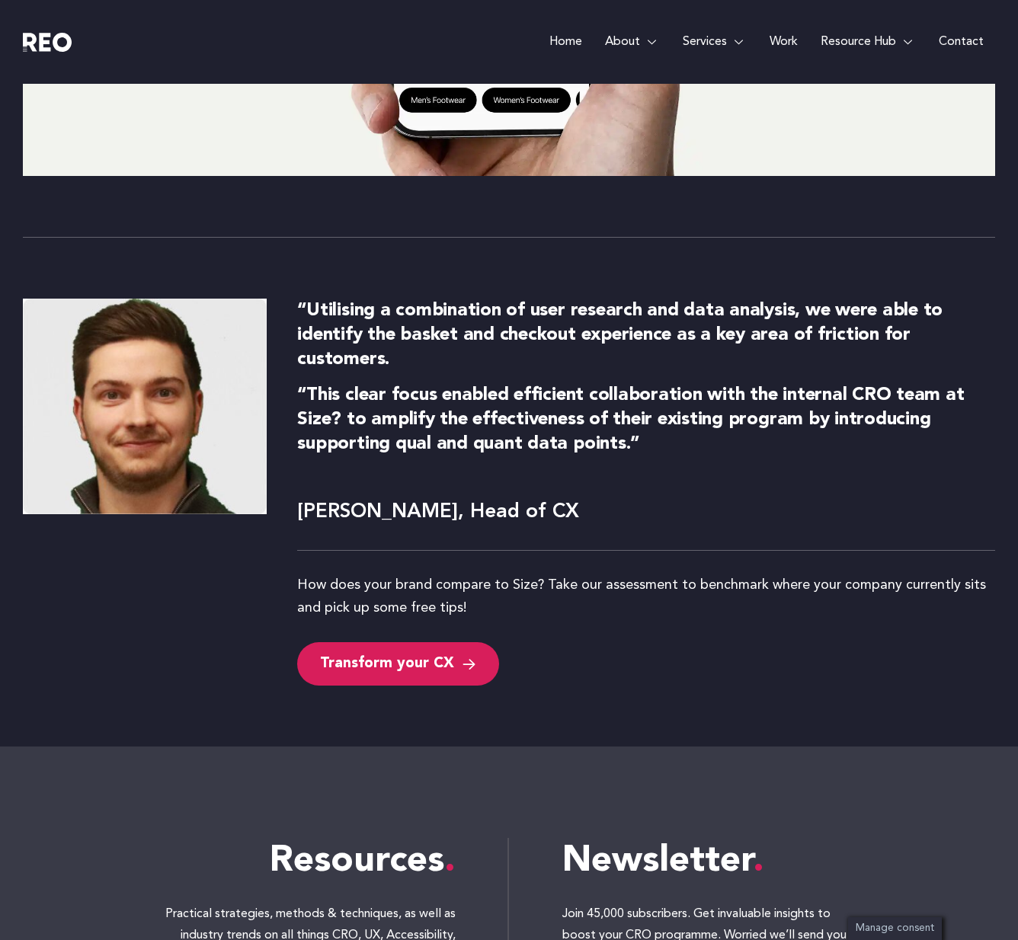
scroll to position [5405, 0]
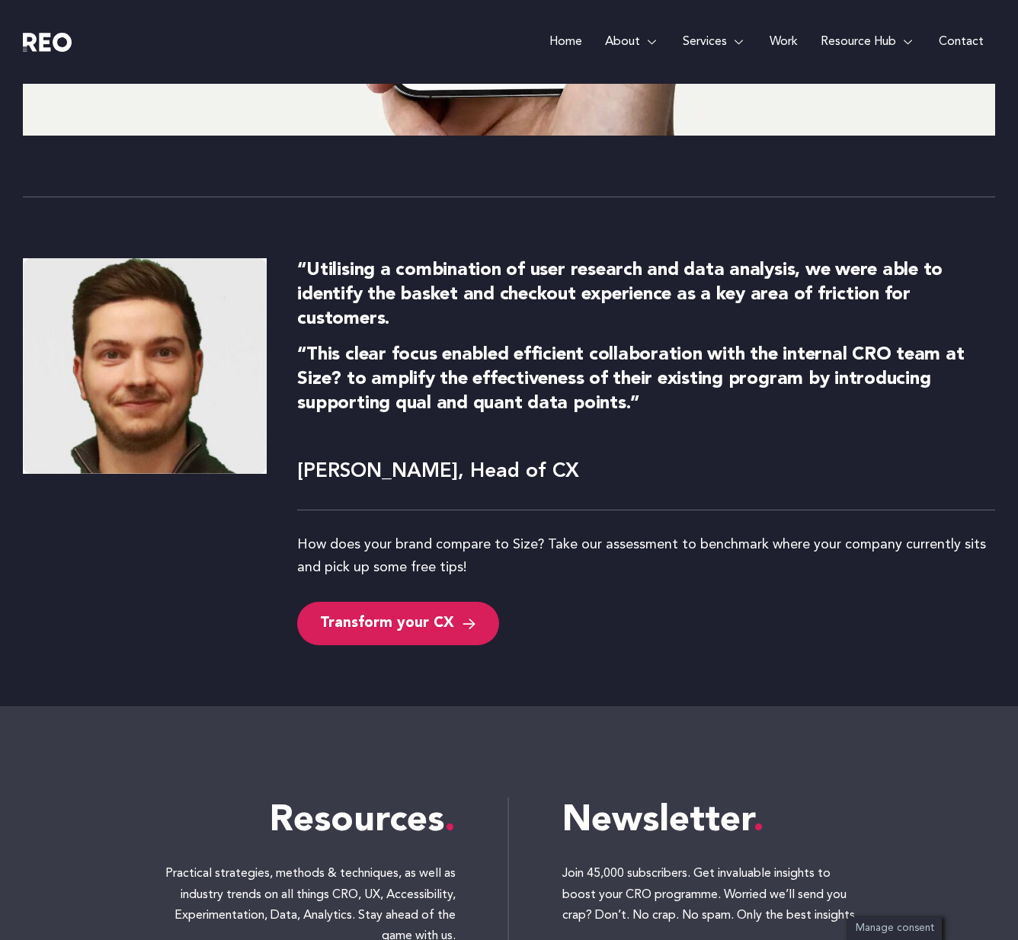
click at [639, 735] on div "Resources Practical strategies, methods & techniques, as well as industry trend…" at bounding box center [509, 907] width 972 height 402
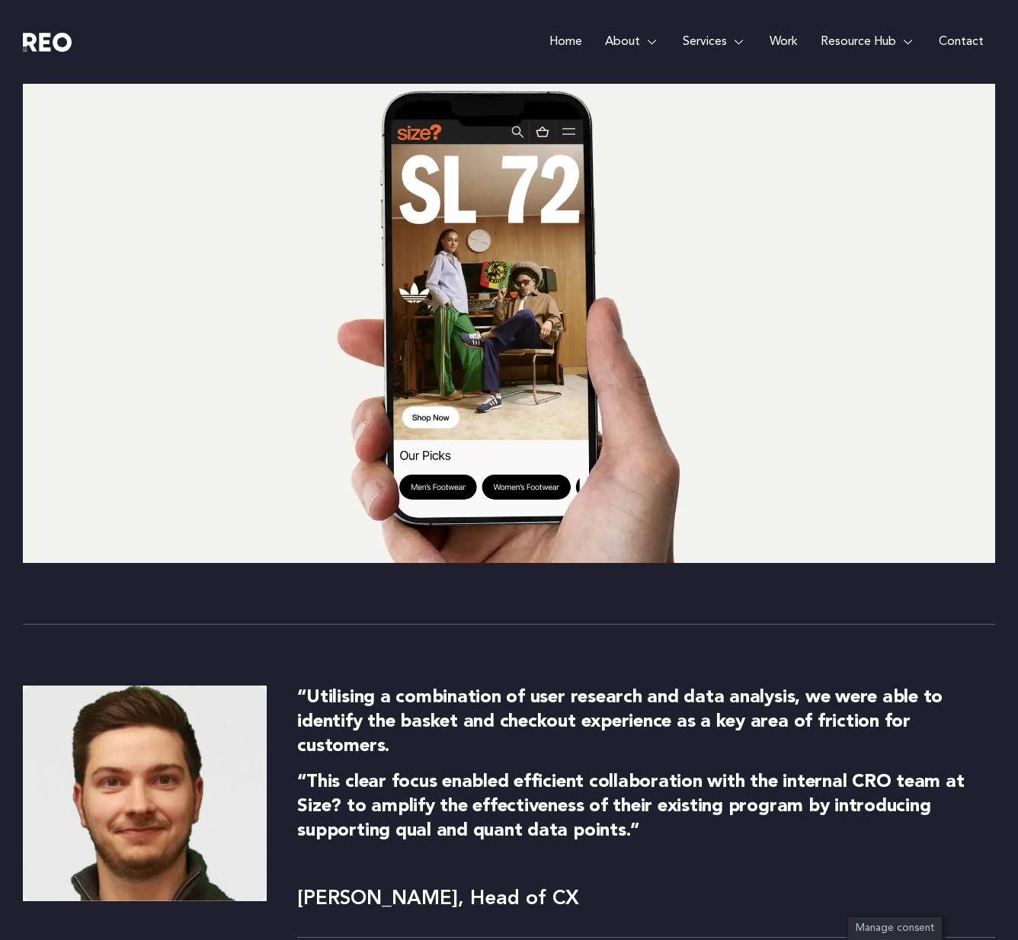
scroll to position [4992, 0]
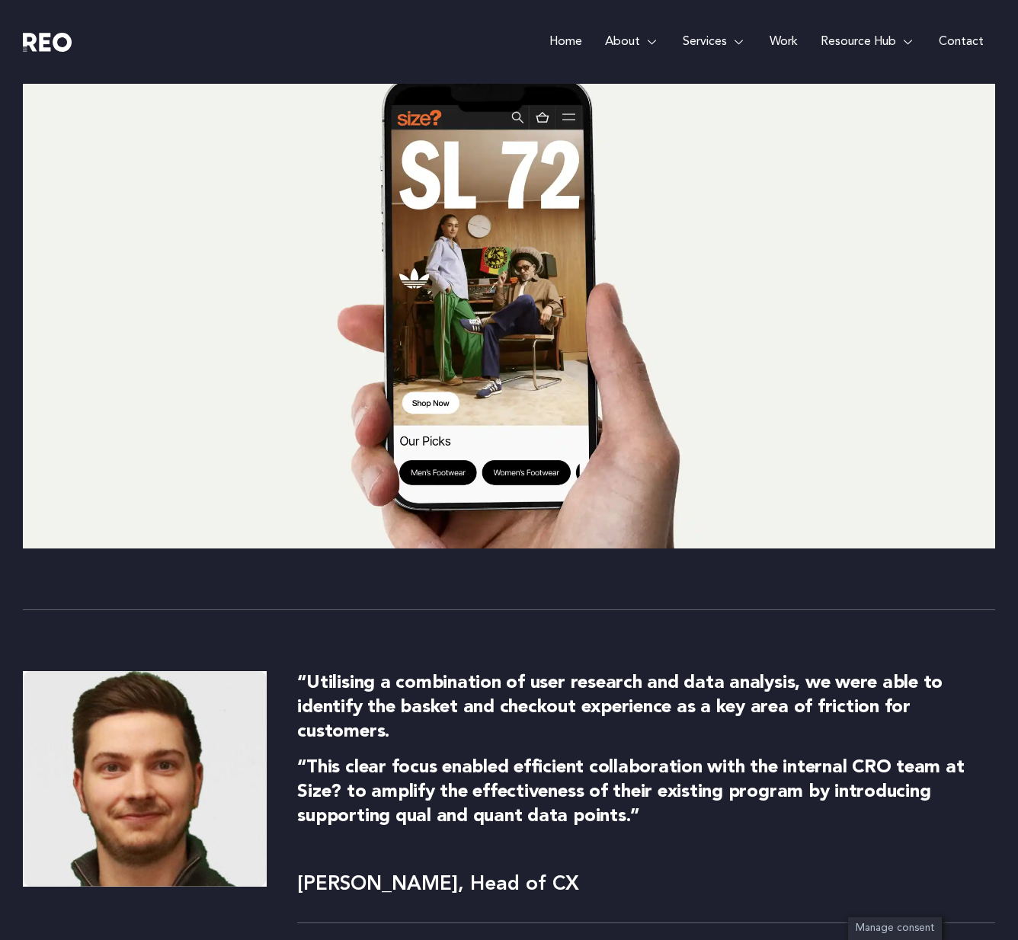
click at [728, 757] on p "“This clear focus enabled efficient collaboration with the internal CRO team at…" at bounding box center [646, 792] width 698 height 73
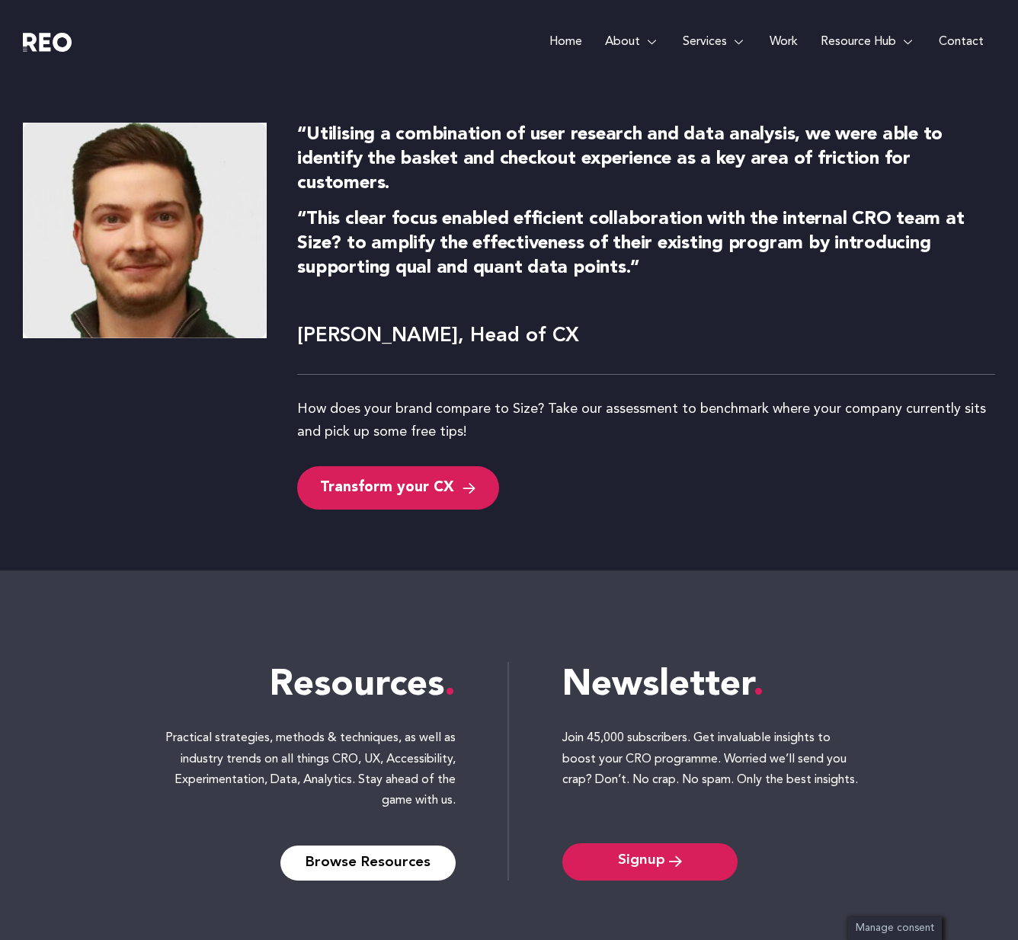
scroll to position [5542, 0]
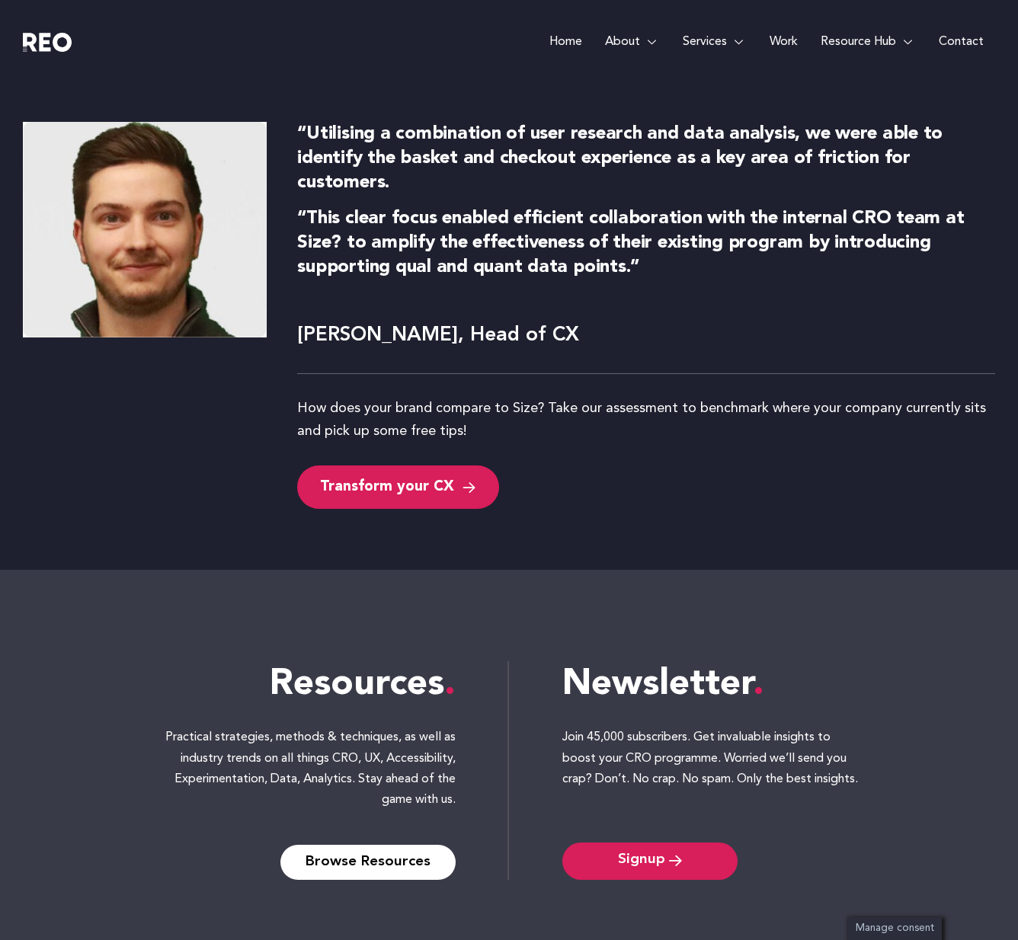
click at [50, 41] on img at bounding box center [47, 42] width 49 height 19
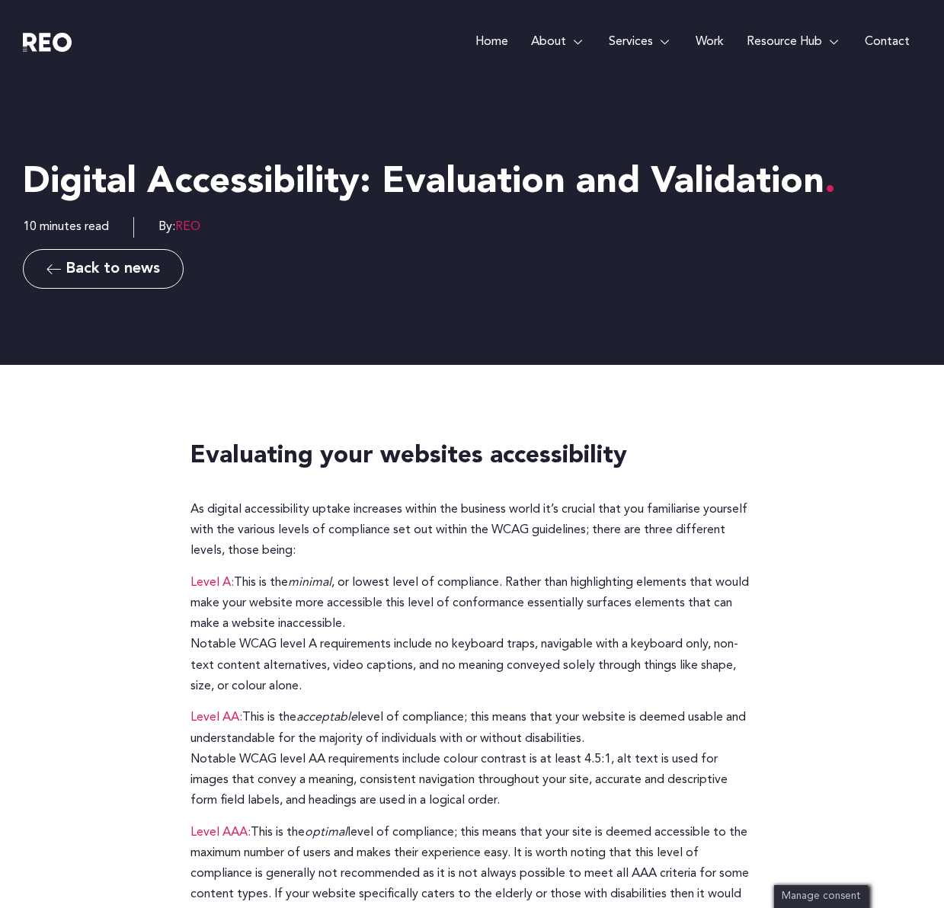
scroll to position [152, 0]
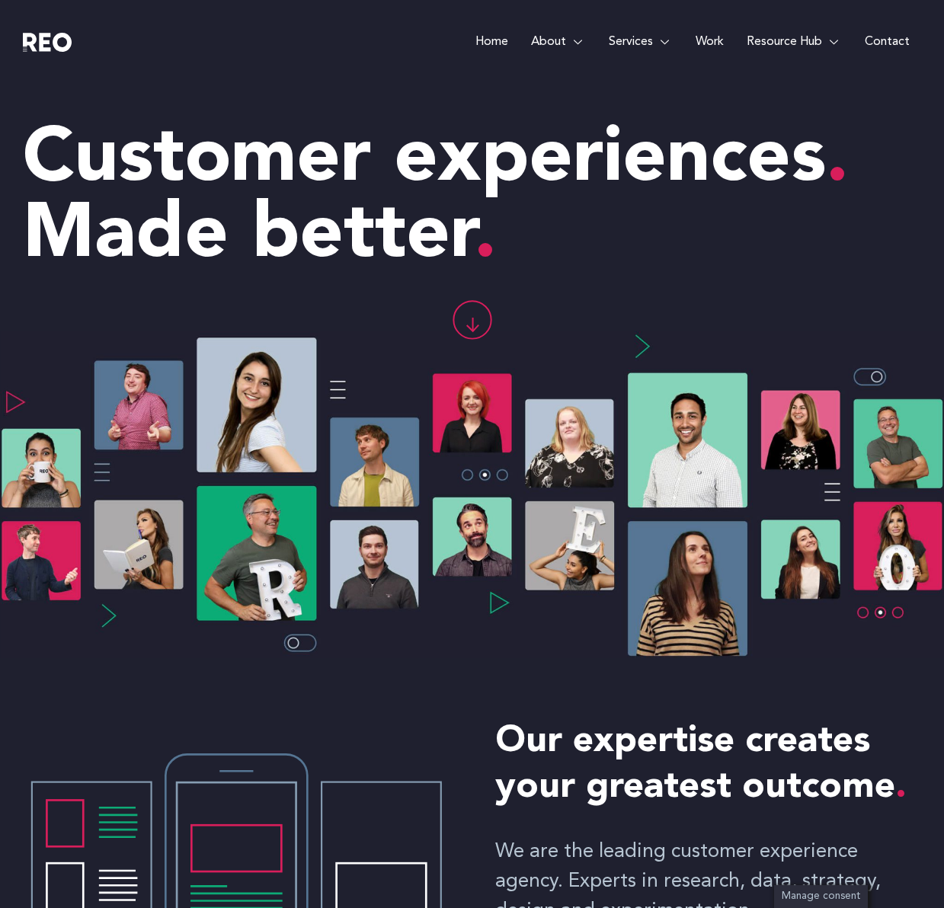
click at [709, 42] on link "Work" at bounding box center [709, 42] width 51 height 84
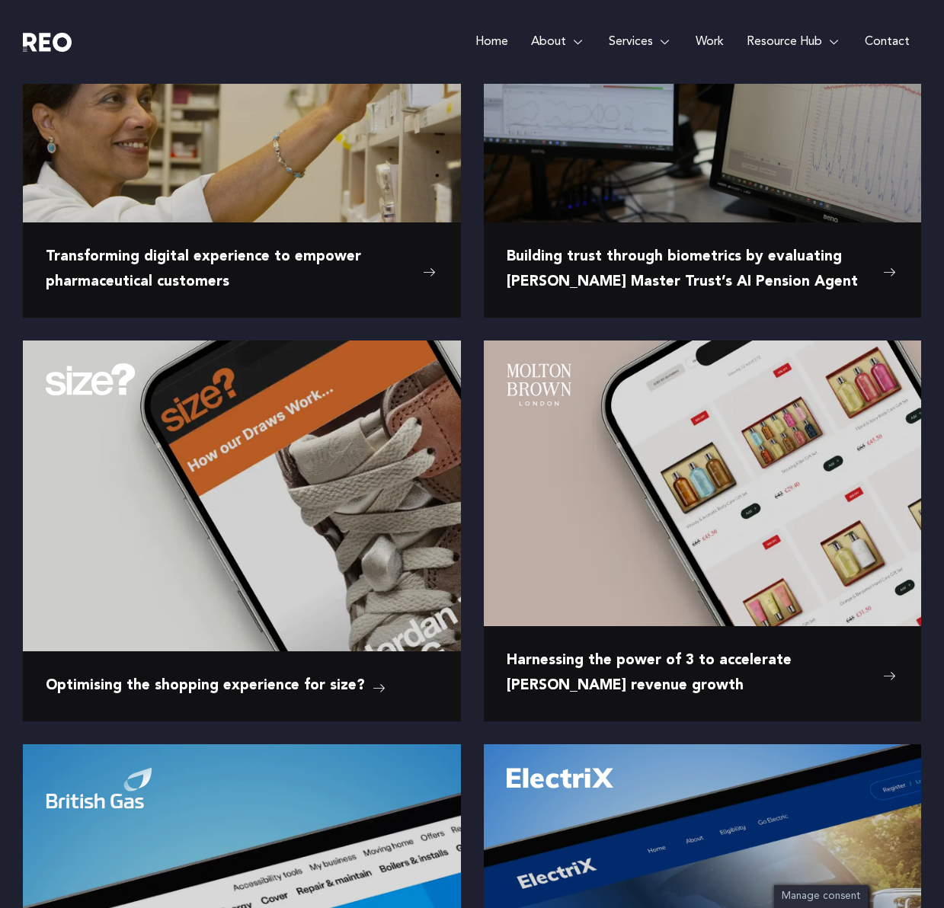
scroll to position [431, 0]
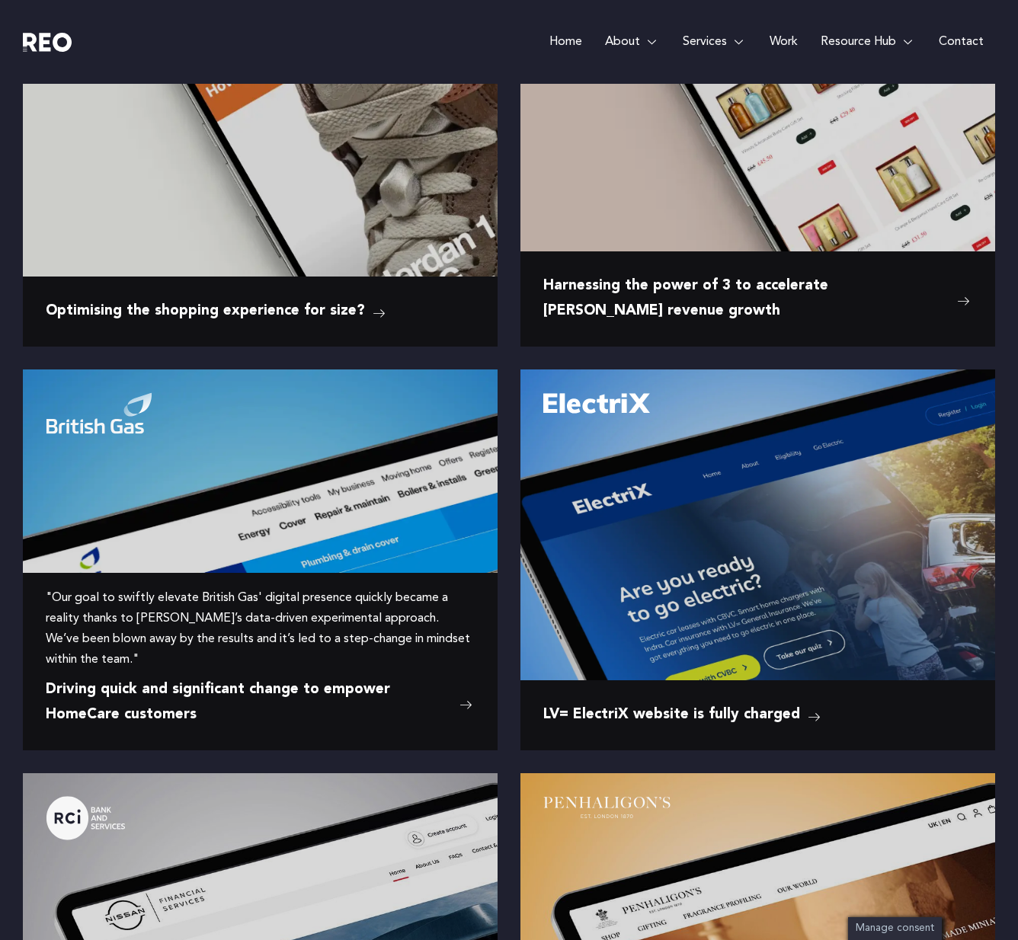
scroll to position [799, 0]
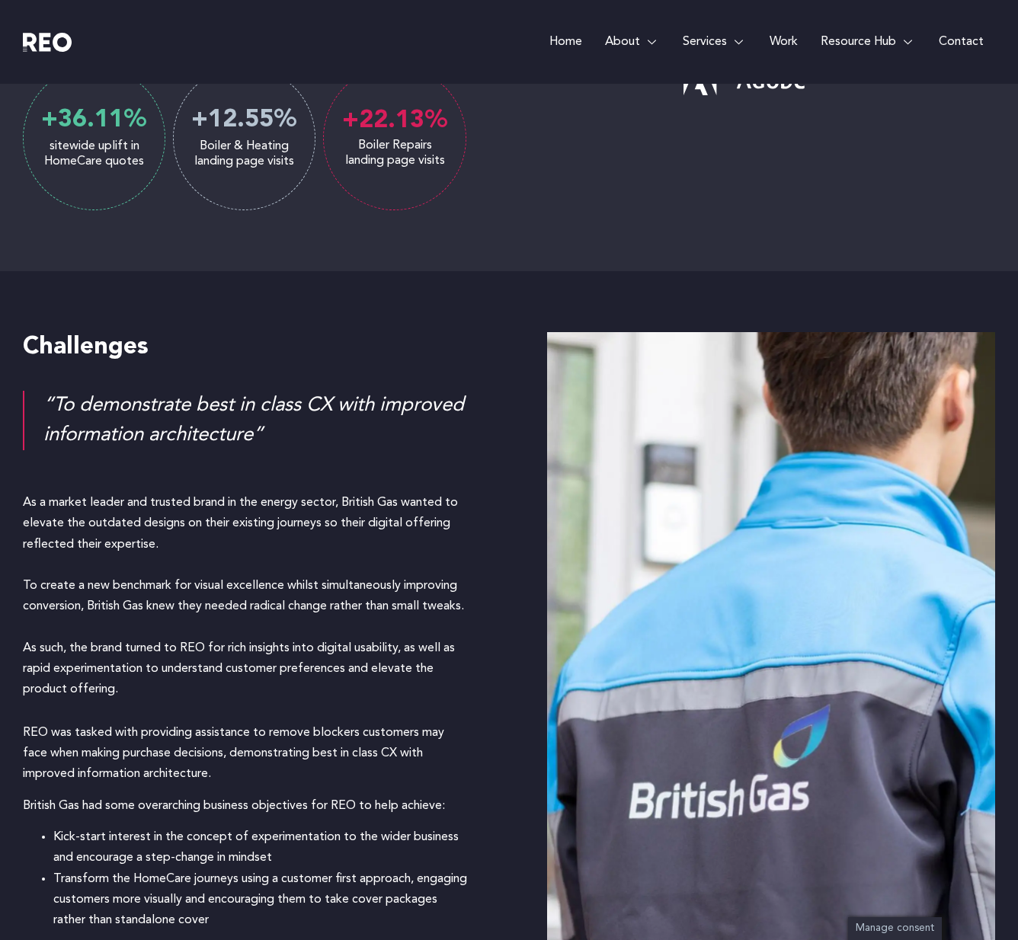
scroll to position [1064, 0]
